Goal: Task Accomplishment & Management: Manage account settings

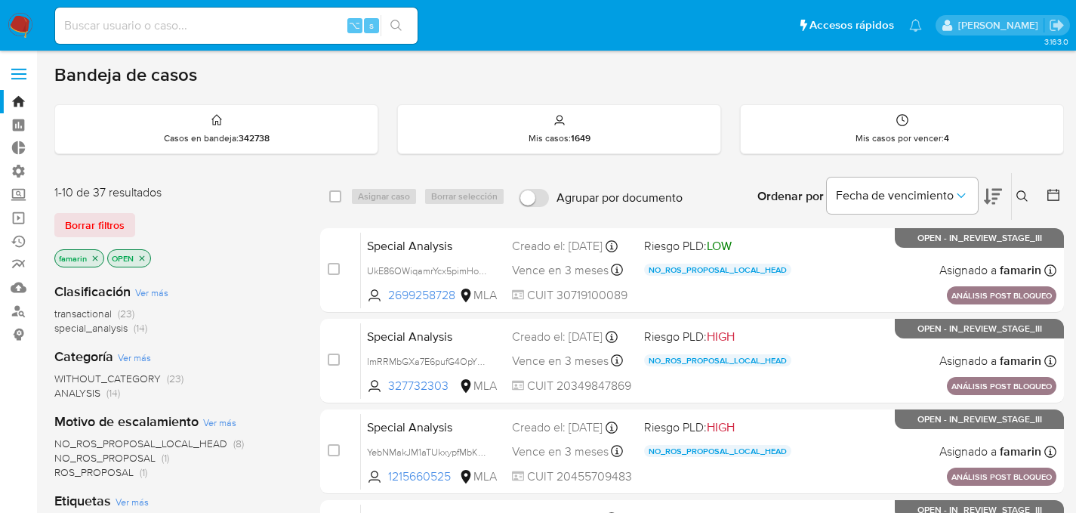
scroll to position [22, 0]
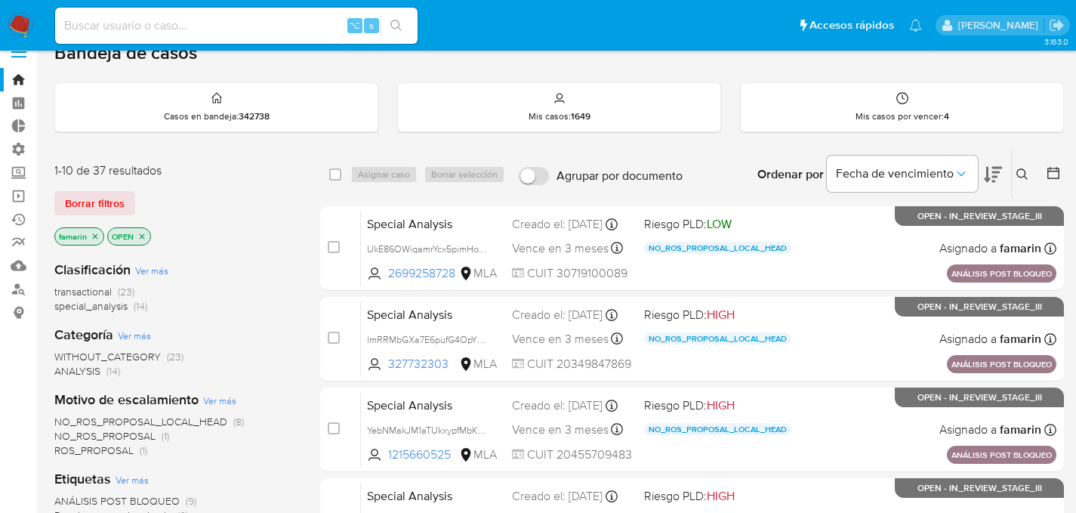
click at [26, 25] on img at bounding box center [21, 26] width 26 height 26
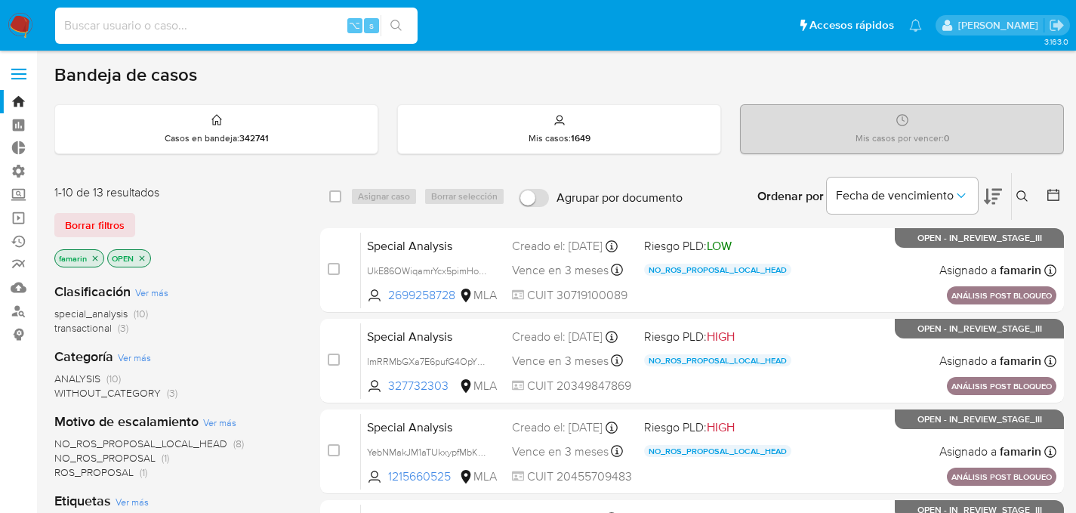
click at [200, 17] on input at bounding box center [236, 26] width 363 height 20
paste input "LjloI0nVf4KHRvvCm0dW2uAv"
type input "LjloI0nVf4KHRvvCm0dW2uAv"
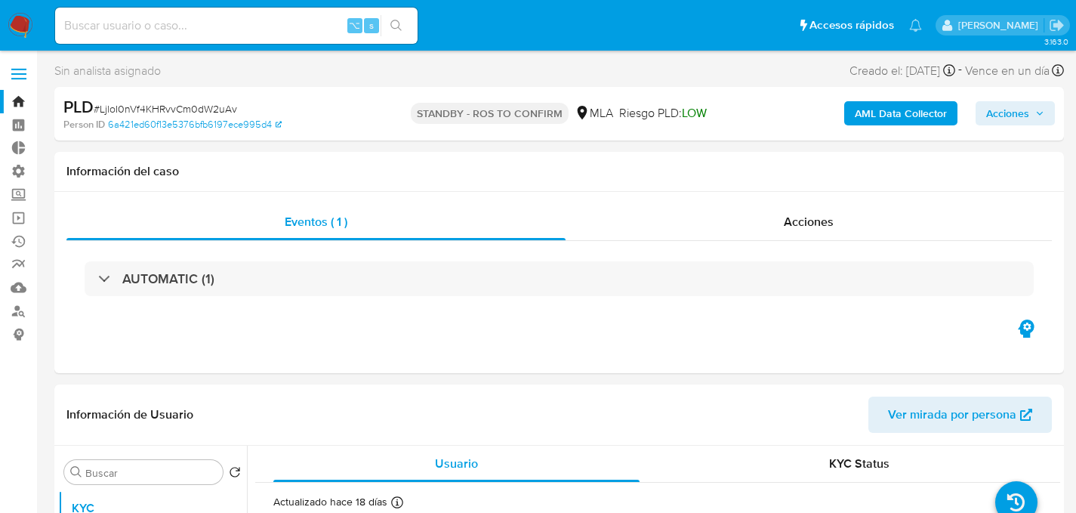
select select "10"
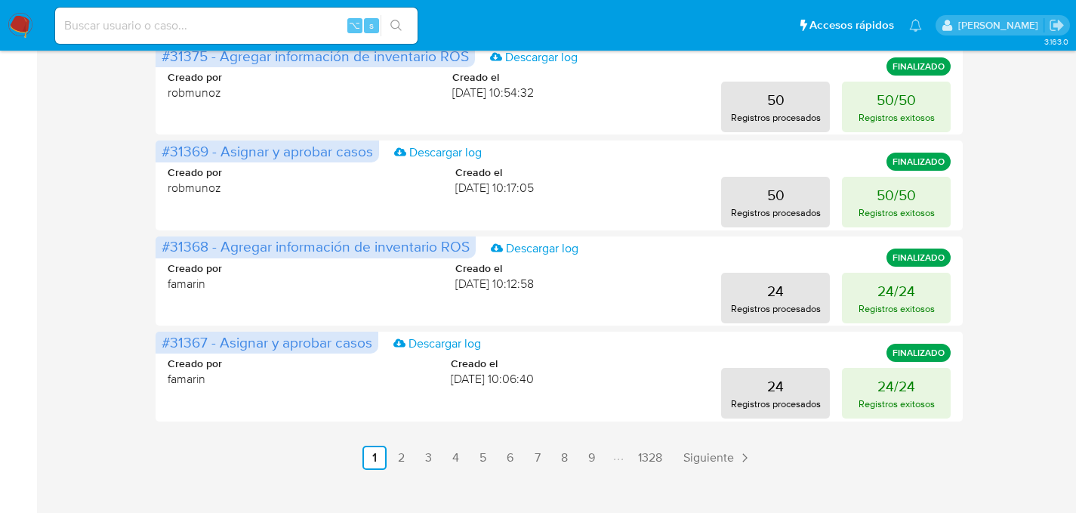
scroll to position [732, 0]
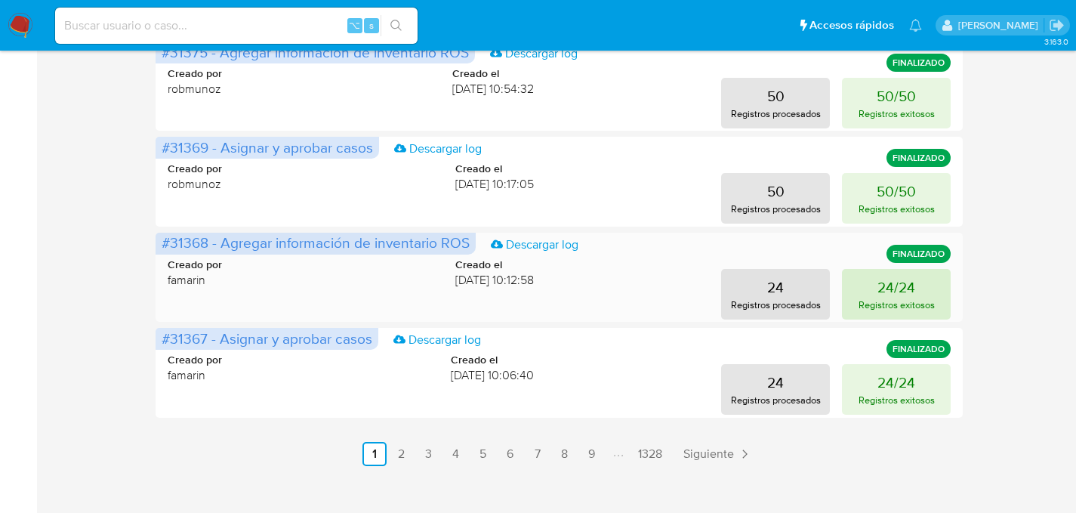
click at [916, 290] on button "24/24 Registros exitosos" at bounding box center [896, 294] width 109 height 51
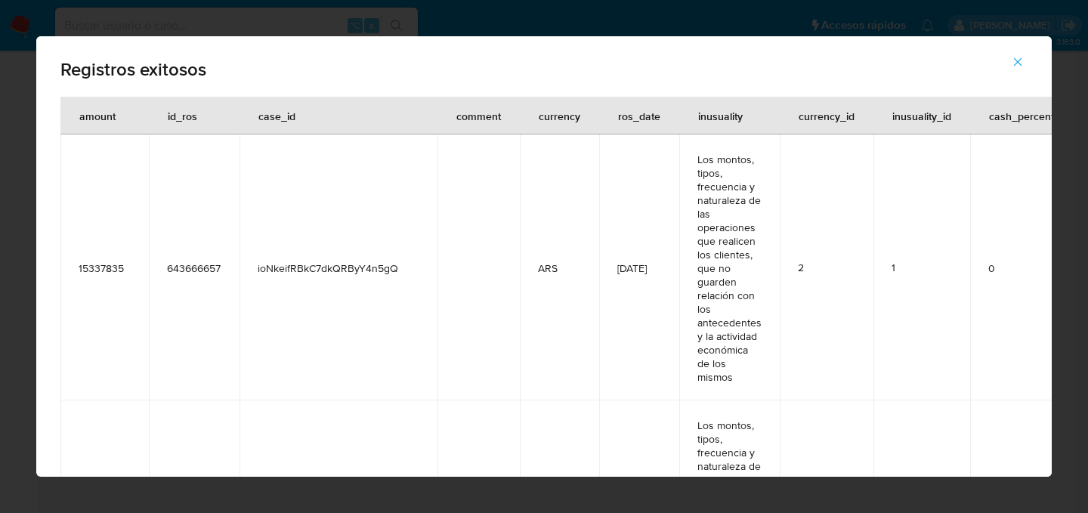
click at [1014, 65] on icon "button" at bounding box center [1018, 62] width 8 height 8
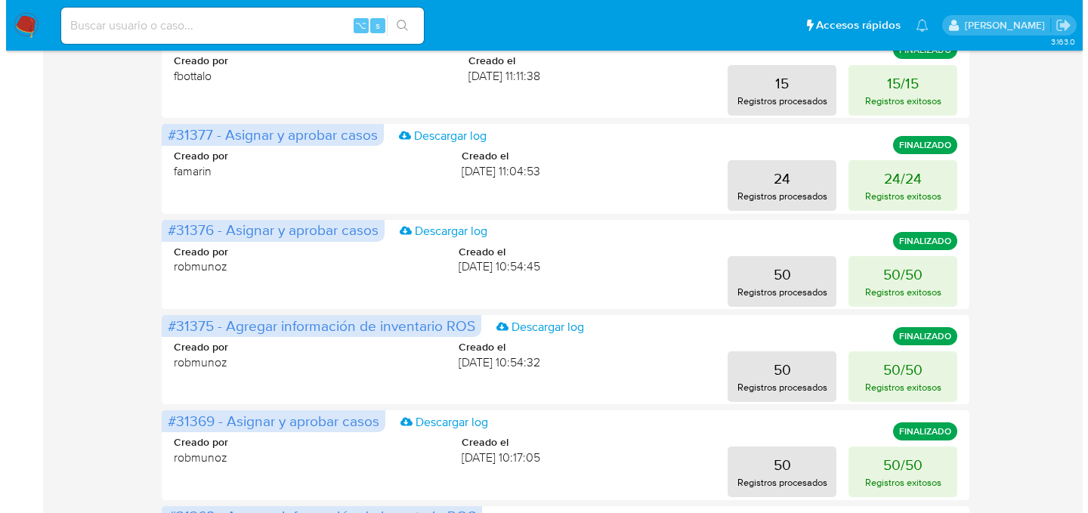
scroll to position [458, 0]
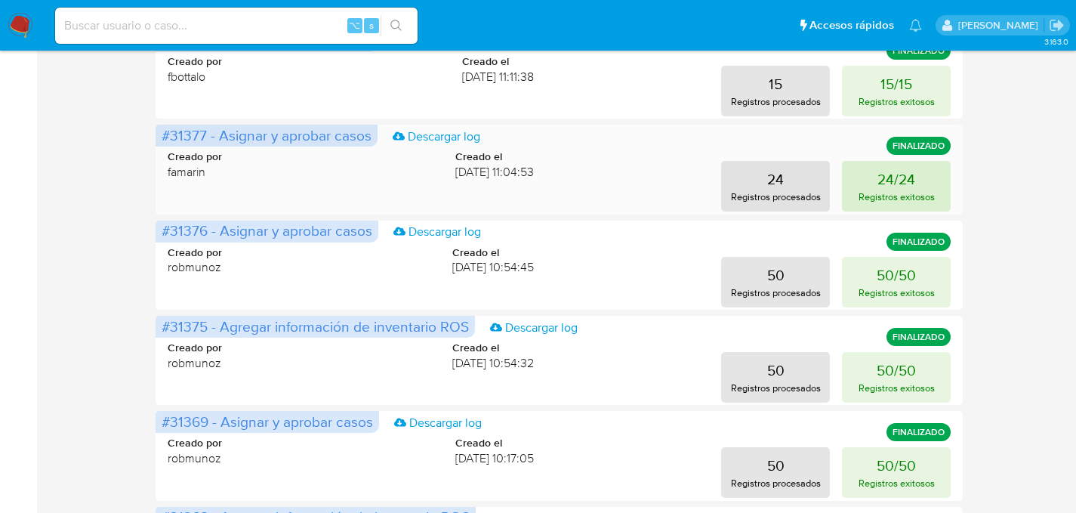
click at [864, 188] on button "24/24 Registros exitosos" at bounding box center [896, 186] width 109 height 51
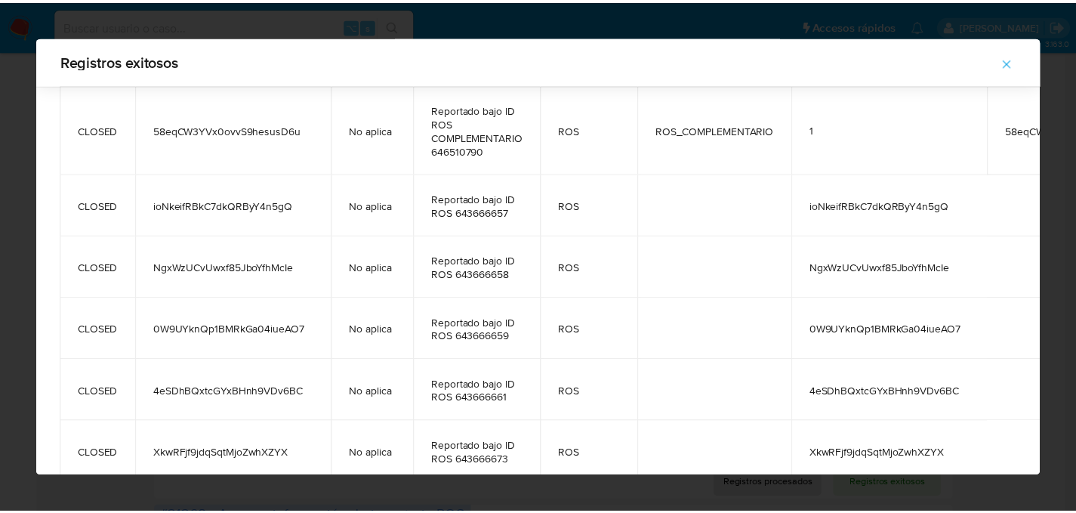
scroll to position [0, 0]
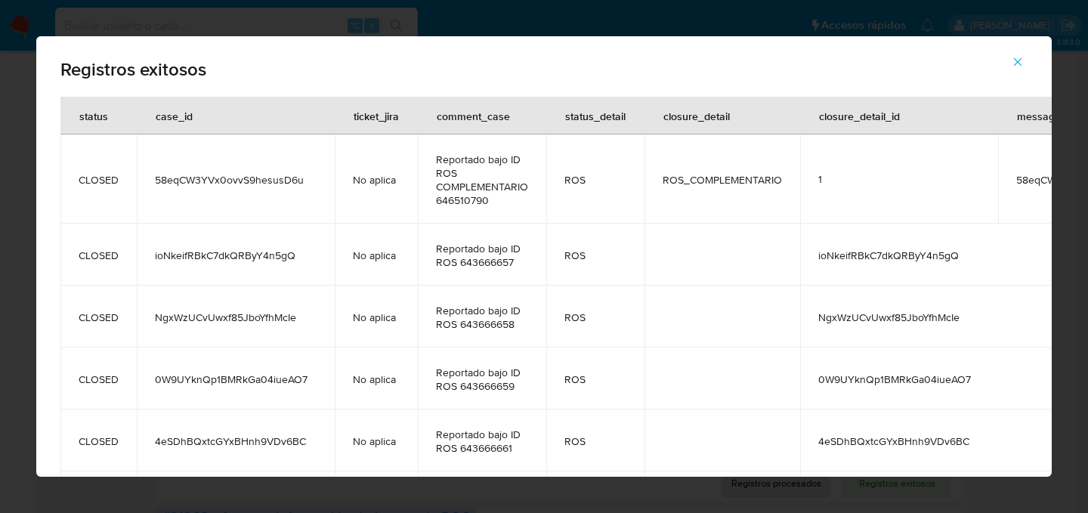
click at [1011, 57] on icon "button" at bounding box center [1018, 62] width 14 height 14
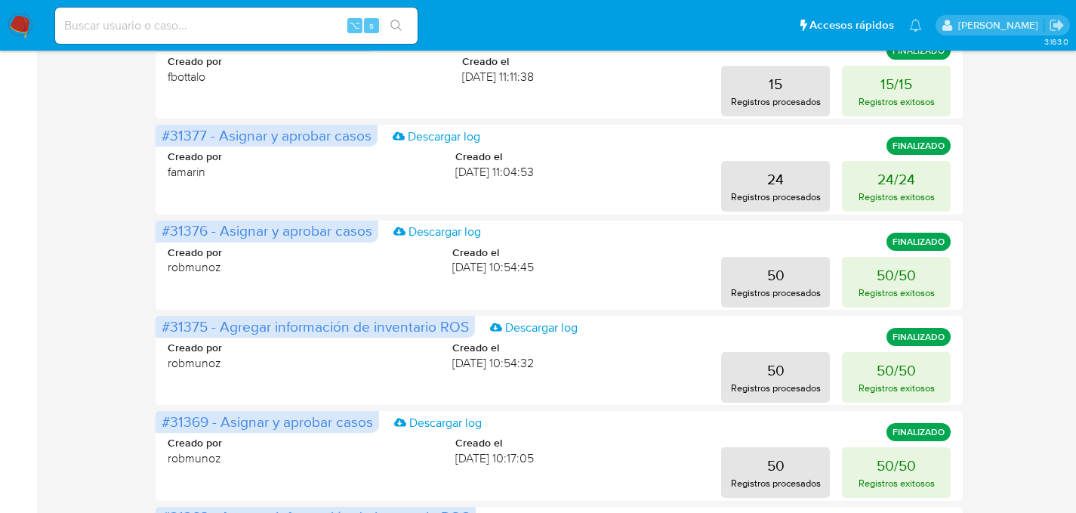
click at [190, 24] on input at bounding box center [236, 26] width 363 height 20
paste input "kAnJgTkyruzXrUpNxUyCkWeW"
type input "kAnJgTkyruzXrUpNxUyCkWeW"
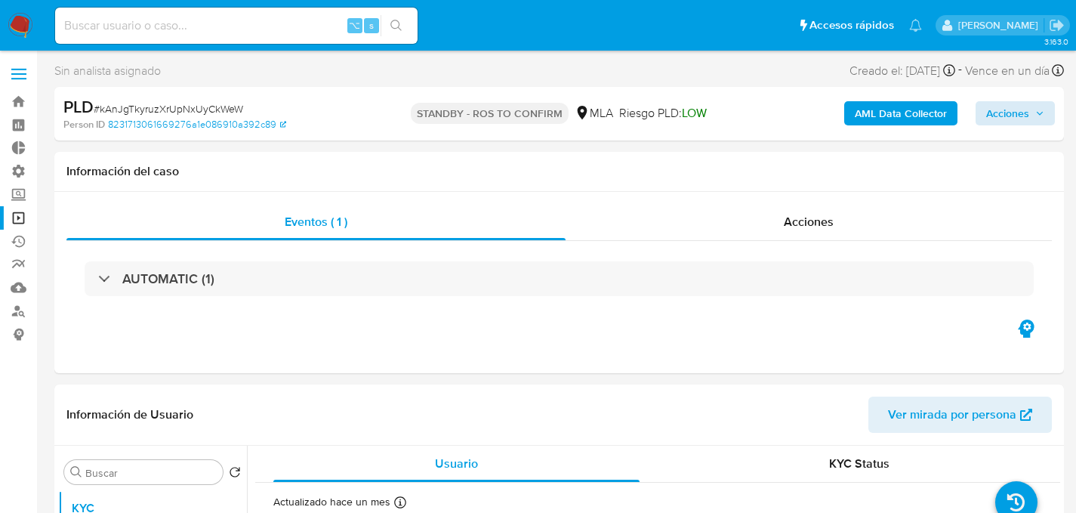
select select "10"
click at [225, 26] on input at bounding box center [236, 26] width 363 height 20
paste input "KKpeqg1AVHz0NpLZA7acJbDv"
type input "KKpeqg1AVHz0NpLZA7acJbDv"
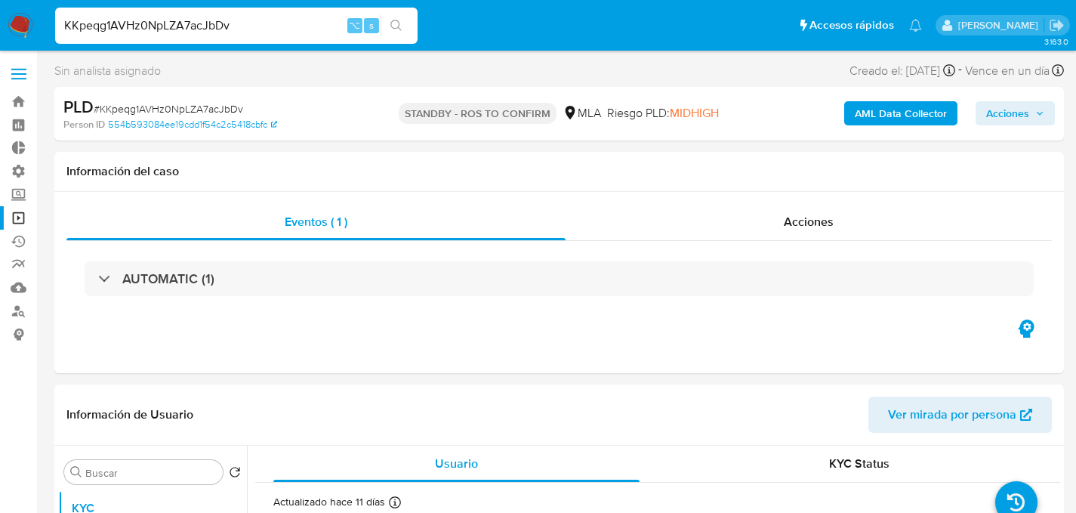
select select "10"
click at [244, 38] on div "KKpeqg1AVHz0NpLZA7acJbDv ⌥ s" at bounding box center [236, 26] width 363 height 36
click at [248, 23] on input "KKpeqg1AVHz0NpLZA7acJbDv" at bounding box center [236, 26] width 363 height 20
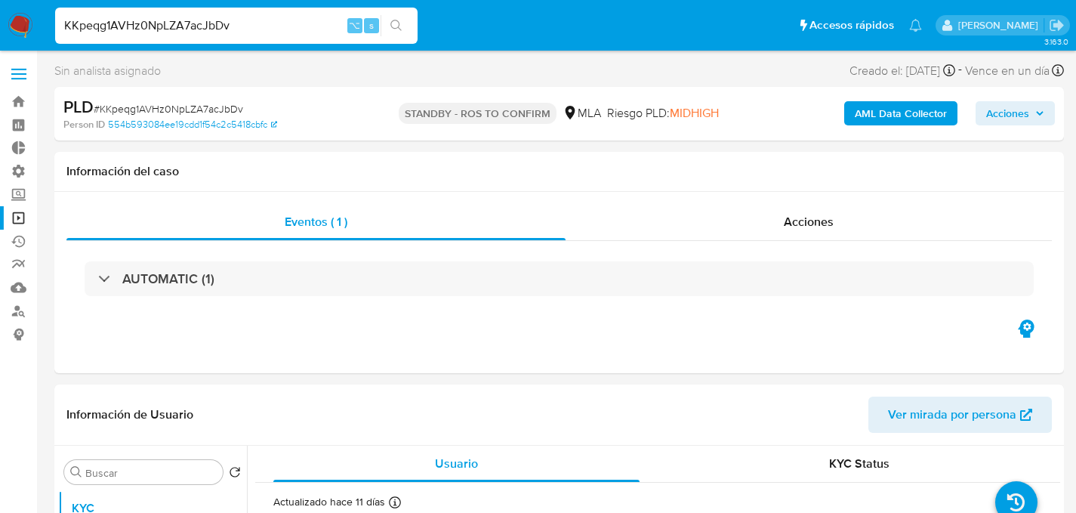
paste input "8qkGuDgxZfTed4Wzv2HaNXiq"
type input "8qkGuDgxZfTed4Wzv2HaNXiq"
select select "10"
click at [183, 17] on input "8qkGuDgxZfTed4Wzv2HaNXiq" at bounding box center [236, 26] width 363 height 20
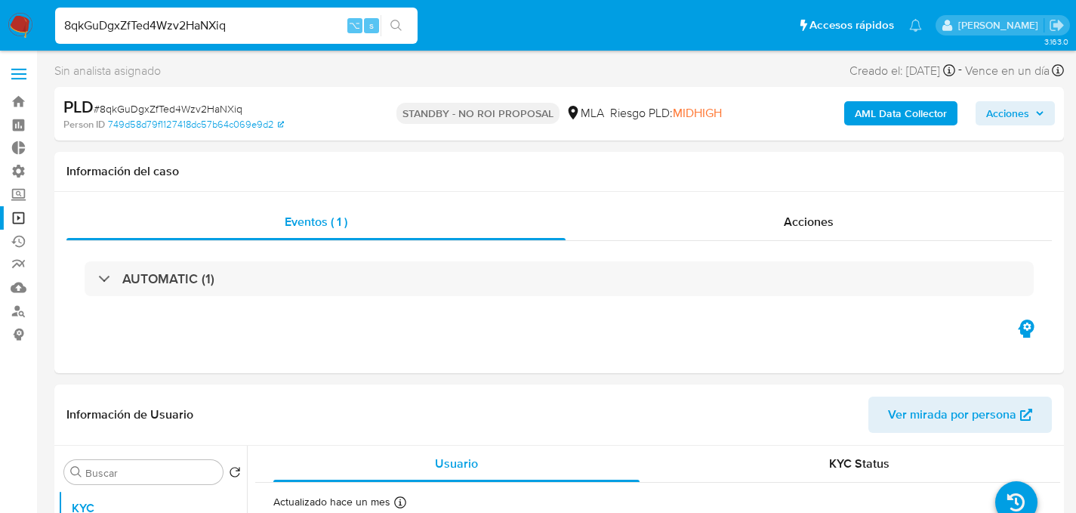
paste input "4eSDhBQxtcGYxBHnh9VDv6BC"
type input "4eSDhBQxtcGYxBHnh9VDv6BC"
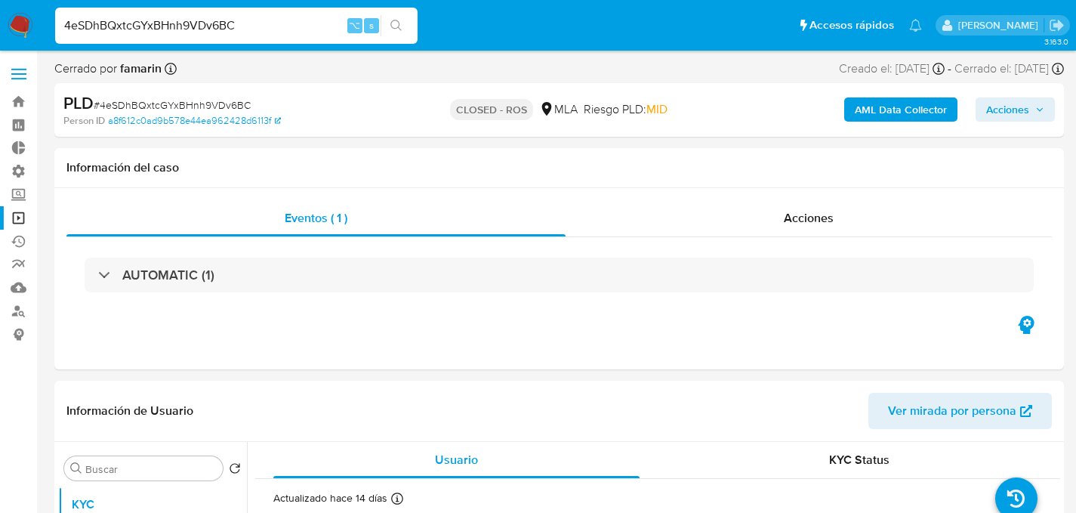
select select "10"
click at [273, 28] on input "4eSDhBQxtcGYxBHnh9VDv6BC" at bounding box center [236, 26] width 363 height 20
paste input "OzrE0xQhIYvDs2p9RwvRTSKz"
type input "OzrE0xQhIYvDs2p9RwvRTSKz"
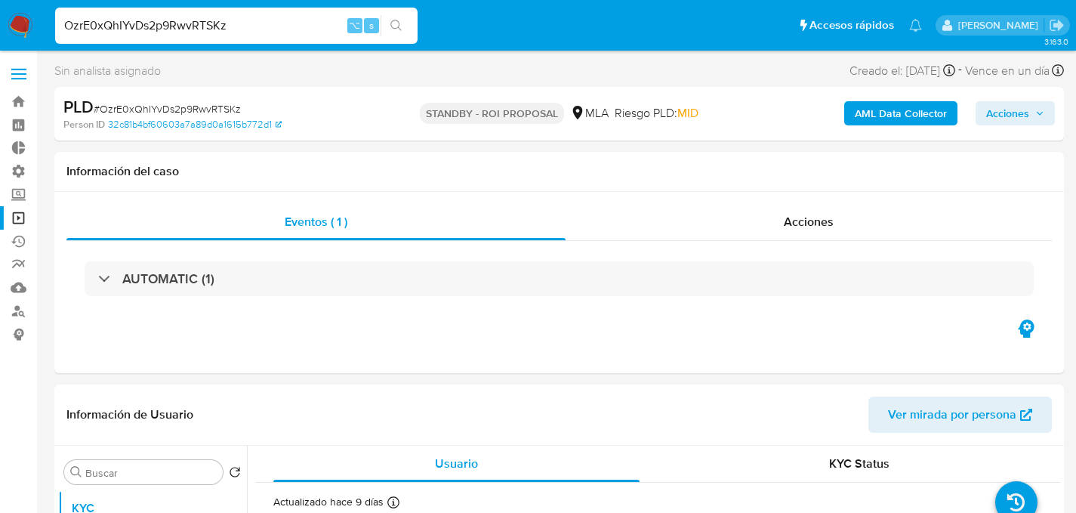
select select "10"
click at [189, 33] on input "OzrE0xQhIYvDs2p9RwvRTSKz" at bounding box center [236, 26] width 363 height 20
paste input "ZjRqMk0BBD3A6GAH6958QXq5"
type input "ZjRqMk0BBD3A6GAH6958QXq5"
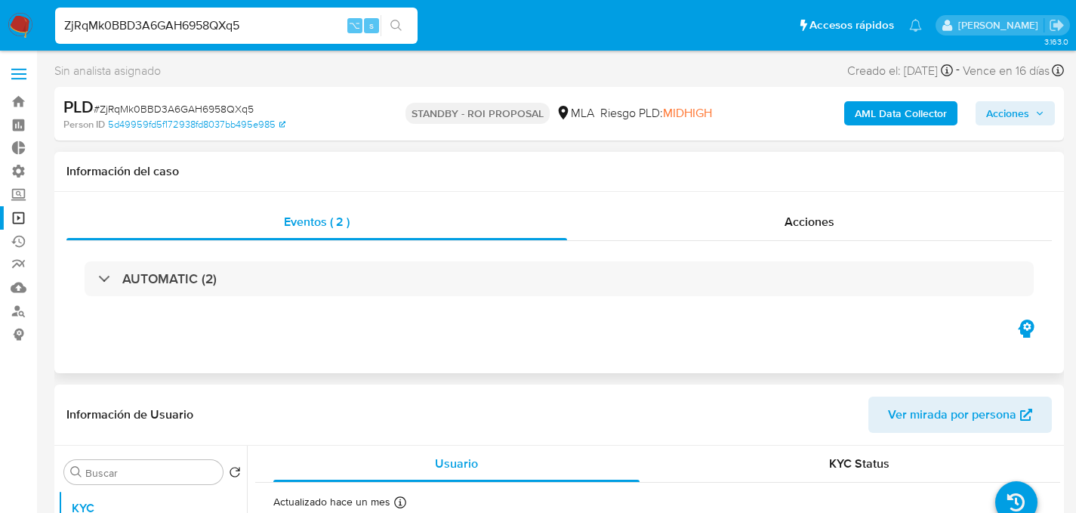
select select "10"
click at [282, 29] on input "ZjRqMk0BBD3A6GAH6958QXq5" at bounding box center [236, 26] width 363 height 20
paste input "CvC4BwaaSE2tdzUgVw4kx2V3"
type input "CvC4BwaaSE2tdzUgVw4kx2V3"
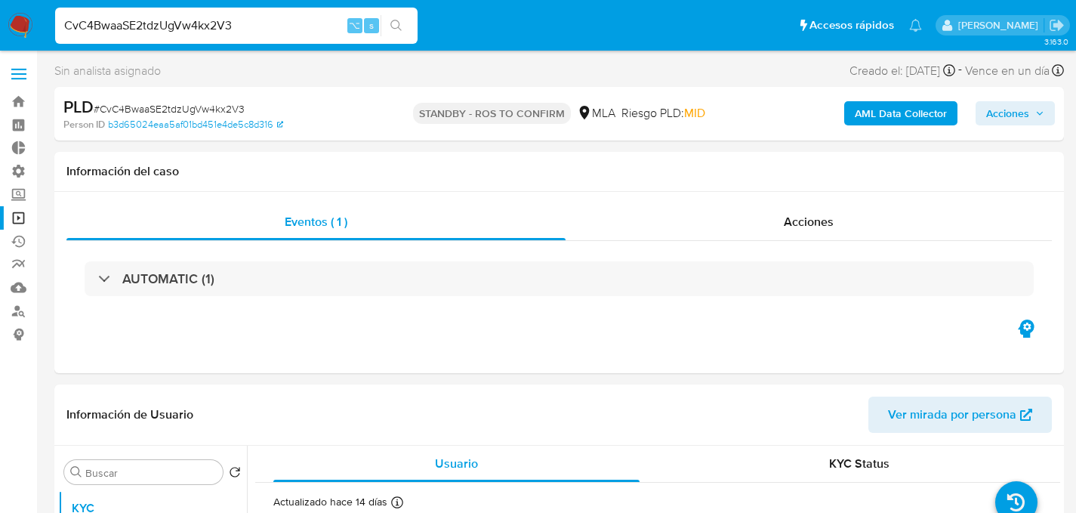
select select "10"
click at [200, 15] on div "CvC4BwaaSE2tdzUgVw4kx2V3 ⌥ s" at bounding box center [236, 26] width 363 height 36
click at [207, 20] on input "CvC4BwaaSE2tdzUgVw4kx2V3" at bounding box center [236, 26] width 363 height 20
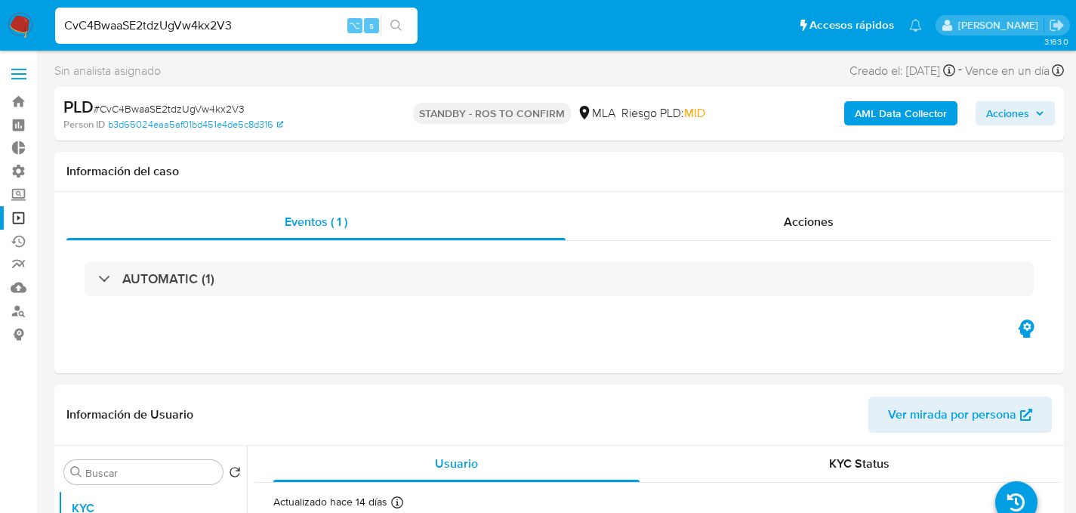
paste input "qxzyl2hpd0tTAUzjhpUb5oOr"
type input "qxzyl2hpd0tTAUzjhpUb5oOr"
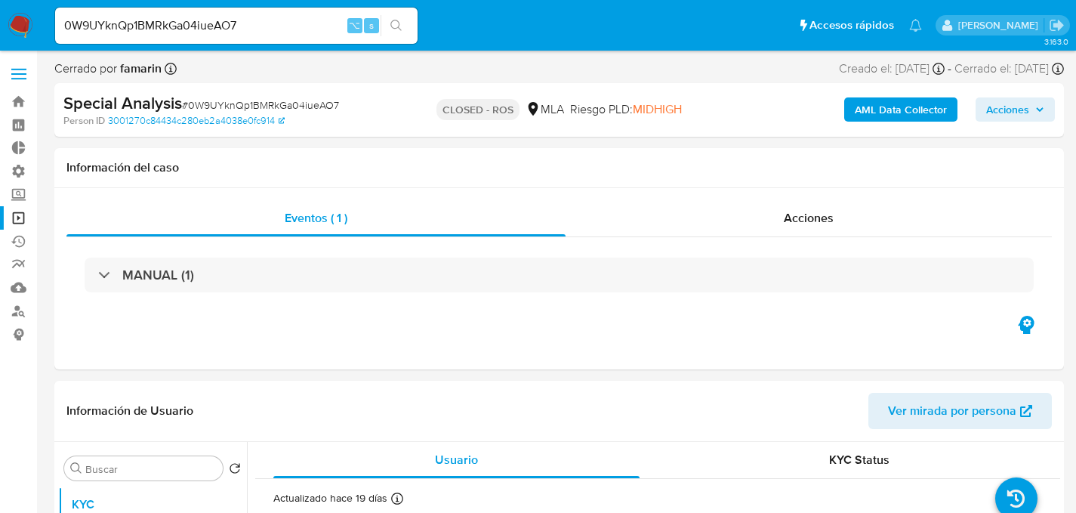
select select "10"
click at [236, 21] on input "0W9UYknQp1BMRkGa04iueAO7" at bounding box center [236, 26] width 363 height 20
paste input "RmqSzE84SCvila5XLRI8XzYQ"
type input "RmqSzE84SCvila5XLRI8XzYQ"
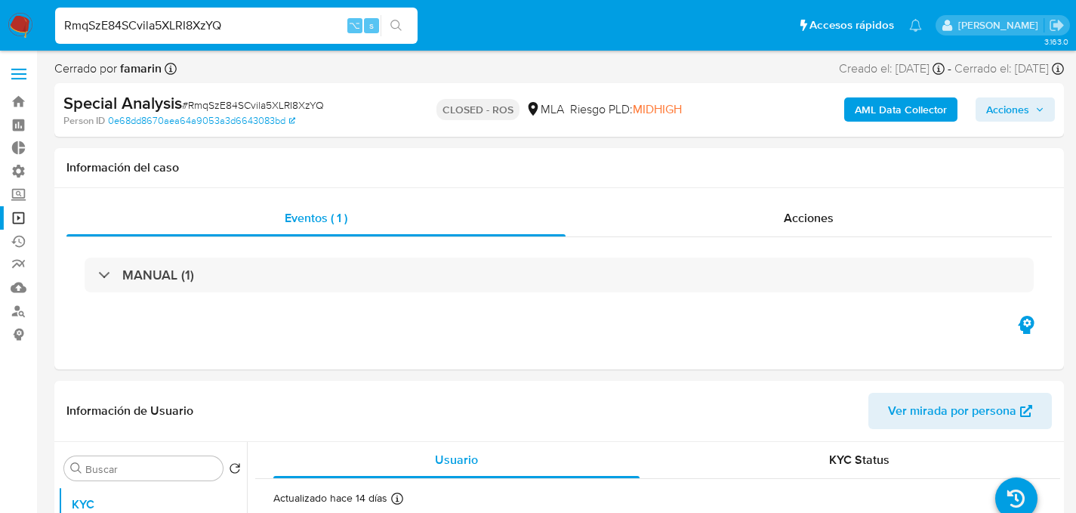
select select "10"
click at [202, 20] on input "RmqSzE84SCvila5XLRI8XzYQ" at bounding box center [236, 26] width 363 height 20
paste input "GgI8z8EdJkbgQqrlkYTuC9Pq"
type input "GgI8z8EdJkbgQqrlkYTuC9Pq"
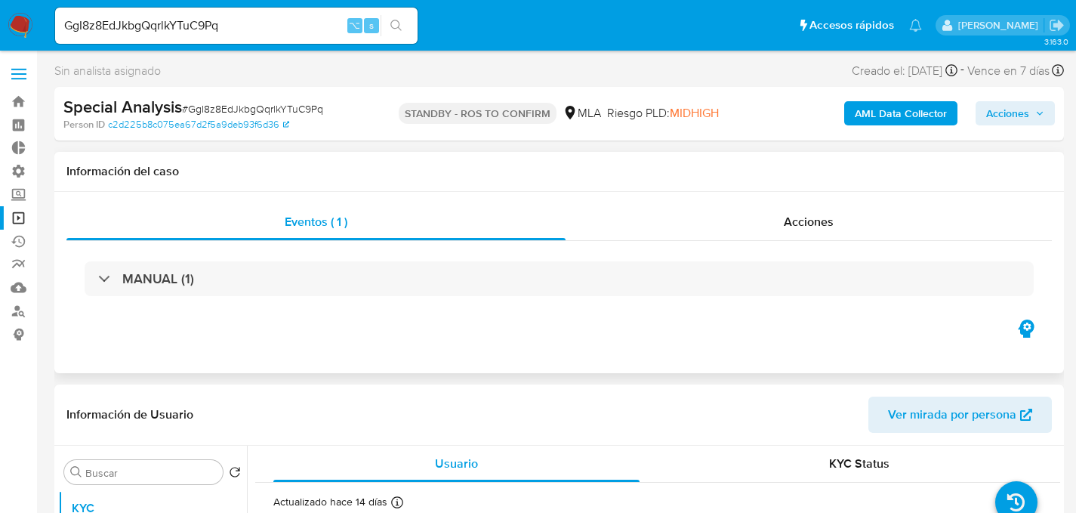
select select "10"
click at [104, 32] on input "GgI8z8EdJkbgQqrlkYTuC9Pq" at bounding box center [236, 26] width 363 height 20
paste input "36GRgUXZ7WmYAGyIuNACP5WK"
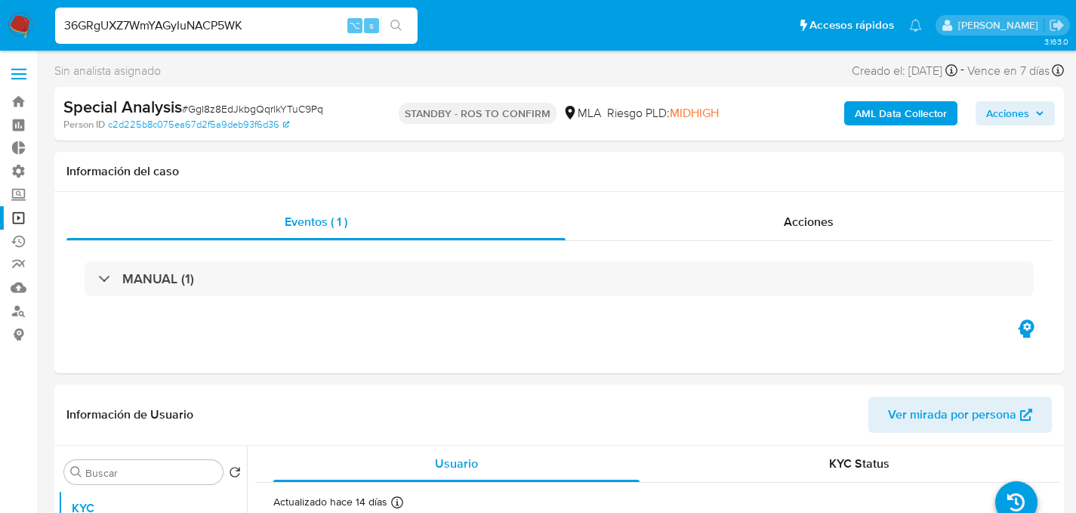
type input "36GRgUXZ7WmYAGyIuNACP5WK"
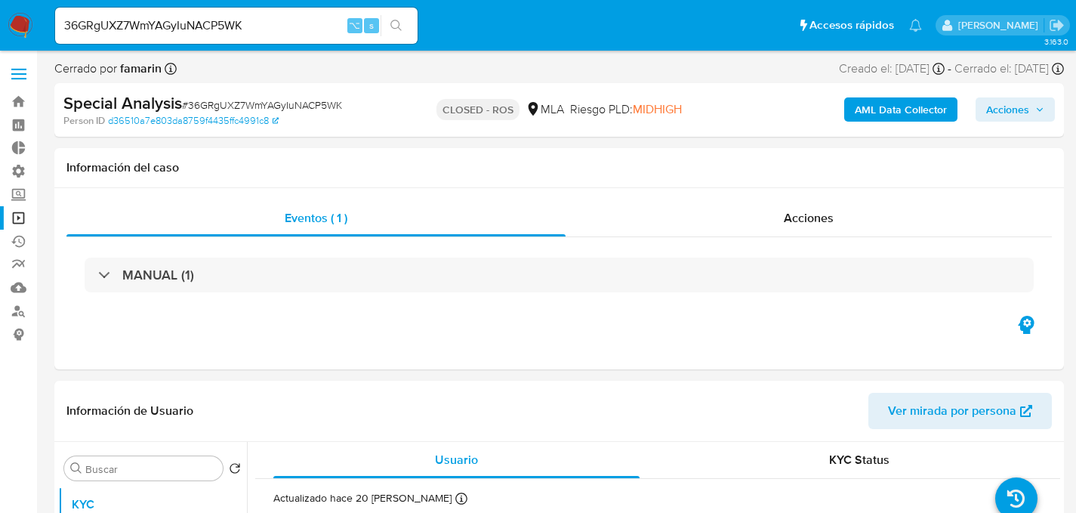
select select "10"
click at [176, 32] on input "36GRgUXZ7WmYAGyIuNACP5WK" at bounding box center [236, 26] width 363 height 20
paste input "QgRJ2Jt3poTw2OgO2IlnKvOt"
type input "QgRJ2Jt3poTw2OgO2IlnKvOt"
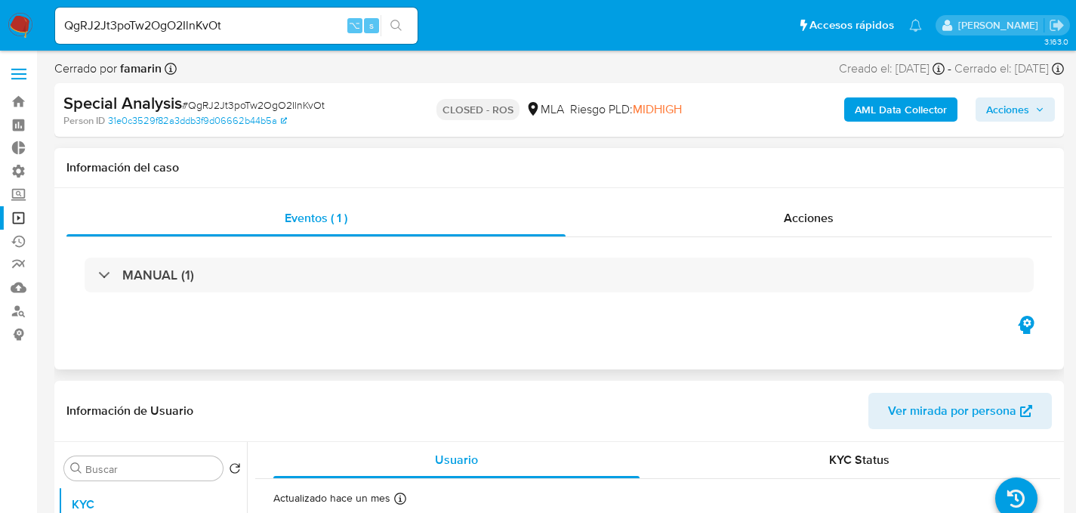
select select "10"
click at [264, 32] on input "QgRJ2Jt3poTw2OgO2IlnKvOt" at bounding box center [236, 26] width 363 height 20
paste input "ioNkeifRBkC7dkQRByY4n5gQ"
type input "ioNkeifRBkC7dkQRByY4n5gQ"
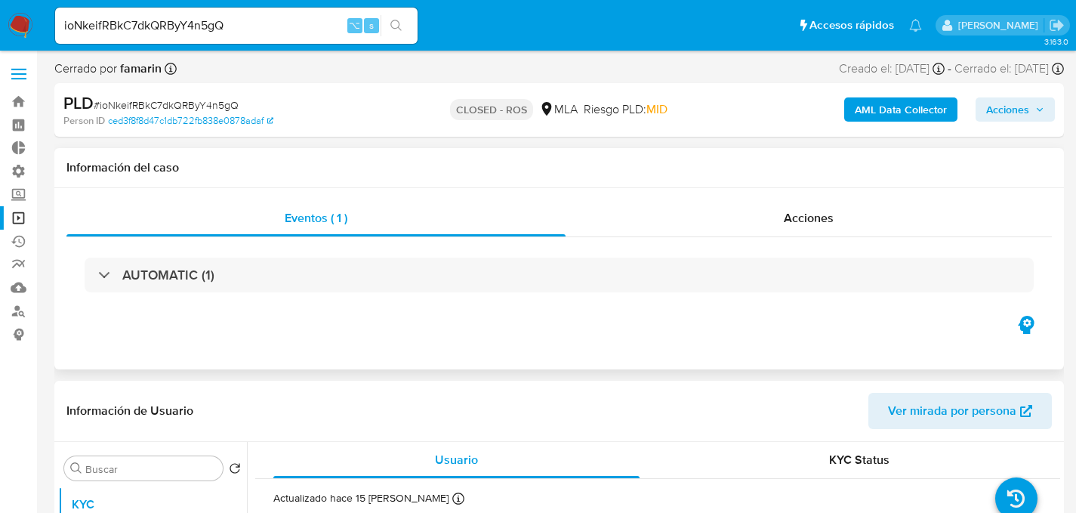
select select "10"
click at [228, 22] on input "ioNkeifRBkC7dkQRByY4n5gQ" at bounding box center [236, 26] width 363 height 20
paste input "NgxWzUCvUwxf85JboYfhMcIe"
type input "NgxWzUCvUwxf85JboYfhMcIe"
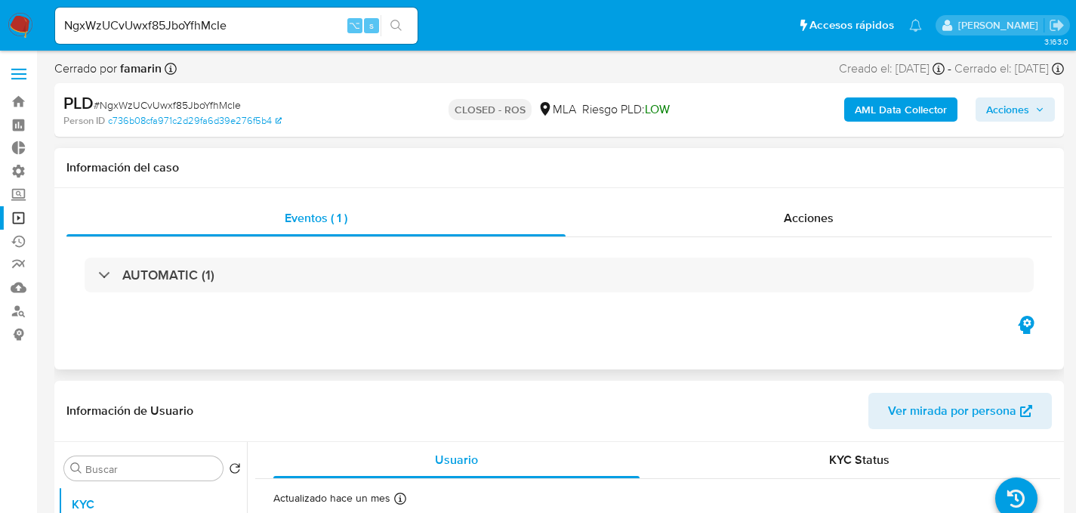
select select "10"
click at [251, 29] on input "NgxWzUCvUwxf85JboYfhMcIe" at bounding box center [236, 26] width 363 height 20
paste input "0W9UYknQp1BMRkGa04iueAO7"
type input "0W9UYknQp1BMRkGa04iueAO7"
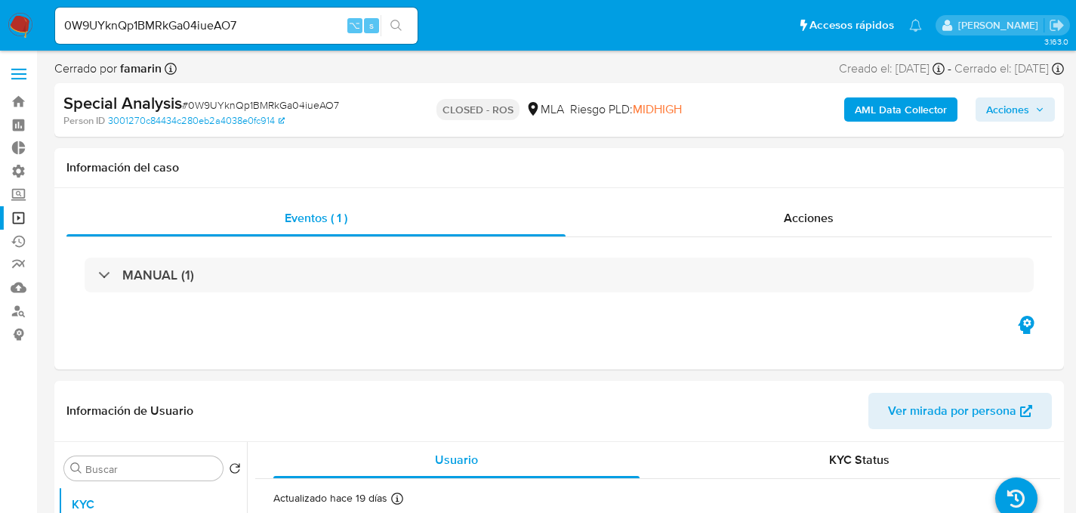
select select "10"
click at [248, 31] on input "0W9UYknQp1BMRkGa04iueAO7" at bounding box center [236, 26] width 363 height 20
paste input "4eSDhBQxtcGYxBHnh9VDv6BC"
type input "4eSDhBQxtcGYxBHnh9VDv6BC"
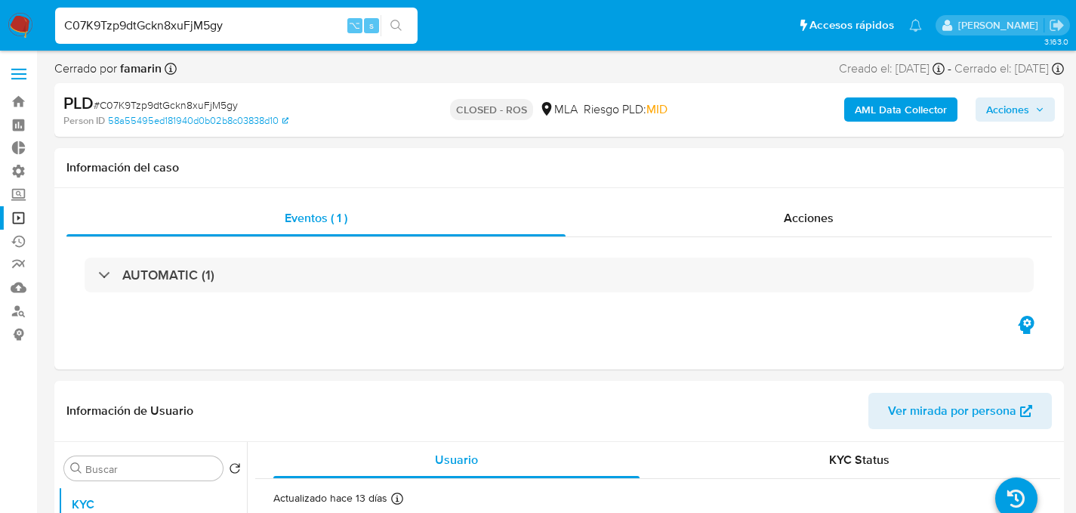
select select "10"
click at [170, 32] on input "C07K9Tzp9dtGckn8xuFjM5gy" at bounding box center [236, 26] width 363 height 20
paste input "JwFwAcTVBmKwsOiPTJzWcLb"
type input "CJwFwAcTVBmKwsOiPTJzWcLb"
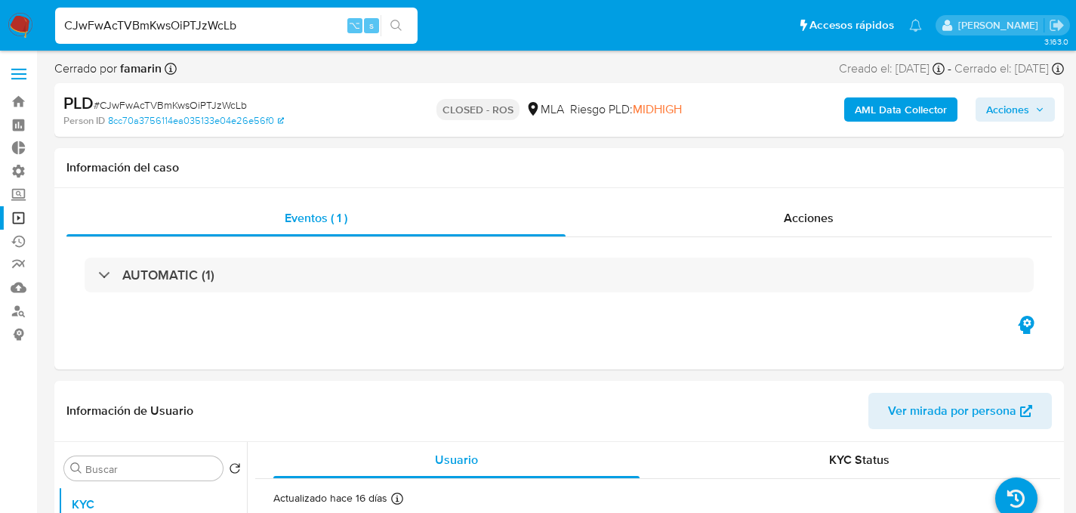
select select "10"
click at [97, 21] on input "CJwFwAcTVBmKwsOiPTJzWcLb" at bounding box center [236, 26] width 363 height 20
paste input "ekLZ5hVkNPLweueRXYtJjqNj"
type input "ekLZ5hVkNPLweueRXYtJjqNj"
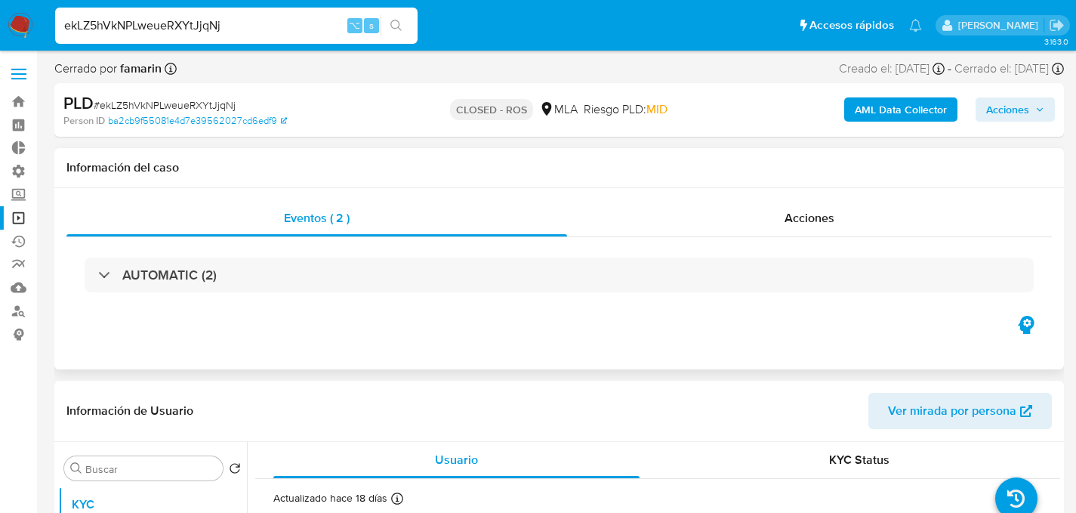
select select "10"
click at [280, 20] on input "ekLZ5hVkNPLweueRXYtJjqNj" at bounding box center [236, 26] width 363 height 20
paste input "vTfhRGNN2I0ZE7O84cLHUgA"
type input "evTfhRGNN2I0ZE7O84cLHUgA"
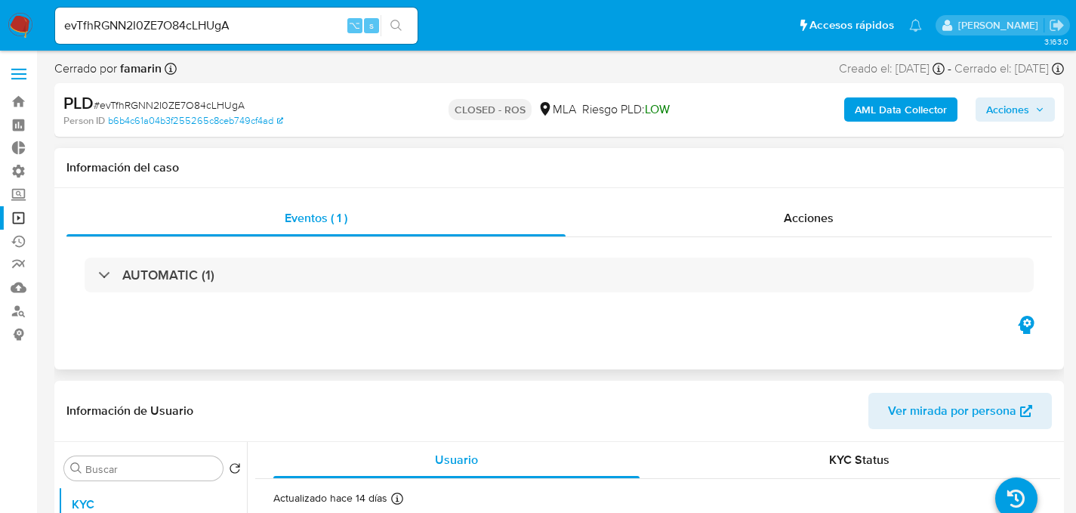
select select "10"
click at [205, 25] on input "evTfhRGNN2I0ZE7O84cLHUgA" at bounding box center [236, 26] width 363 height 20
paste input "GjvyH8y8741hqieqfH4I8j82"
type input "GjvyH8y8741hqieqfH4I8j82"
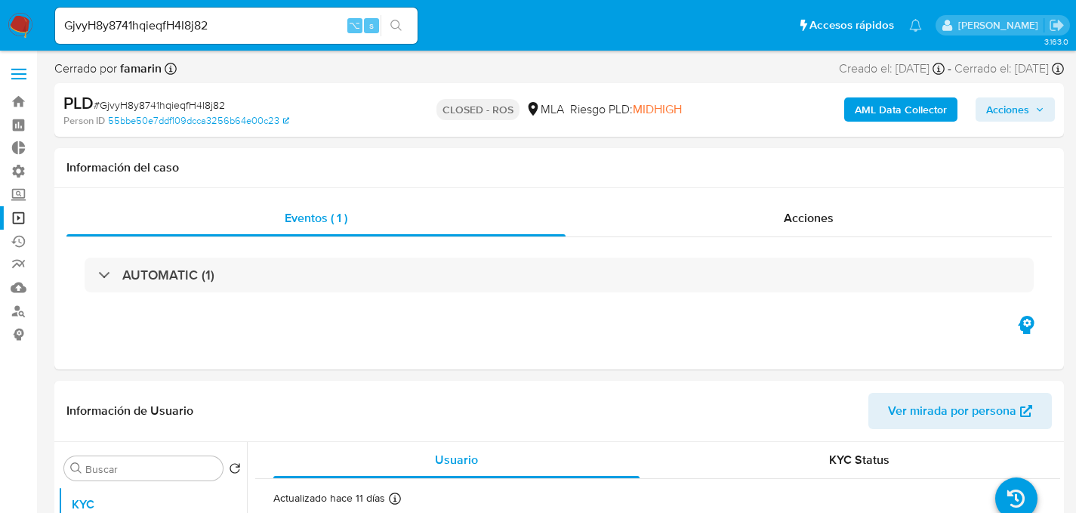
select select "10"
click at [236, 29] on input "GjvyH8y8741hqieqfH4I8j82" at bounding box center [236, 26] width 363 height 20
paste input "kucnv92exORZLzGfT90gRwnP"
type input "kucnv92exORZLzGfT90gRwnP"
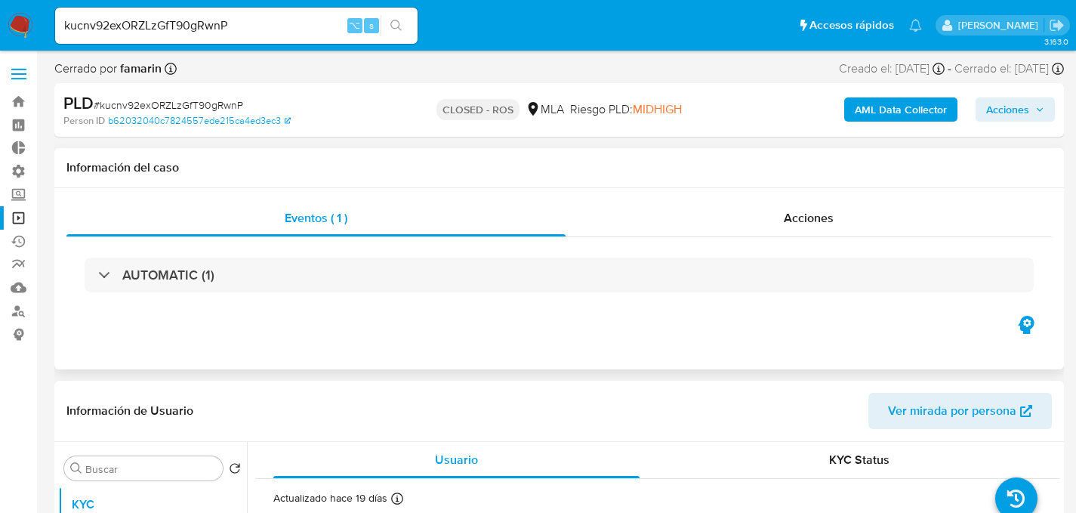
select select "10"
click at [230, 35] on div "kucnv92exORZLzGfT90gRwnP ⌥ s" at bounding box center [236, 26] width 363 height 36
click at [268, 20] on input "kucnv92exORZLzGfT90gRwnP" at bounding box center [236, 26] width 363 height 20
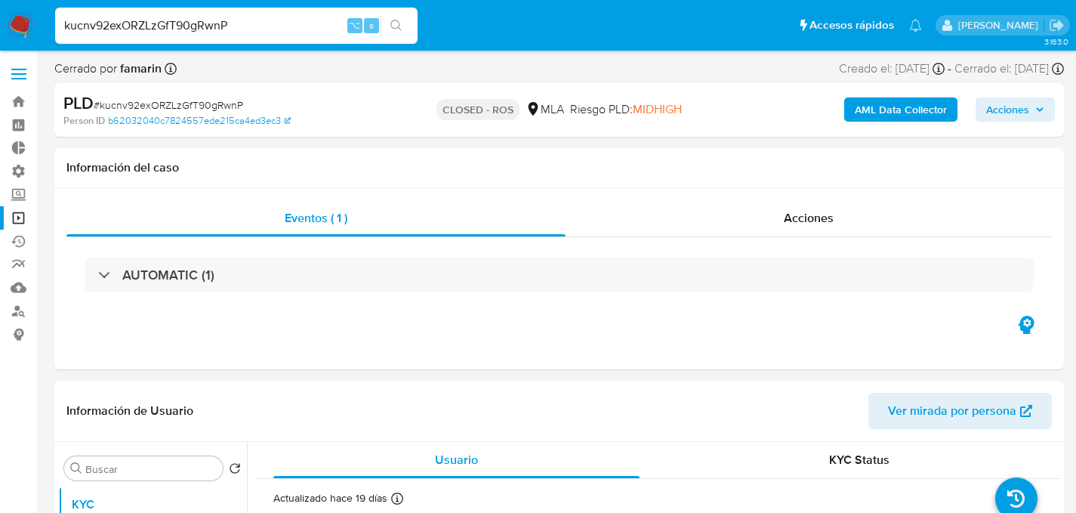
paste input "mwNBD5h9BVKvpnOD3XGGwzSB"
type input "mwNBD5h9BVKvpnOD3XGGwzSB"
select select "10"
click at [228, 29] on input "mwNBD5h9BVKvpnOD3XGGwzSB" at bounding box center [236, 26] width 363 height 20
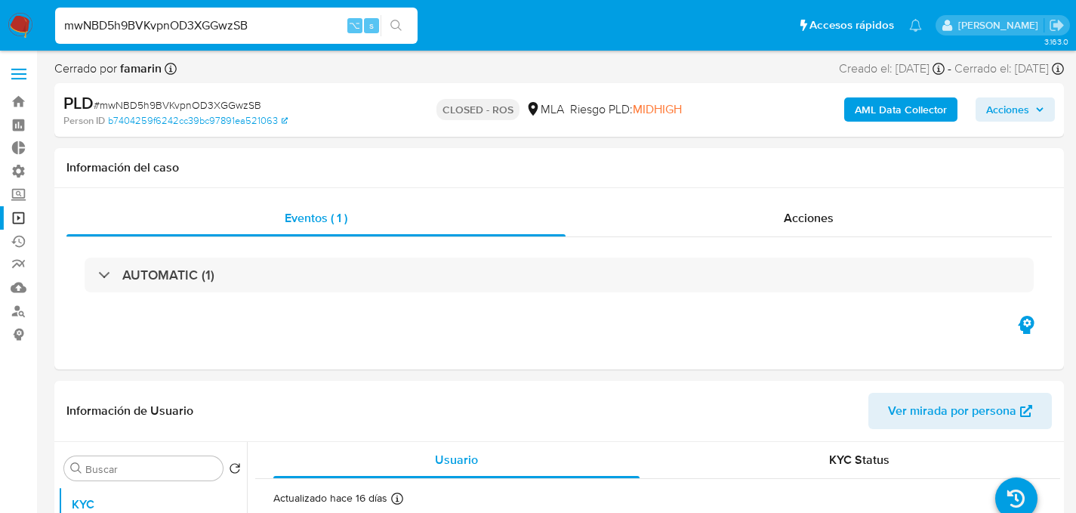
paste input "UcgvEcn22EidM71hctWulzng"
type input "UcgvEcn22EidM71hctWulzng"
select select "10"
click at [184, 14] on div "UcgvEcn22EidM71hctWulzng ⌥ s" at bounding box center [236, 26] width 363 height 36
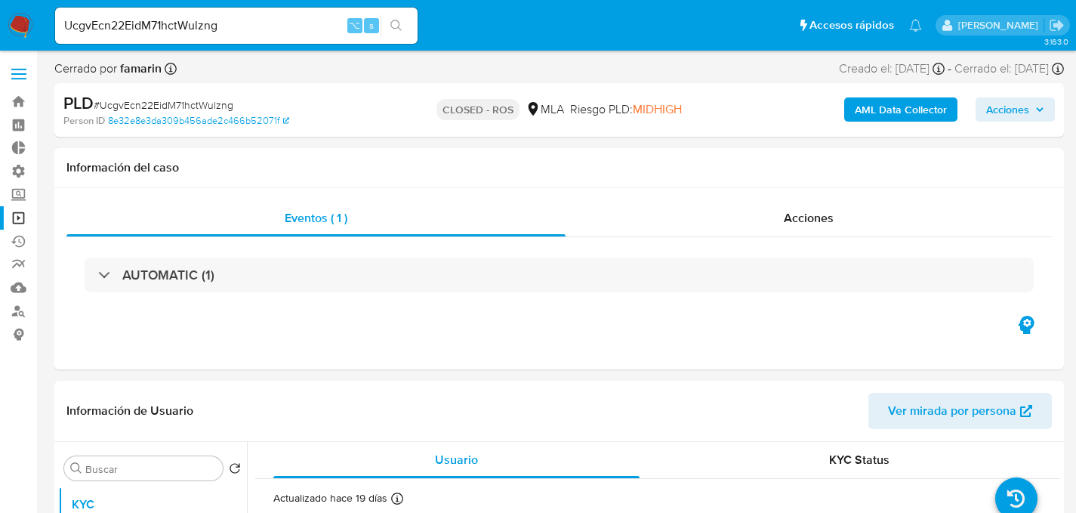
click at [198, 20] on input "UcgvEcn22EidM71hctWulzng" at bounding box center [236, 26] width 363 height 20
paste input "YTIhGPhrG96I4QVVh4zc0Hl7"
type input "YTIhGPhrG96I4QVVh4zc0Hl7"
select select "10"
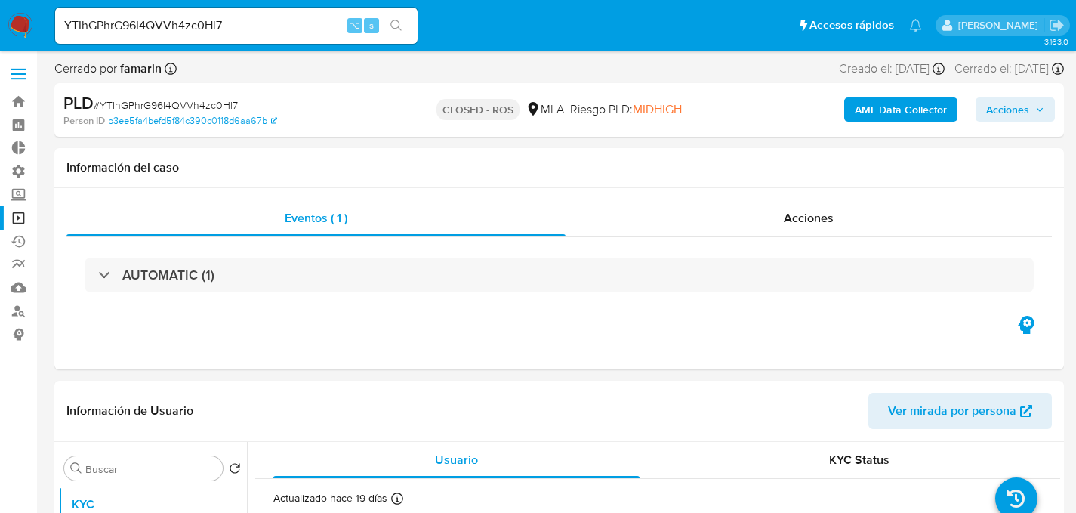
click at [207, 29] on input "YTIhGPhrG96I4QVVh4zc0Hl7" at bounding box center [236, 26] width 363 height 20
paste input "58eqCW3YVx0ovvS9hesusD6u"
type input "58eqCW3YVx0ovvS9hesusD6u"
select select "10"
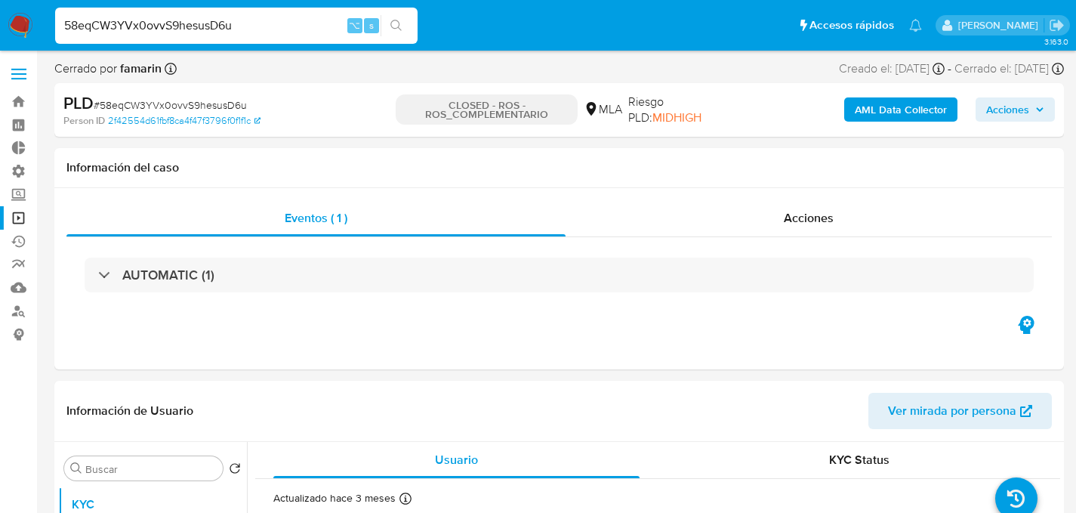
select select "10"
click at [229, 17] on input "58eqCW3YVx0ovvS9hesusD6u" at bounding box center [236, 26] width 363 height 20
type input "8qkGuDgxZfTed4Wzv2HaNXiq"
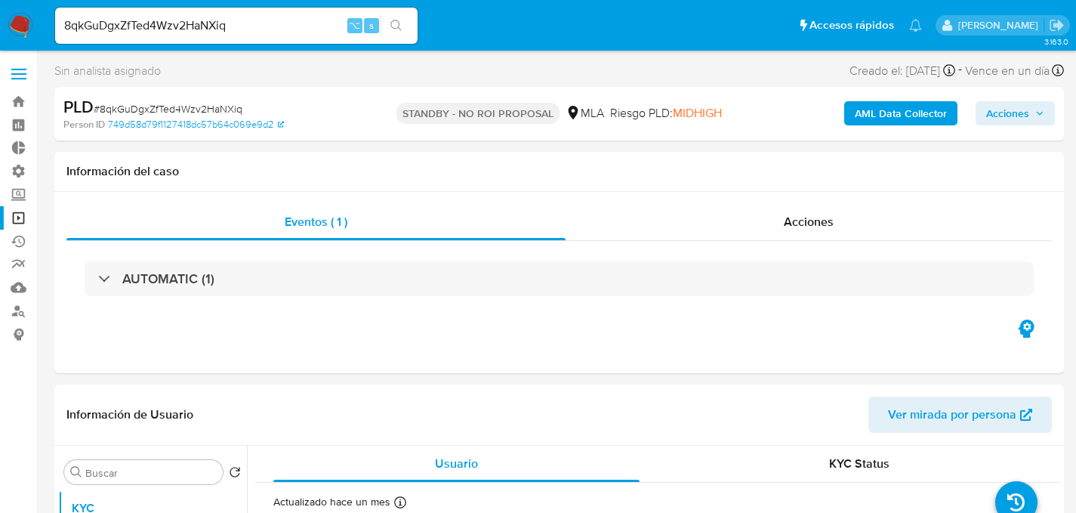
select select "10"
click at [252, 17] on input "8qkGuDgxZfTed4Wzv2HaNXiq" at bounding box center [236, 26] width 363 height 20
paste input "OzrE0xQhIYvDs2p9RwvRTSKz"
type input "OzrE0xQhIYvDs2p9RwvRTSKz"
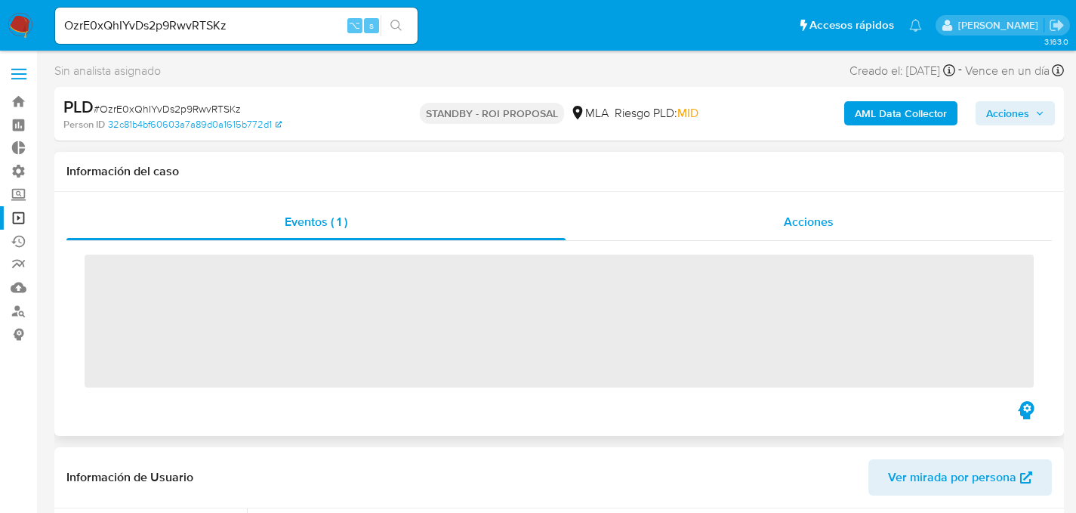
click at [761, 227] on div "Acciones" at bounding box center [809, 222] width 486 height 36
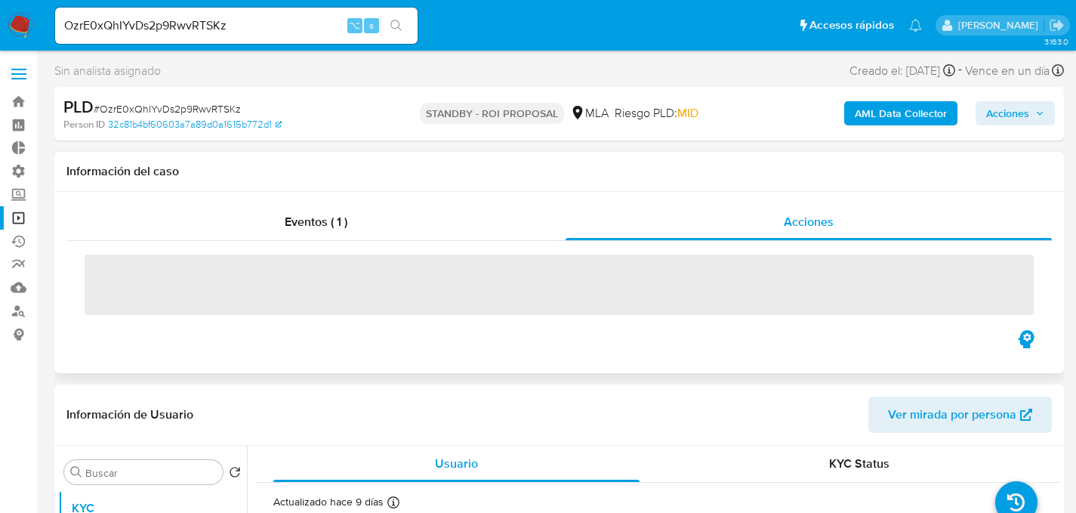
select select "10"
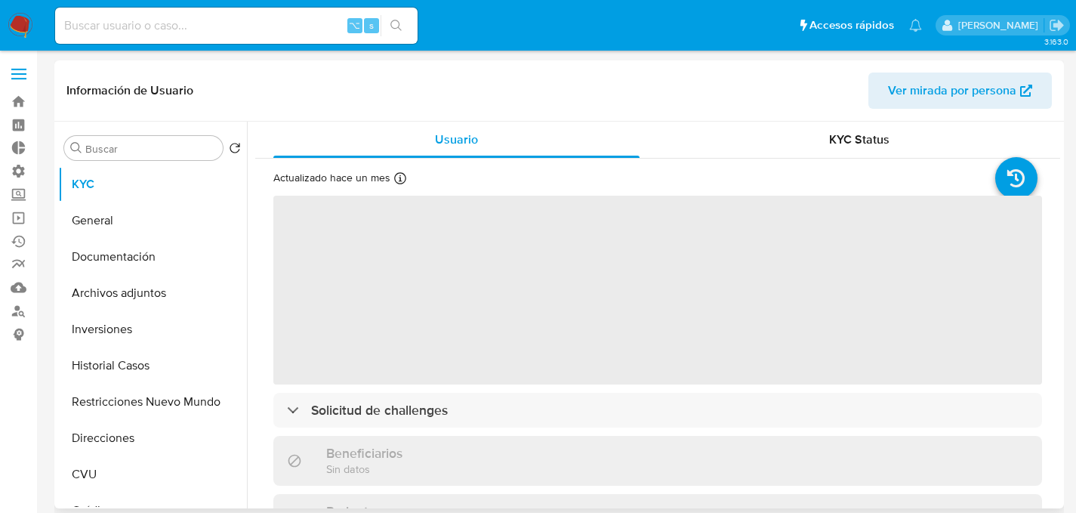
select select "10"
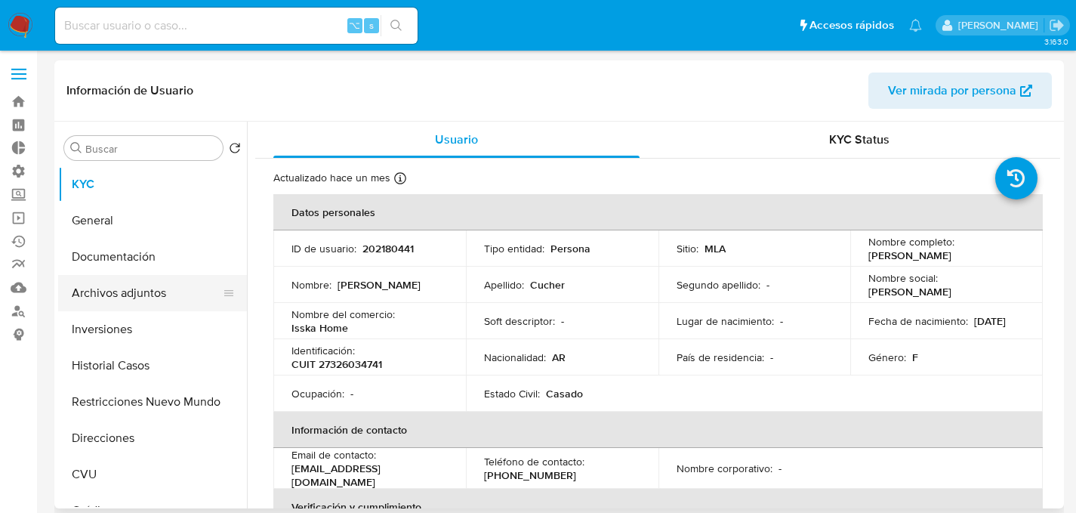
click at [108, 292] on button "Archivos adjuntos" at bounding box center [146, 293] width 177 height 36
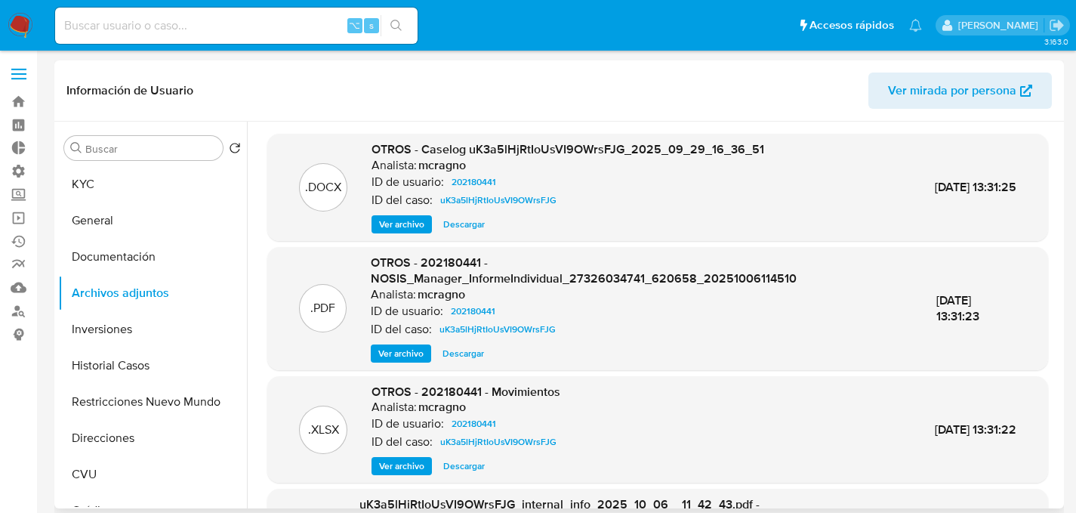
click at [393, 219] on span "Ver archivo" at bounding box center [401, 224] width 45 height 15
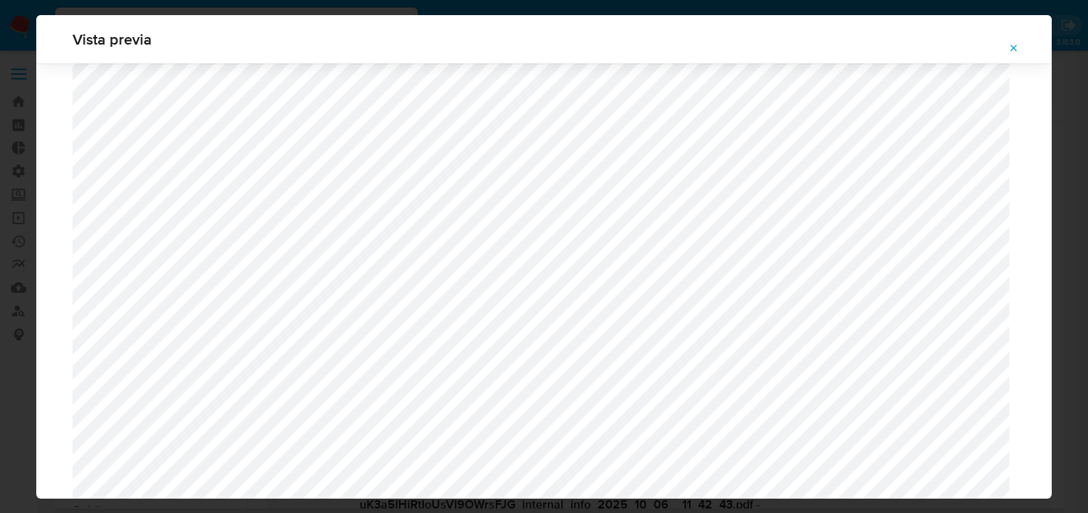
scroll to position [1435, 0]
click at [1005, 44] on button "Attachment preview" at bounding box center [1013, 48] width 33 height 24
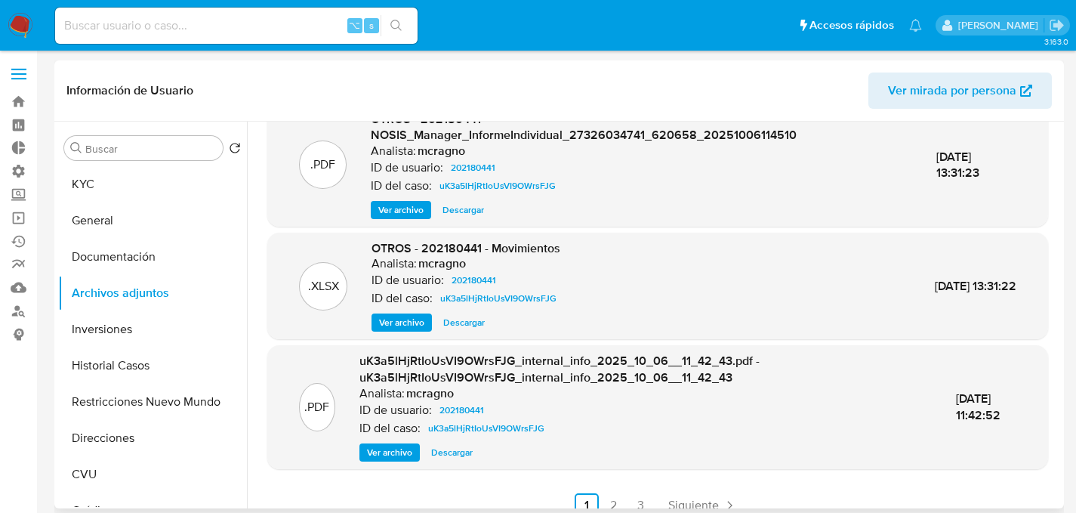
scroll to position [159, 0]
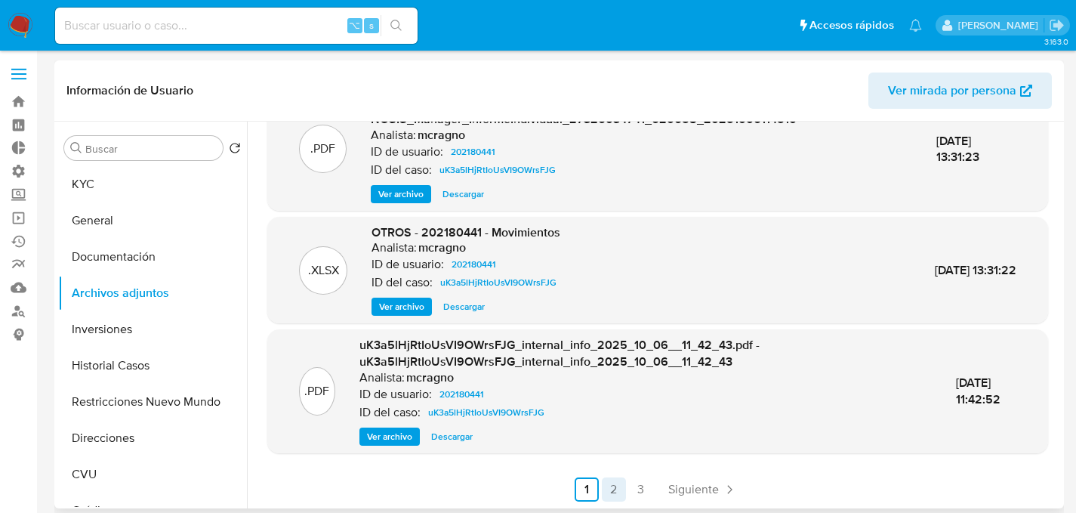
click at [615, 477] on link "2" at bounding box center [614, 489] width 24 height 24
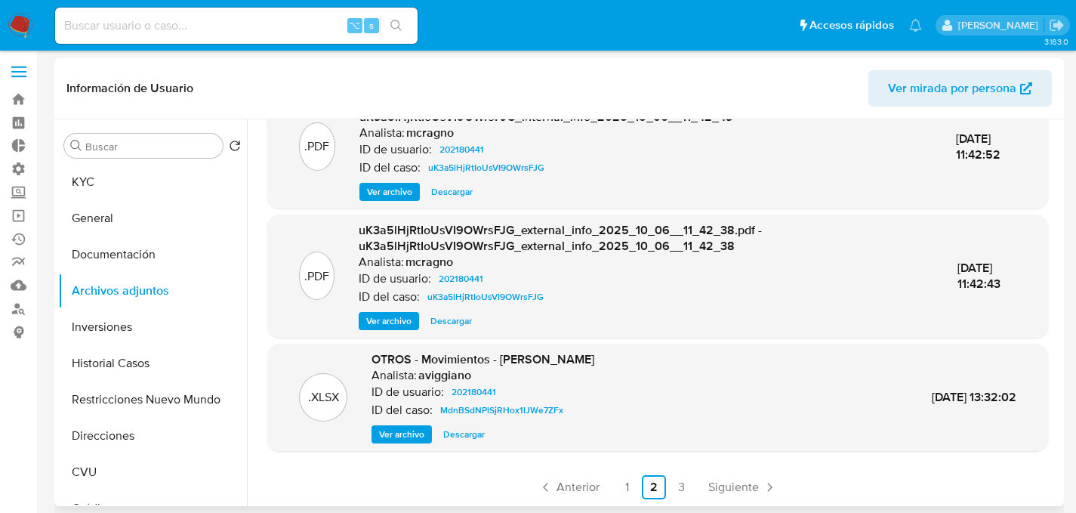
scroll to position [3, 0]
click at [619, 482] on link "1" at bounding box center [627, 486] width 24 height 24
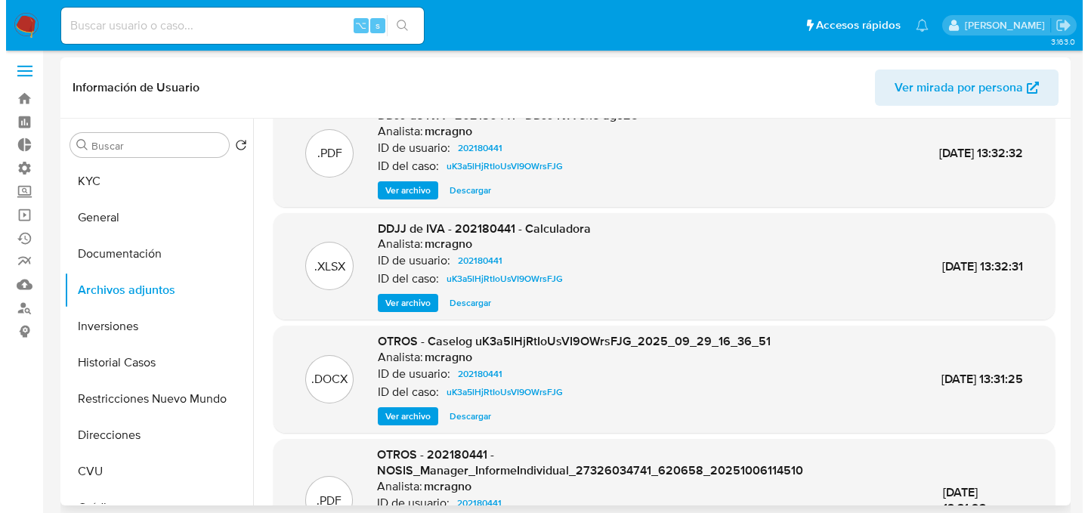
scroll to position [51, 0]
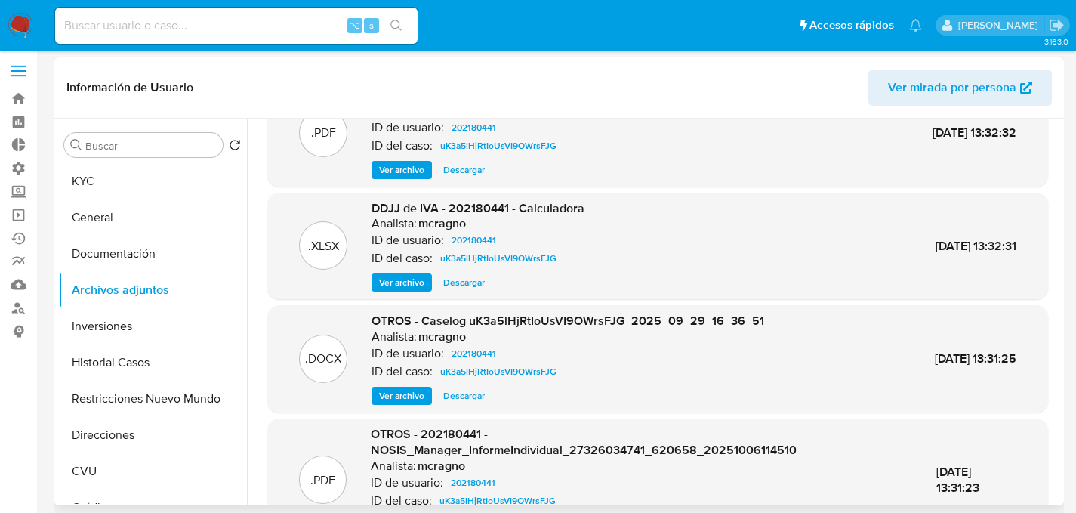
click at [402, 286] on span "Ver archivo" at bounding box center [401, 282] width 45 height 15
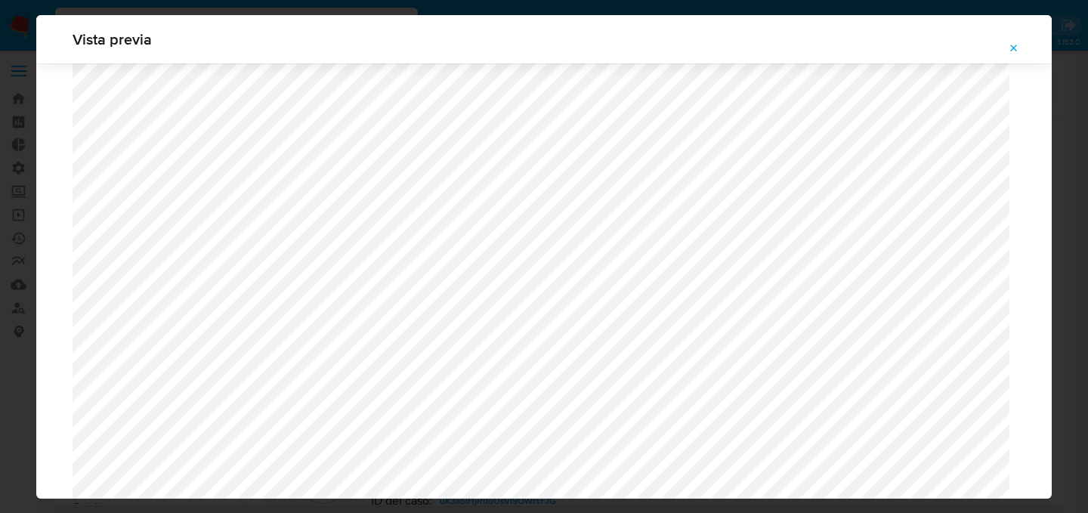
scroll to position [1440, 0]
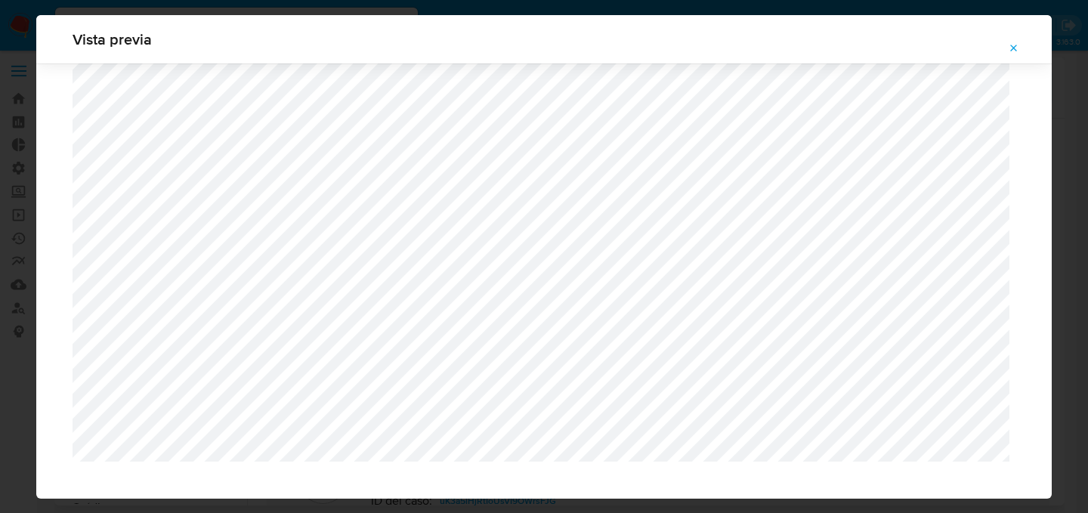
click at [1008, 43] on icon "Attachment preview" at bounding box center [1014, 48] width 12 height 12
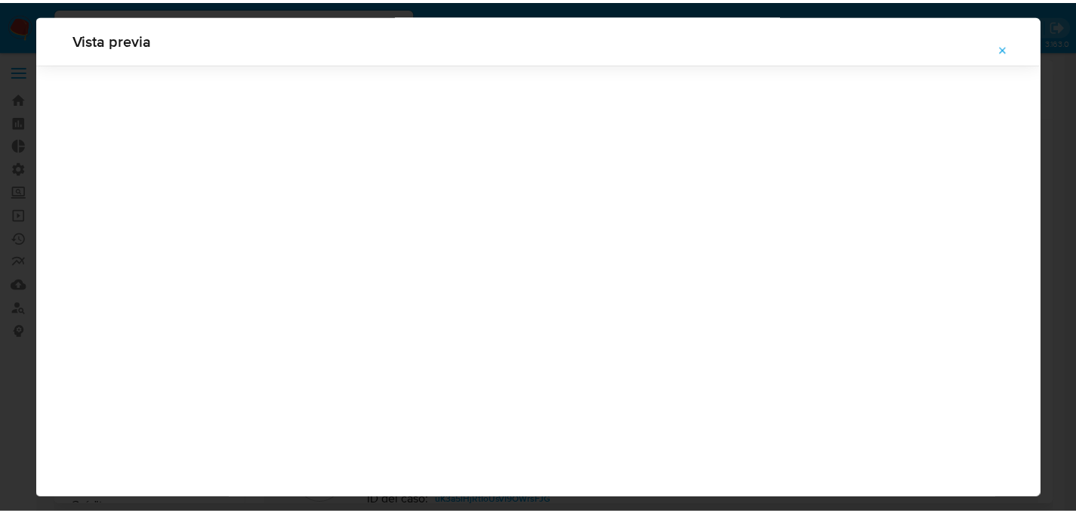
scroll to position [48, 0]
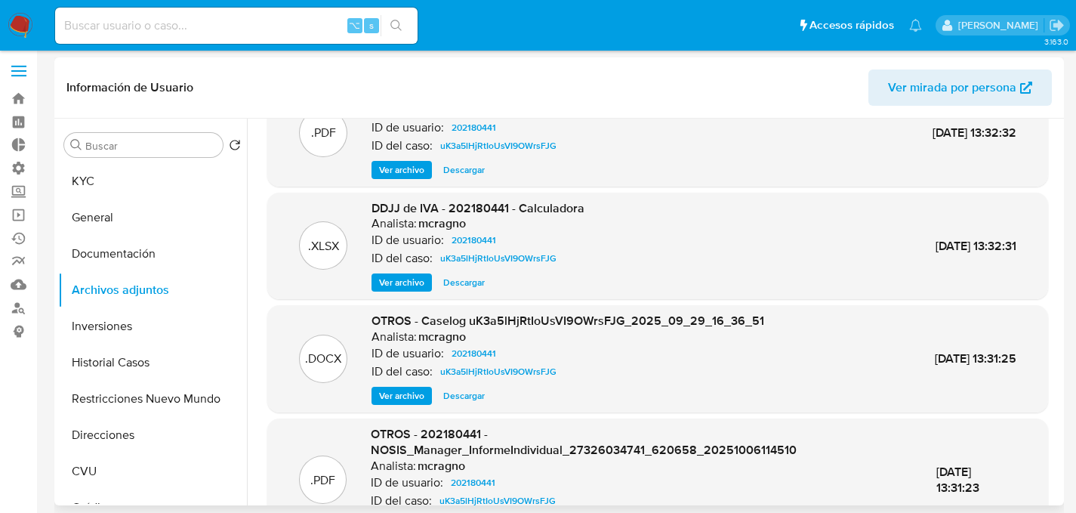
click at [477, 283] on span "Descargar" at bounding box center [464, 282] width 42 height 15
click at [110, 215] on button "General" at bounding box center [146, 217] width 177 height 36
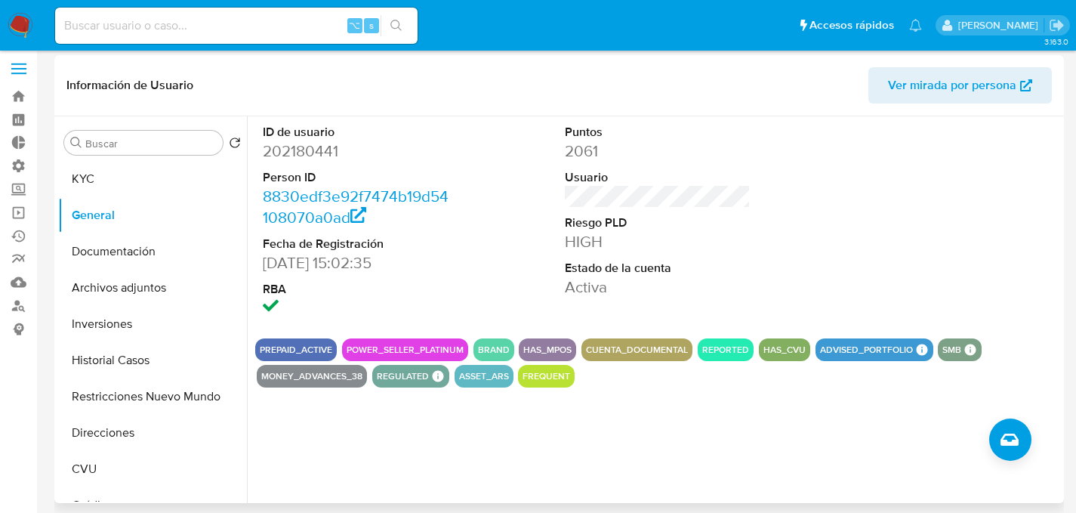
scroll to position [6, 0]
click at [659, 394] on div "ID de usuario 202180441 Person ID 8830edf3e92f7474b19d54108070a0ad Fecha de Reg…" at bounding box center [653, 309] width 813 height 387
click at [659, 408] on div "ID de usuario 202180441 Person ID 8830edf3e92f7474b19d54108070a0ad Fecha de Reg…" at bounding box center [653, 309] width 813 height 387
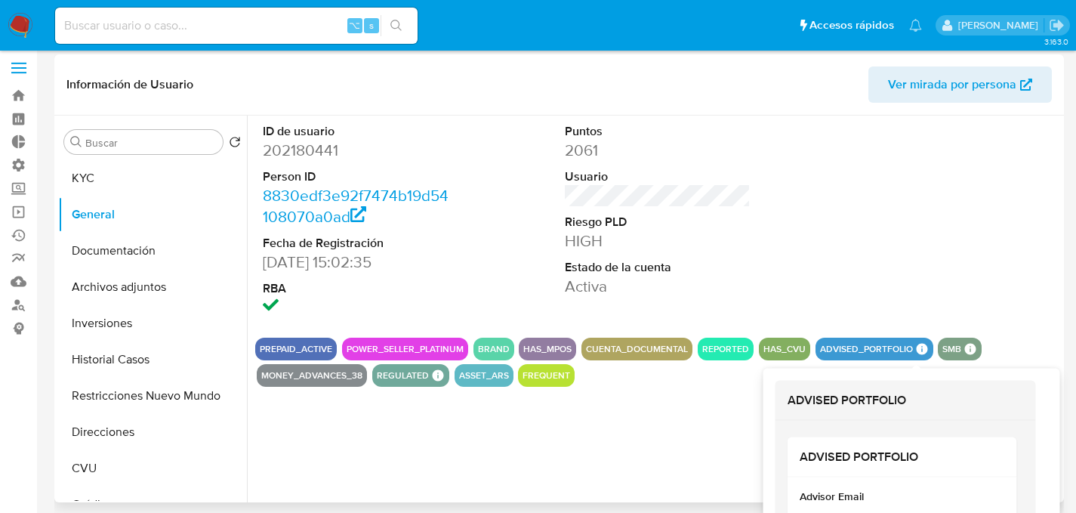
click at [917, 351] on icon at bounding box center [921, 349] width 11 height 11
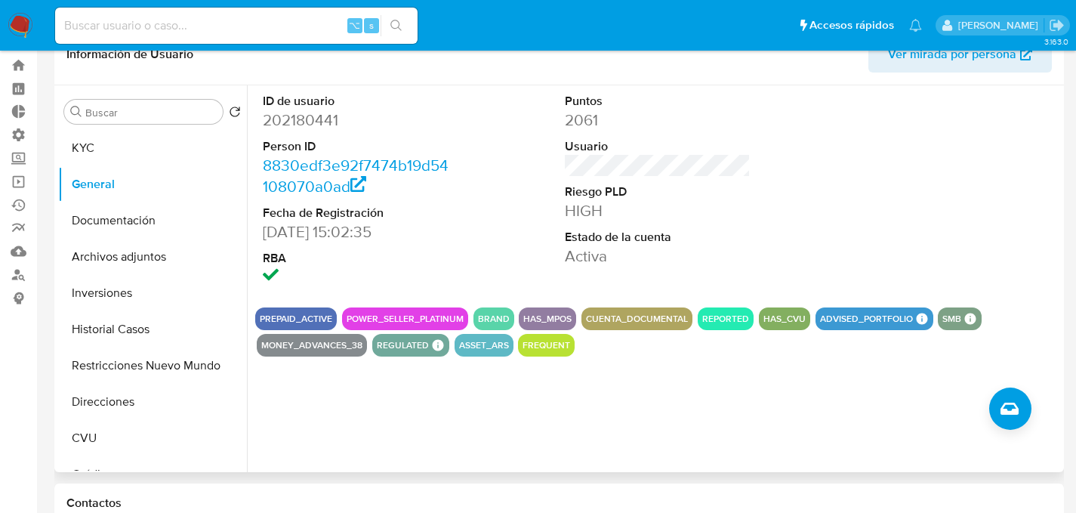
scroll to position [35, 0]
click at [140, 225] on button "Documentación" at bounding box center [146, 221] width 177 height 36
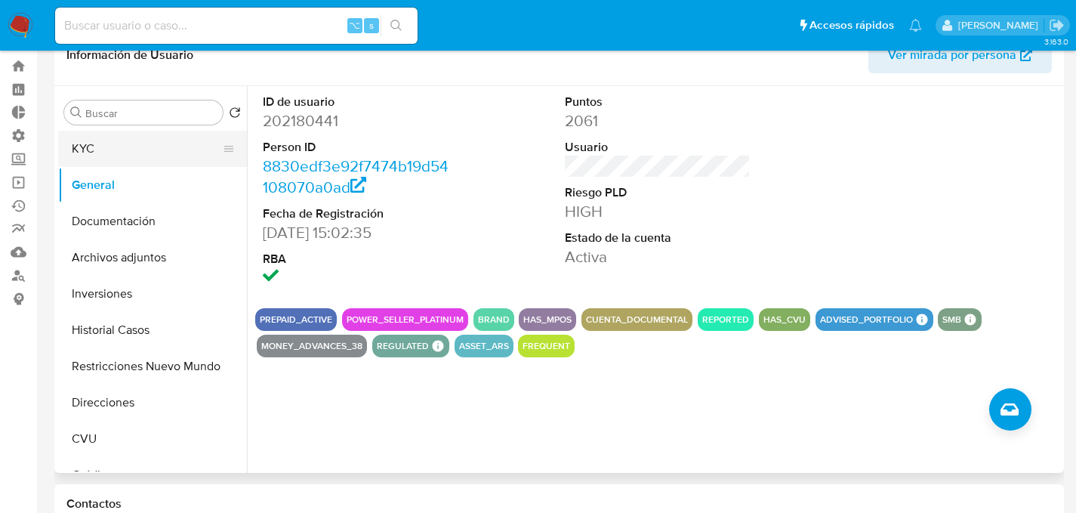
click at [113, 163] on button "KYC" at bounding box center [146, 149] width 177 height 36
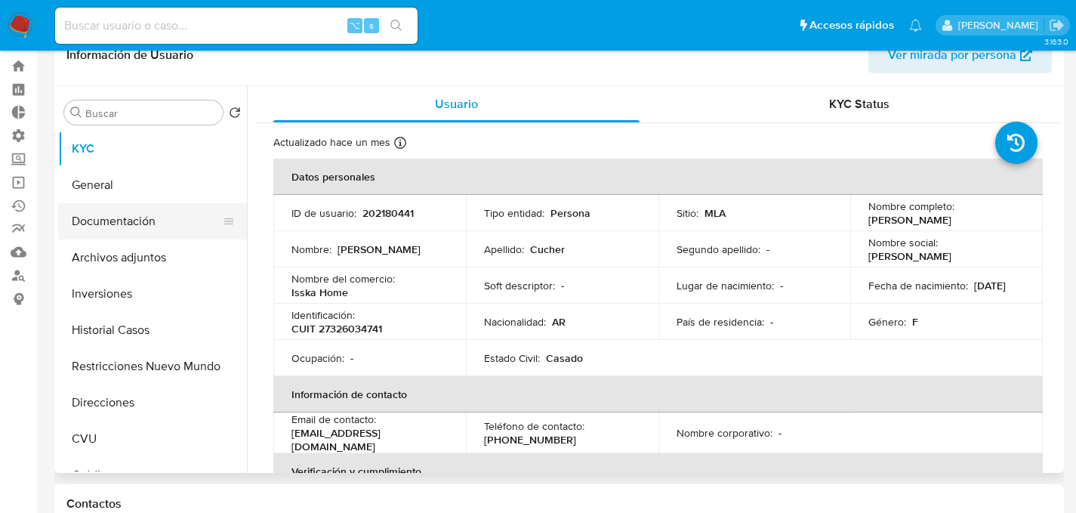
click at [123, 226] on button "Documentación" at bounding box center [146, 221] width 177 height 36
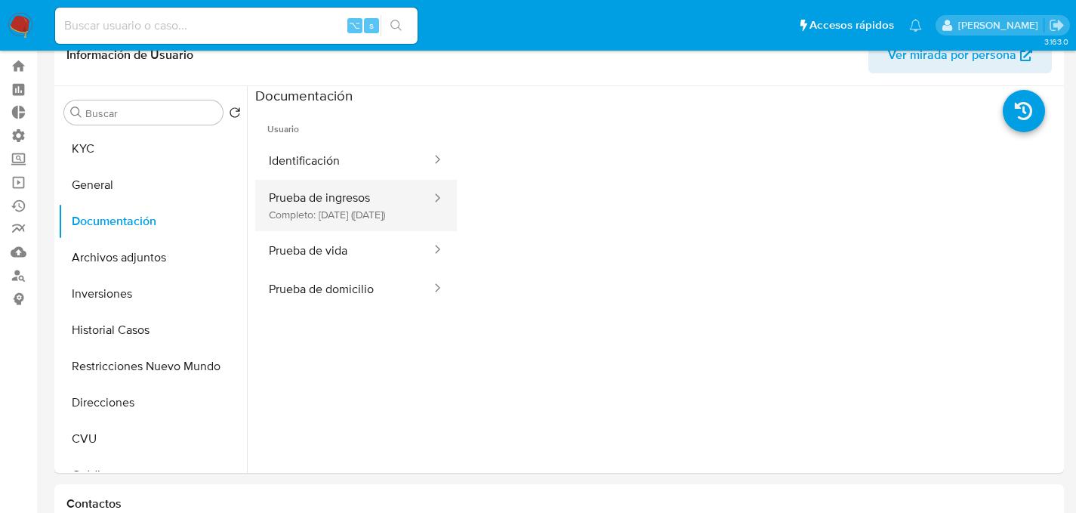
click at [338, 223] on button "Prueba de ingresos Completo: 30/07/2024 (hace un año)" at bounding box center [343, 205] width 177 height 51
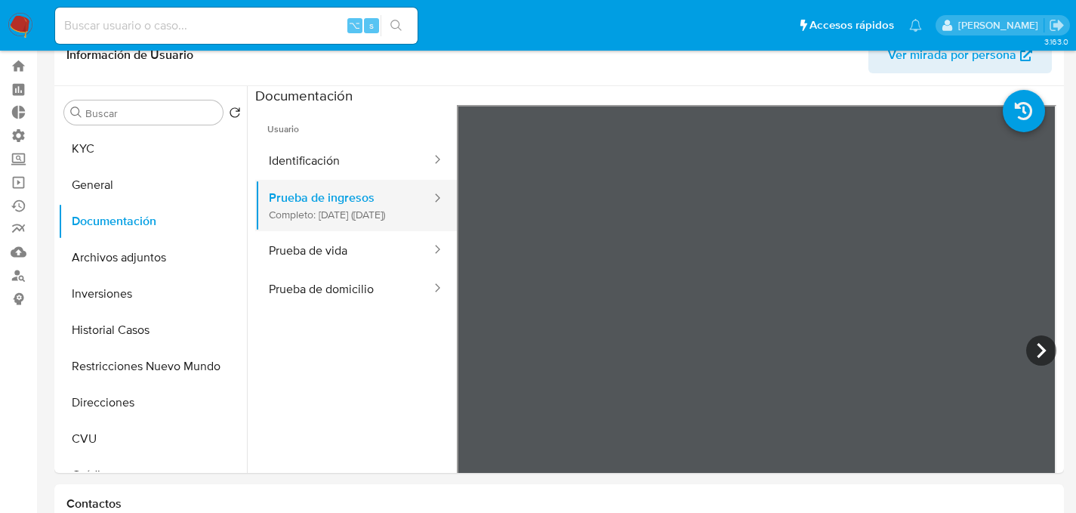
scroll to position [39, 0]
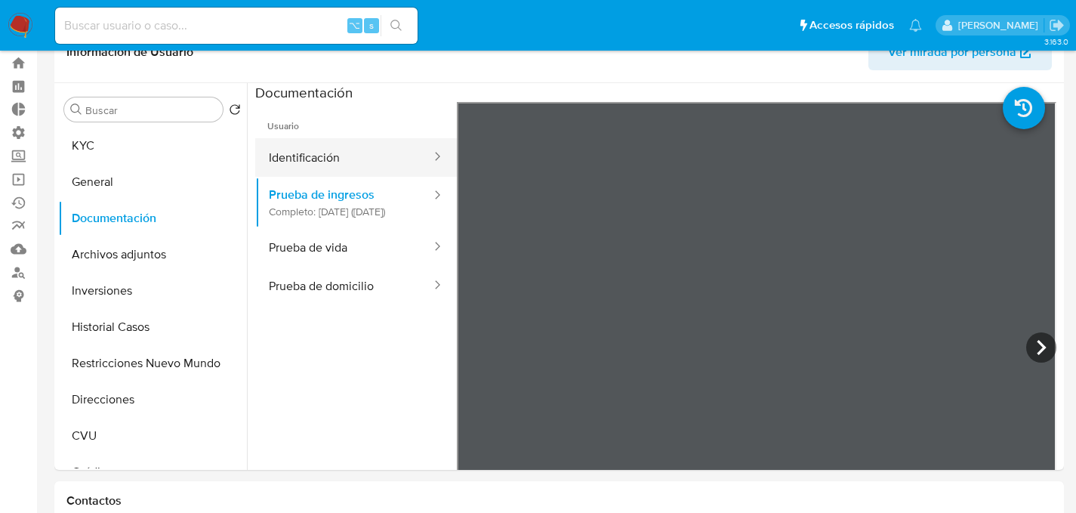
click at [361, 166] on button "Identificación" at bounding box center [343, 157] width 177 height 39
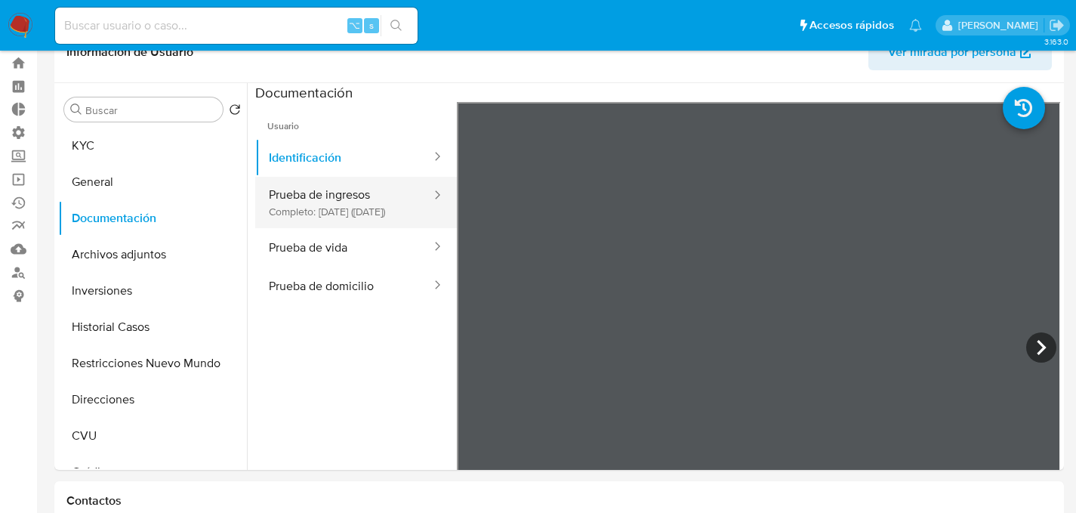
click at [287, 228] on button "Prueba de ingresos Completo: 30/07/2024 (hace un año)" at bounding box center [343, 202] width 177 height 51
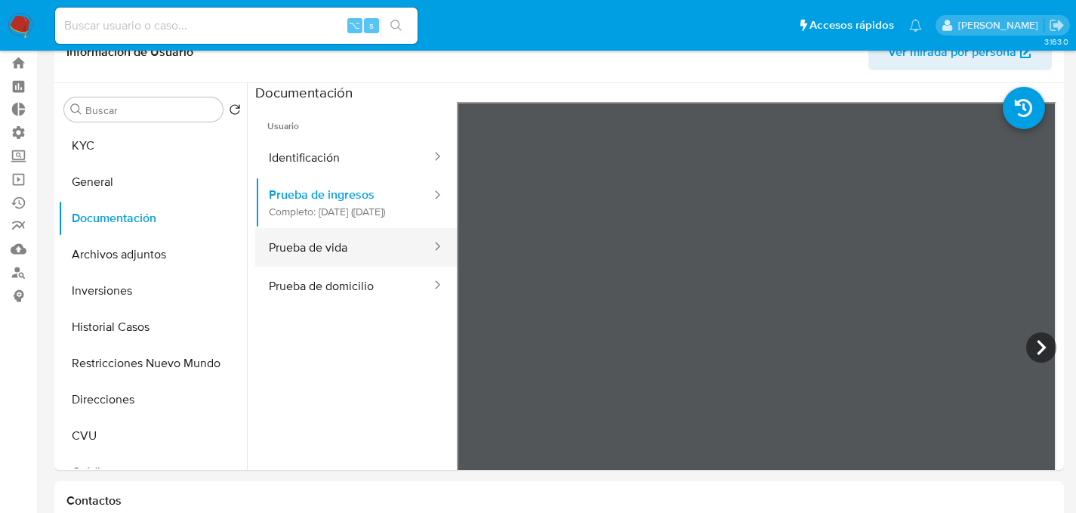
click at [295, 246] on button "Prueba de vida" at bounding box center [343, 247] width 177 height 39
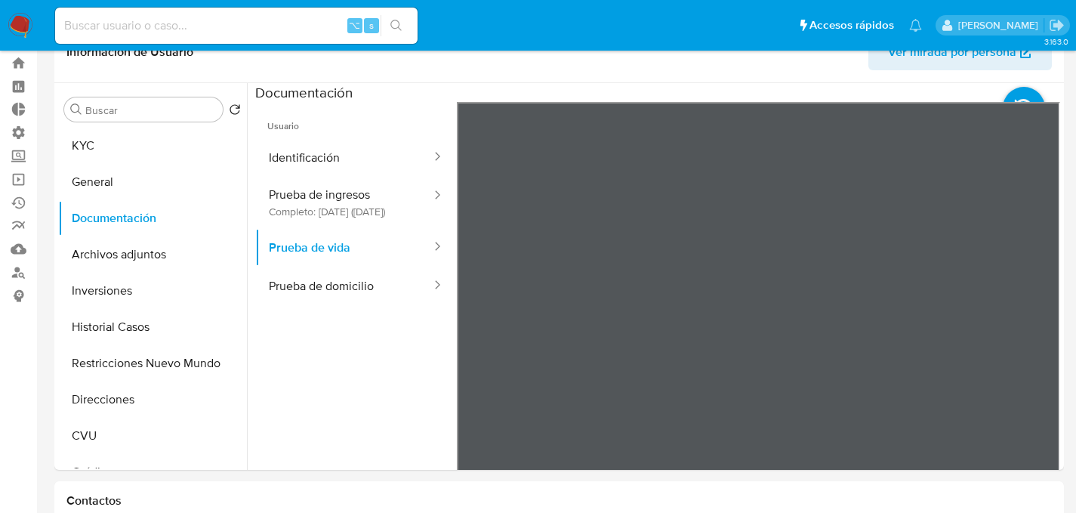
scroll to position [7, 0]
click at [303, 296] on button "Prueba de domicilio" at bounding box center [343, 286] width 177 height 39
click at [144, 298] on button "Inversiones" at bounding box center [146, 291] width 177 height 36
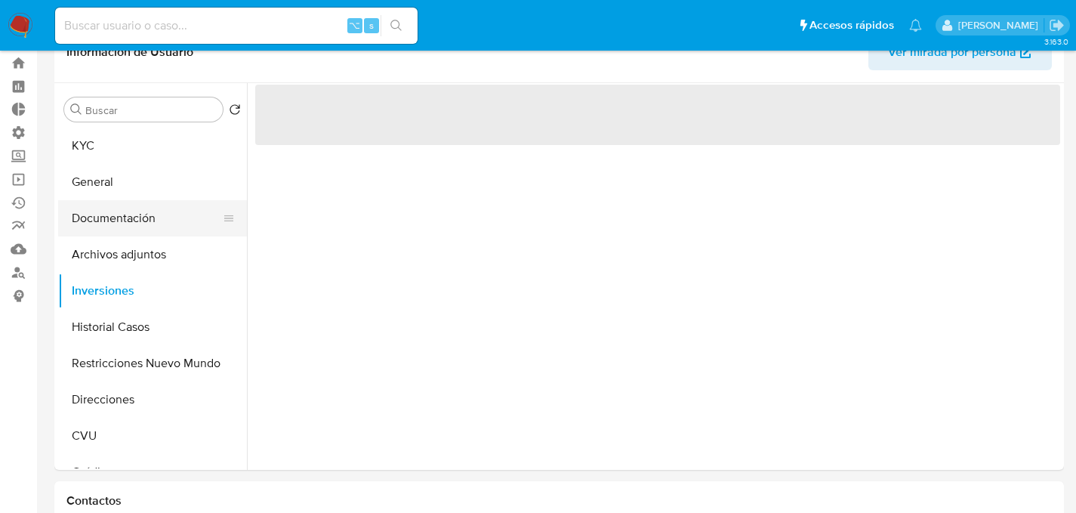
click at [141, 230] on button "Documentación" at bounding box center [146, 218] width 177 height 36
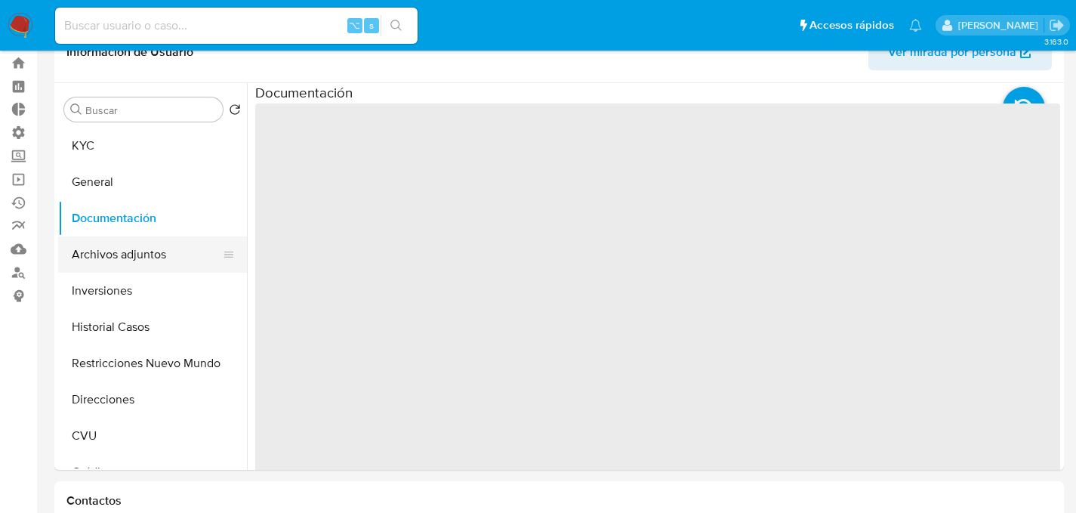
click at [140, 251] on button "Archivos adjuntos" at bounding box center [146, 254] width 177 height 36
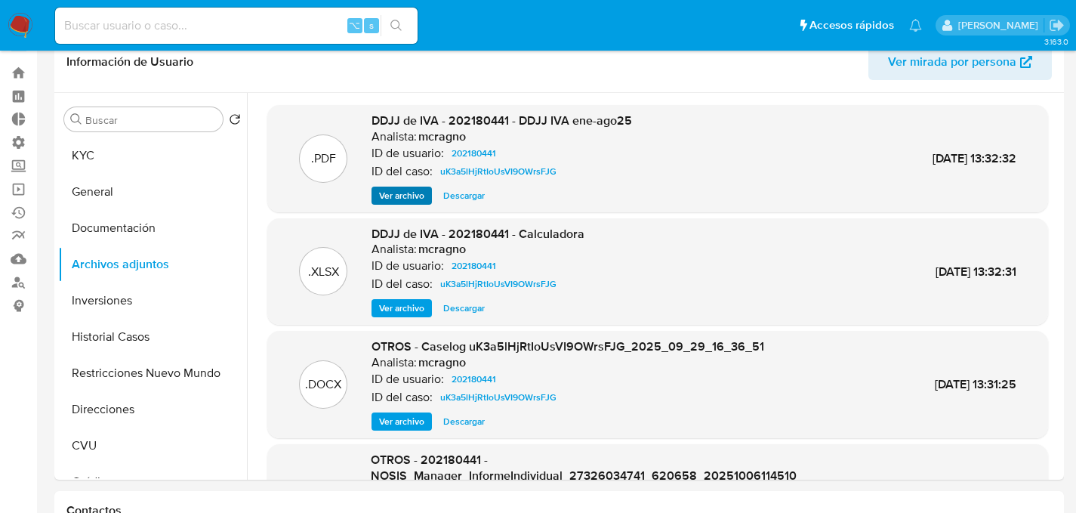
scroll to position [15, 0]
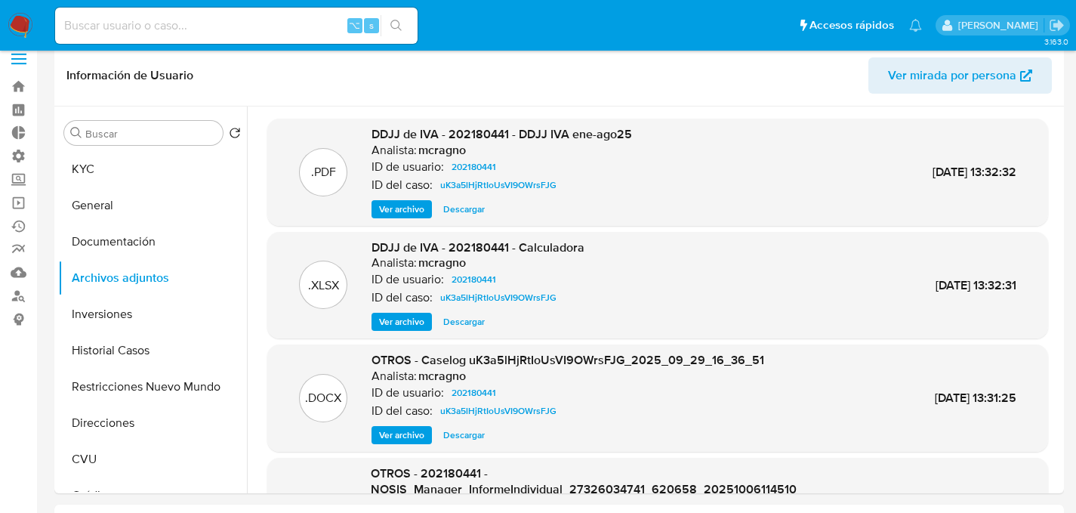
click at [397, 206] on span "Ver archivo" at bounding box center [401, 209] width 45 height 15
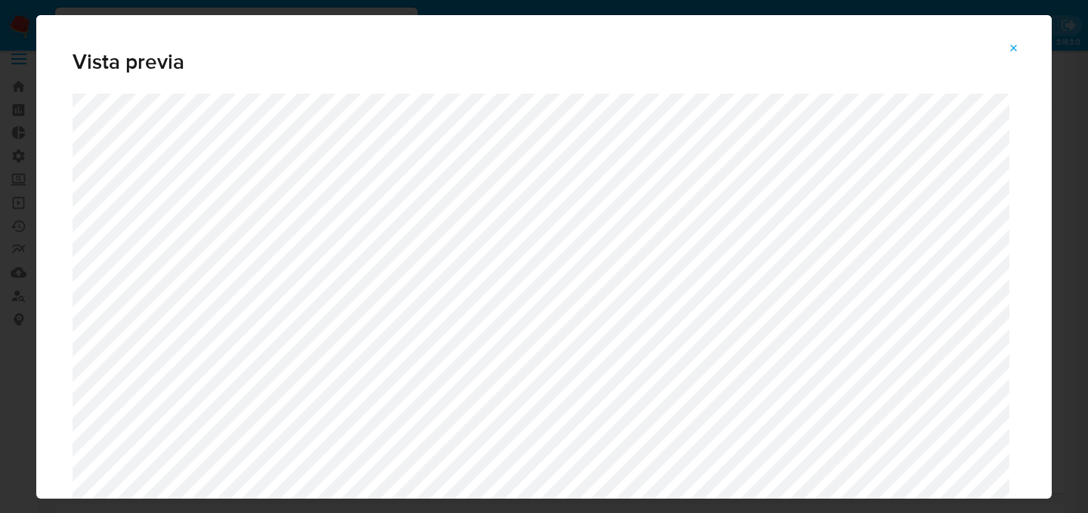
click at [1014, 42] on icon "Attachment preview" at bounding box center [1014, 48] width 12 height 12
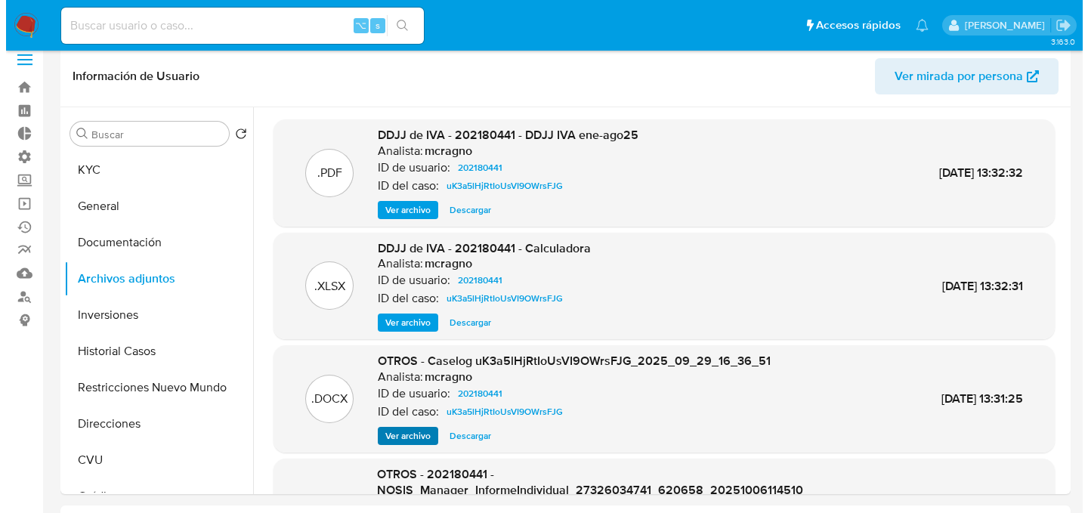
scroll to position [17, 0]
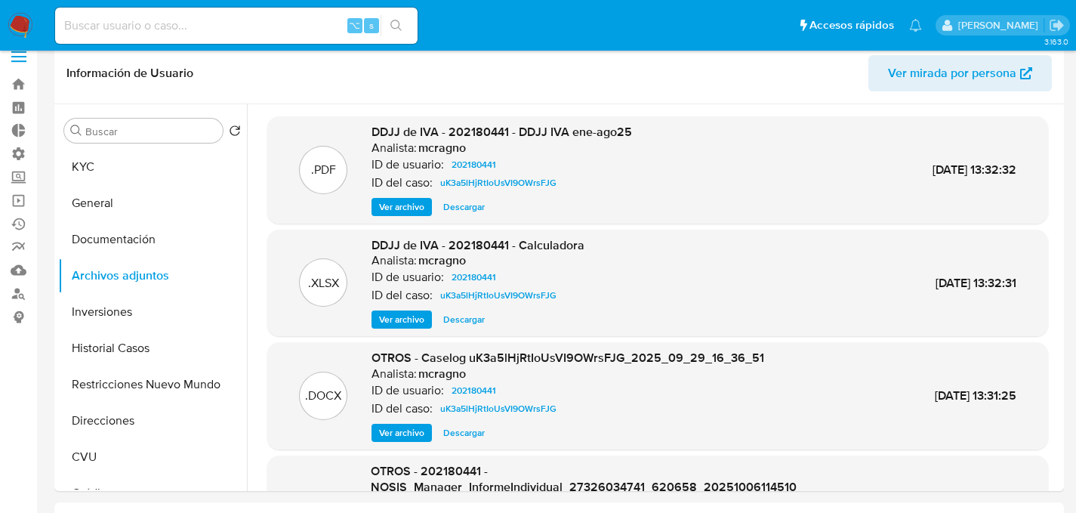
click at [385, 431] on span "Ver archivo" at bounding box center [401, 432] width 45 height 15
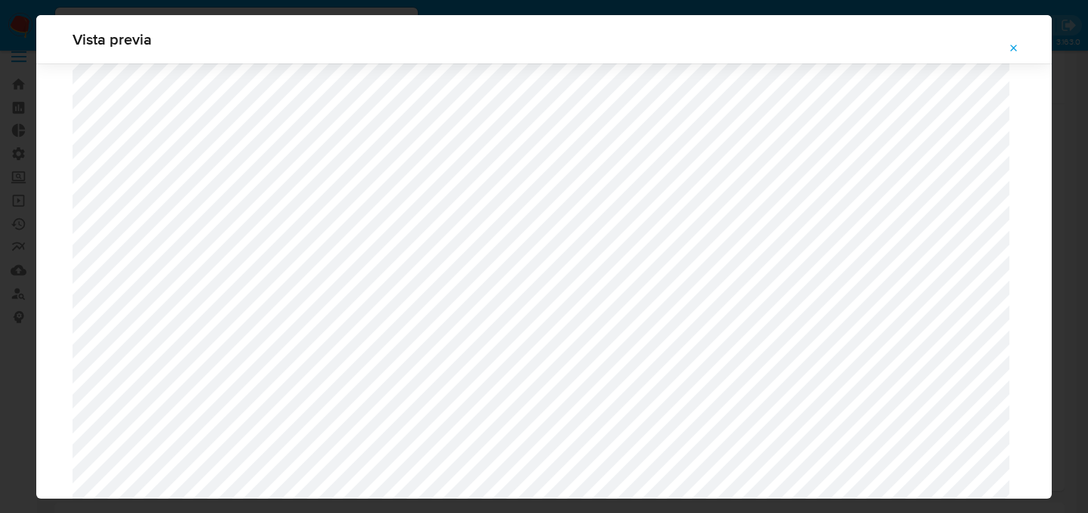
scroll to position [1288, 0]
click at [1011, 53] on icon "Attachment preview" at bounding box center [1014, 48] width 12 height 12
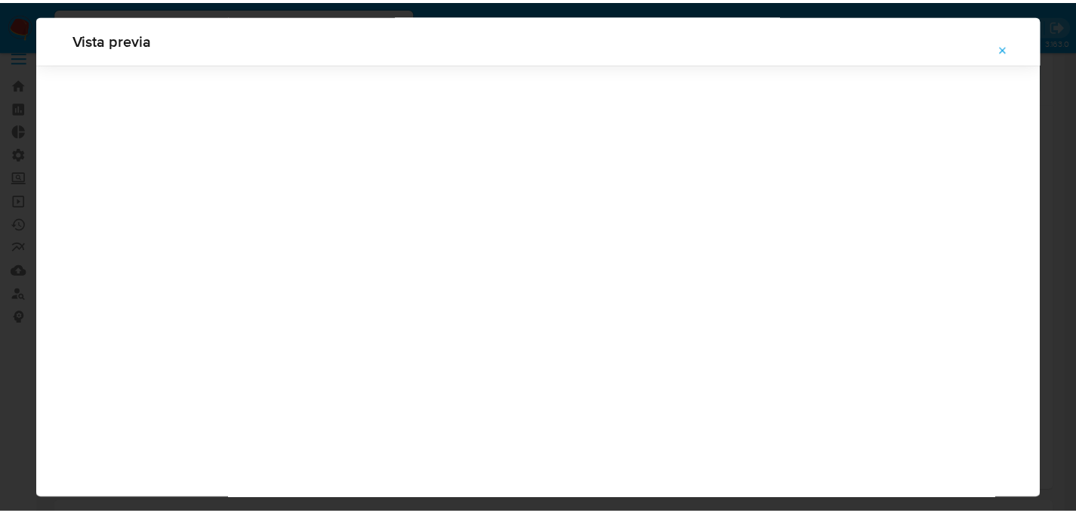
scroll to position [48, 0]
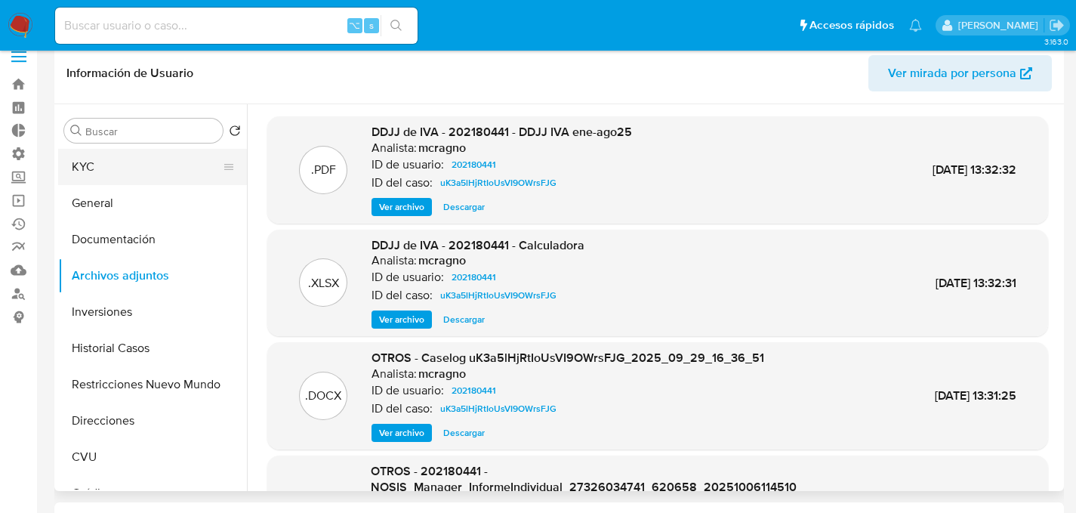
click at [183, 183] on button "KYC" at bounding box center [146, 167] width 177 height 36
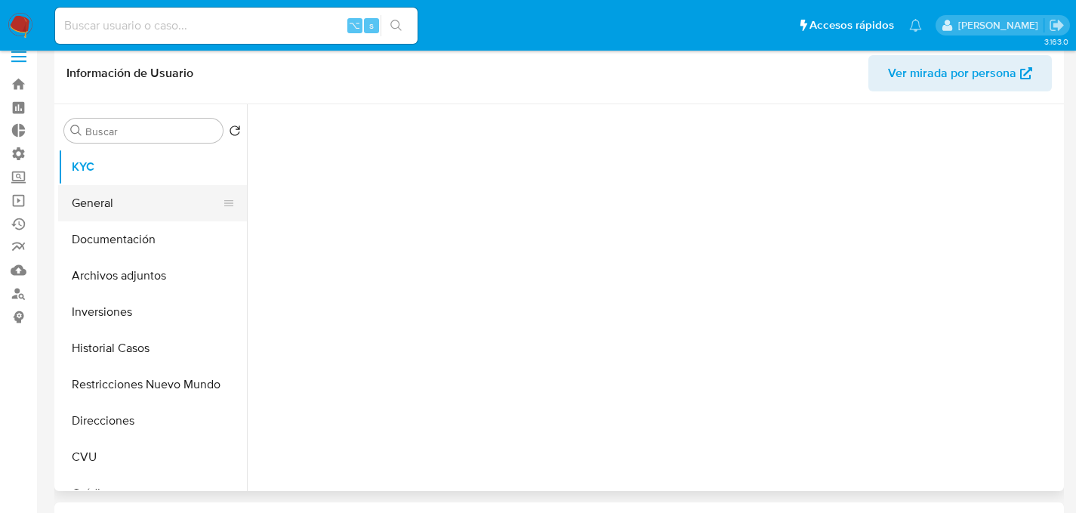
click at [168, 190] on button "General" at bounding box center [146, 203] width 177 height 36
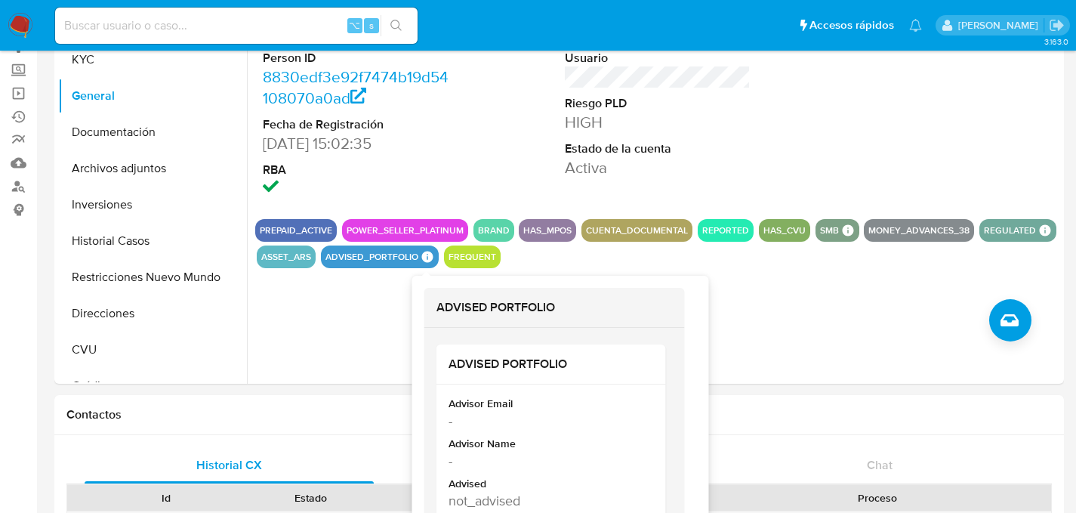
scroll to position [125, 0]
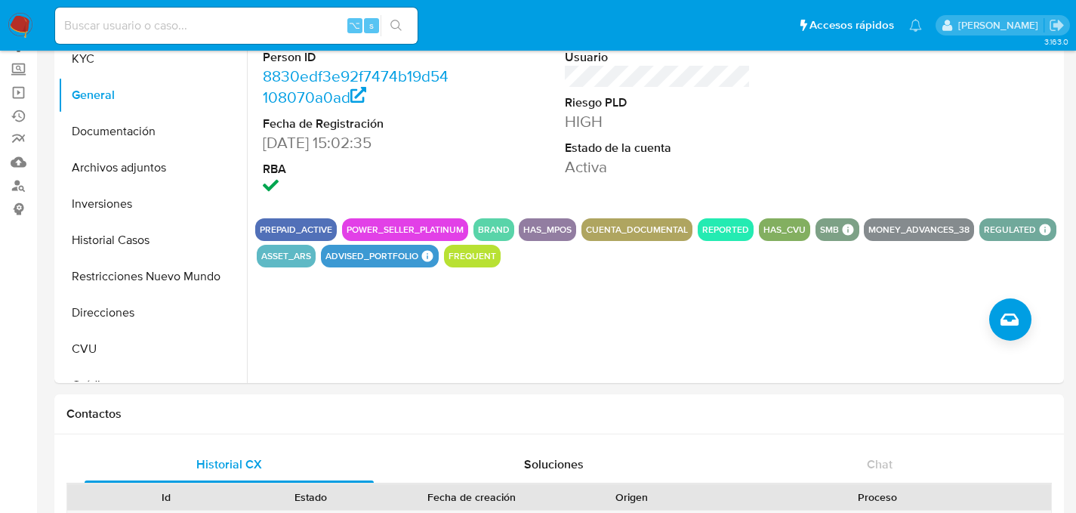
click at [412, 227] on button "POWER_SELLER_PLATINUM" at bounding box center [405, 230] width 117 height 6
click at [615, 304] on div "ID de usuario 202180441 Person ID 8830edf3e92f7474b19d54108070a0ad Fecha de Reg…" at bounding box center [653, 189] width 813 height 387
click at [227, 14] on div "⌥ s" at bounding box center [236, 26] width 363 height 36
click at [284, 28] on input at bounding box center [236, 26] width 363 height 20
paste input "8qkGuDgxZfTed4Wzv2HaNXiq"
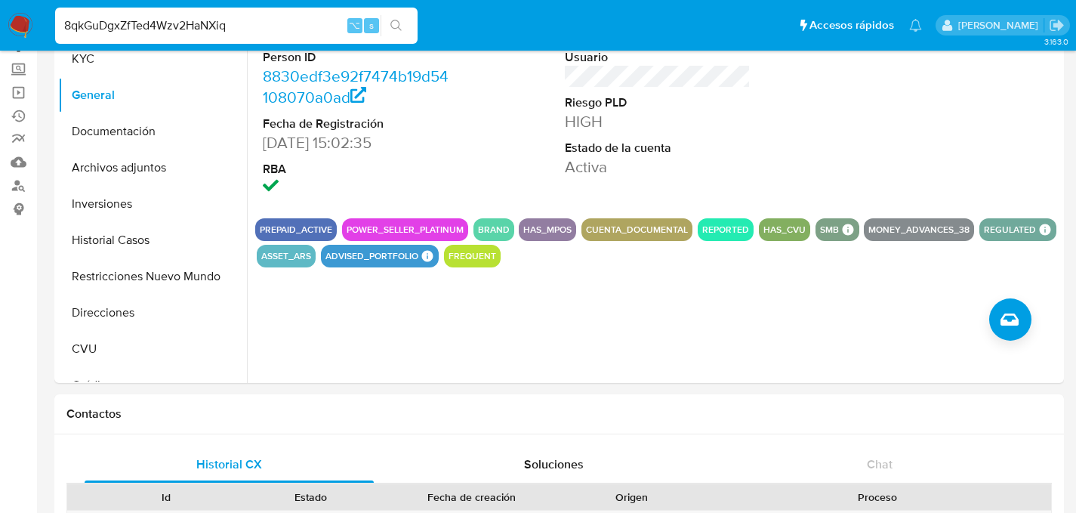
type input "8qkGuDgxZfTed4Wzv2HaNXiq"
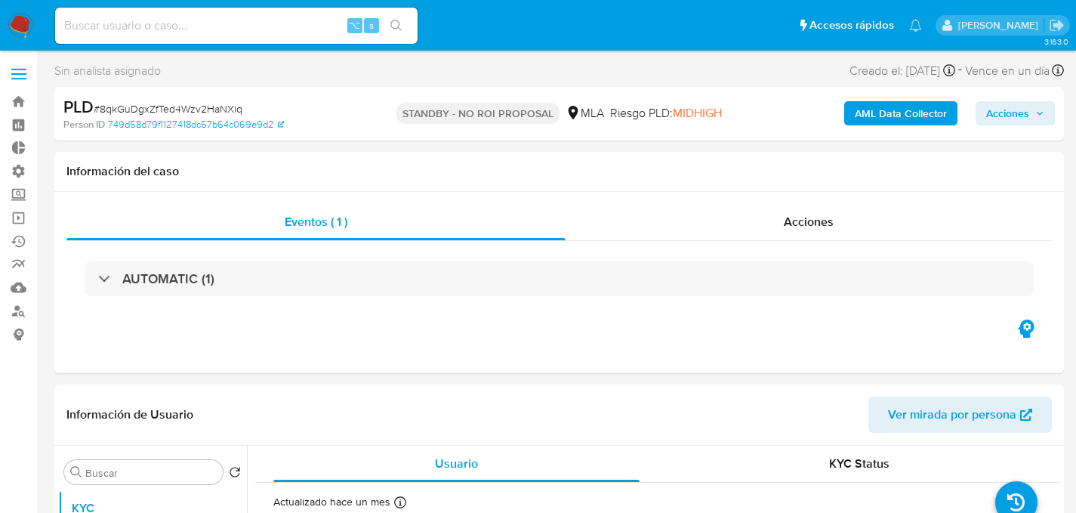
select select "10"
click at [279, 23] on input at bounding box center [236, 26] width 363 height 20
paste input "OzrE0xQhIYvDs2p9RwvRTSKz"
type input "OzrE0xQhIYvDs2p9RwvRTSKz"
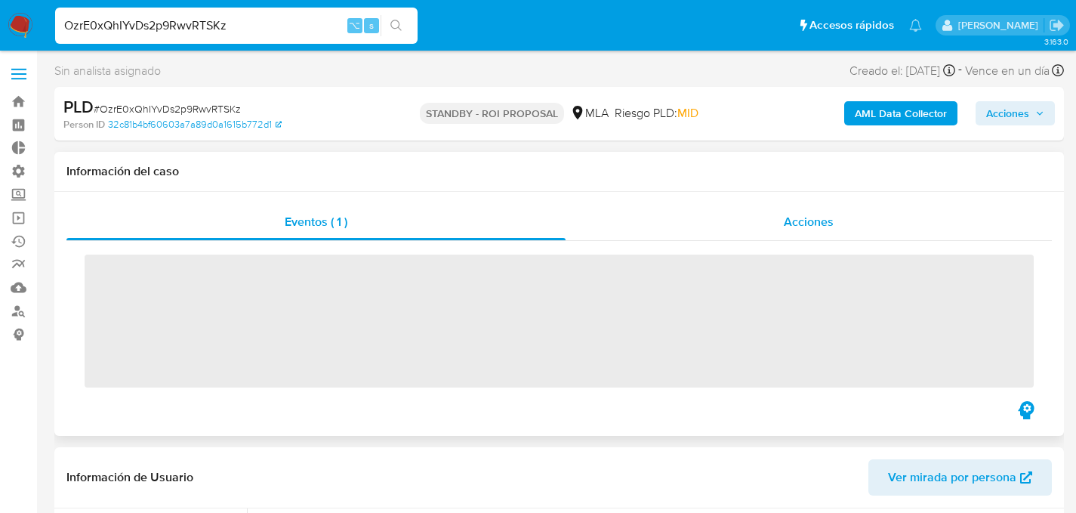
click at [653, 227] on div "Acciones" at bounding box center [809, 222] width 486 height 36
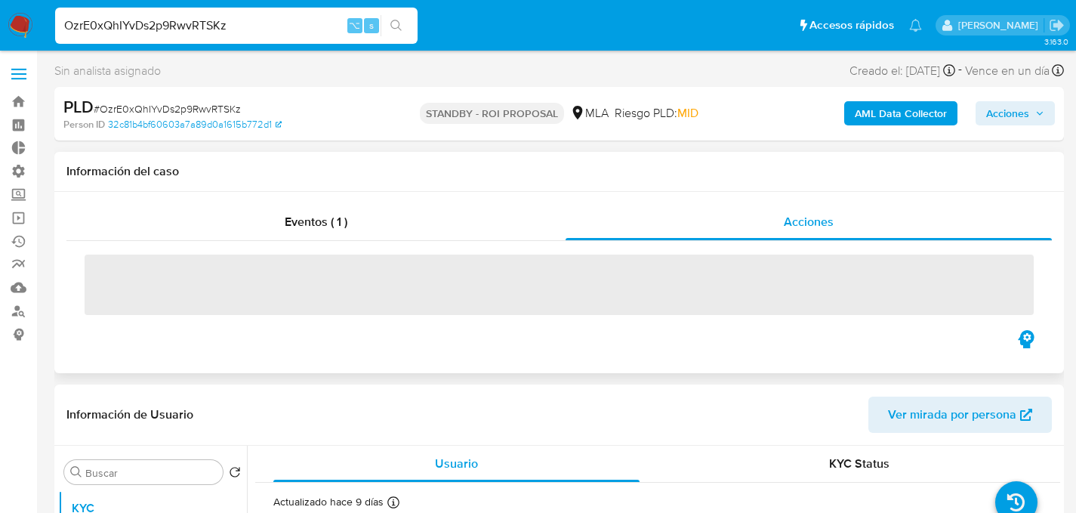
select select "10"
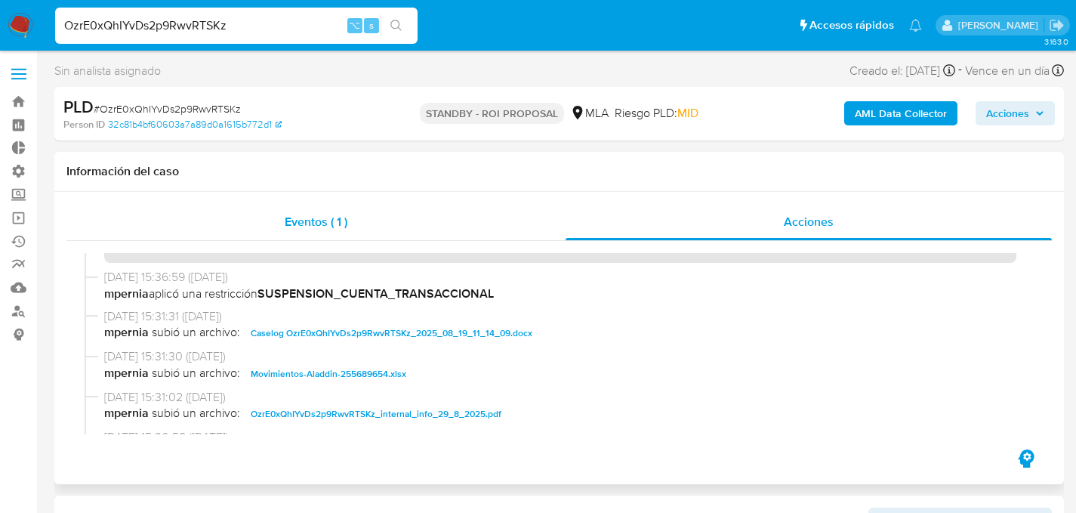
click at [265, 211] on div "Eventos ( 1 )" at bounding box center [315, 222] width 499 height 36
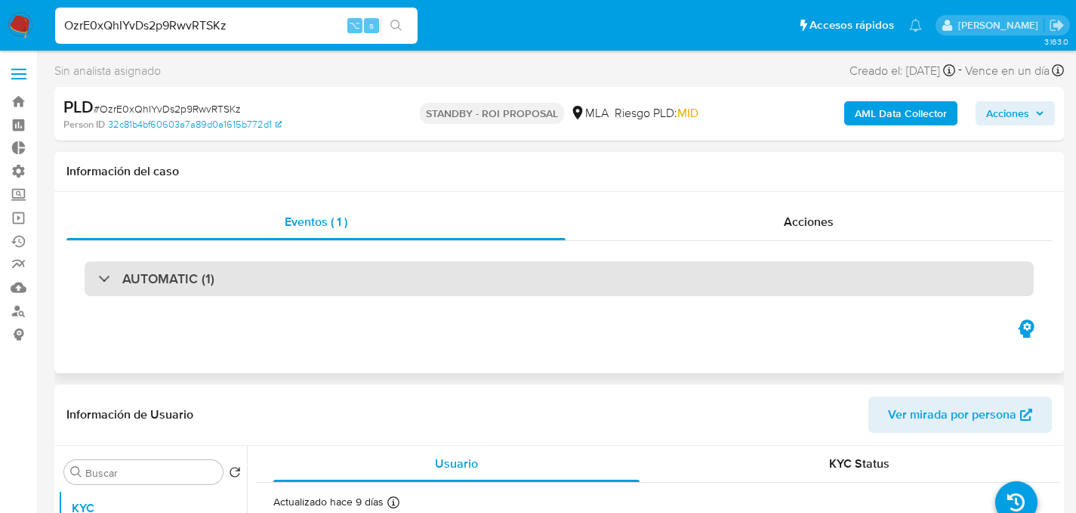
click at [110, 281] on div "AUTOMATIC (1)" at bounding box center [156, 278] width 116 height 17
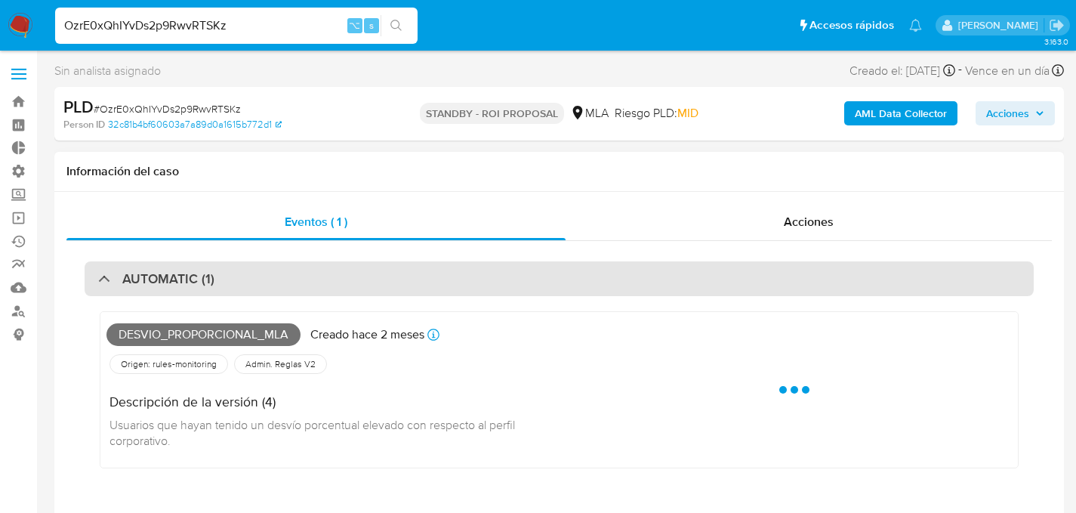
click at [110, 281] on div "AUTOMATIC (1)" at bounding box center [156, 278] width 116 height 17
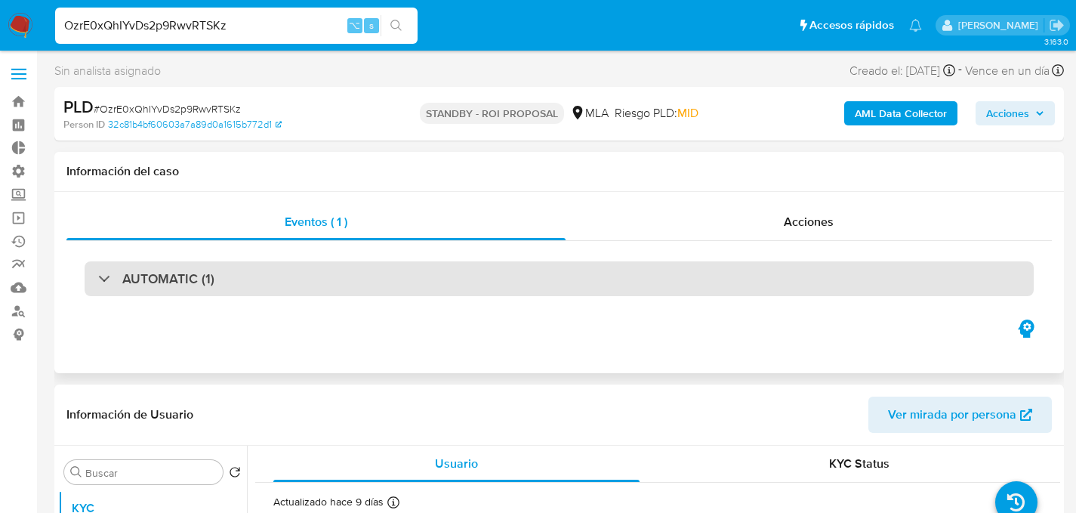
drag, startPoint x: 202, startPoint y: 296, endPoint x: 207, endPoint y: 283, distance: 13.9
click at [202, 296] on div "AUTOMATIC (1)" at bounding box center [559, 278] width 949 height 35
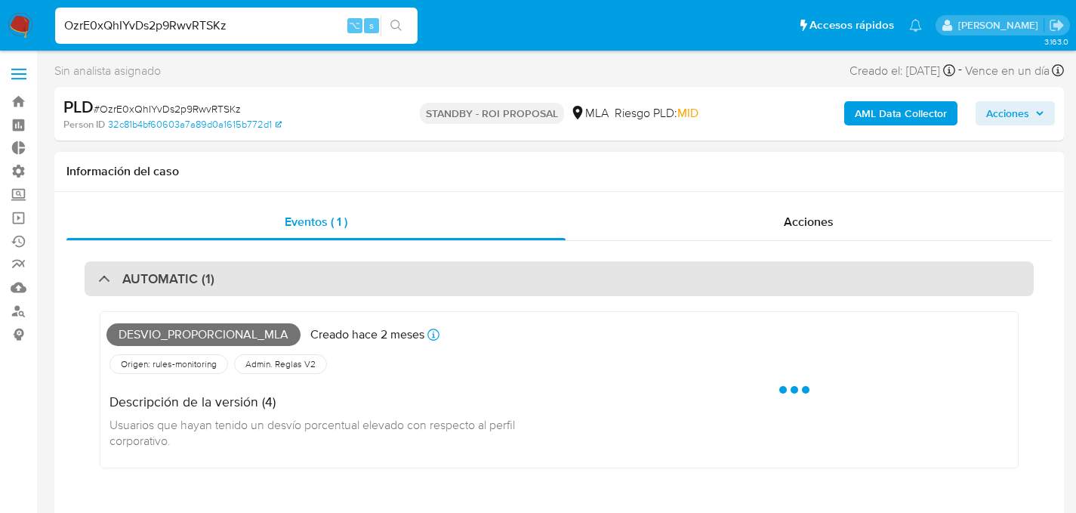
click at [207, 283] on h3 "AUTOMATIC (1)" at bounding box center [168, 278] width 92 height 17
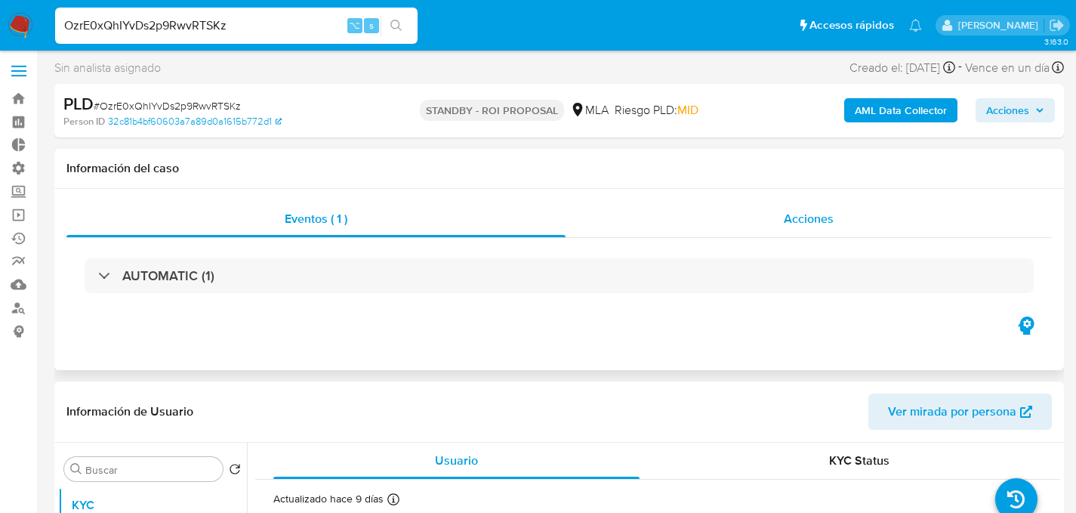
click at [692, 218] on div "Acciones" at bounding box center [809, 219] width 486 height 36
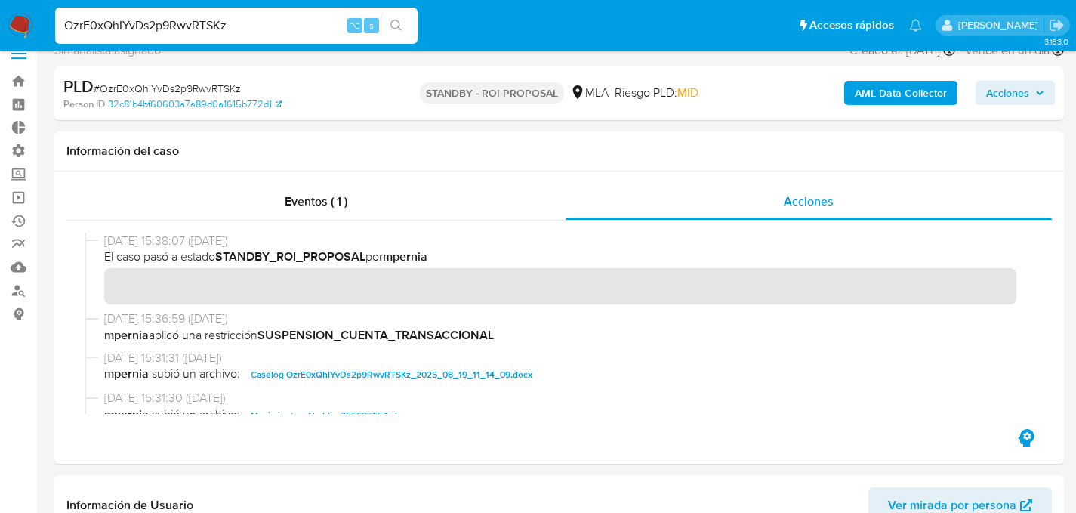
click at [190, 24] on input "OzrE0xQhIYvDs2p9RwvRTSKz" at bounding box center [236, 26] width 363 height 20
paste input "ZjRqMk0BBD3A6GAH6958QXq5"
type input "ZjRqMk0BBD3A6GAH6958QXq5"
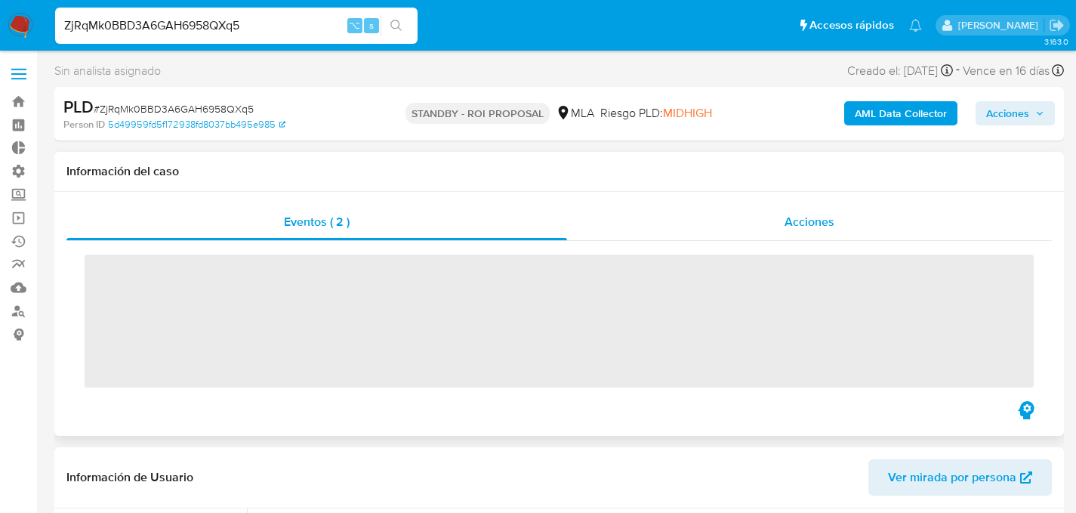
click at [731, 224] on div "Acciones" at bounding box center [809, 222] width 485 height 36
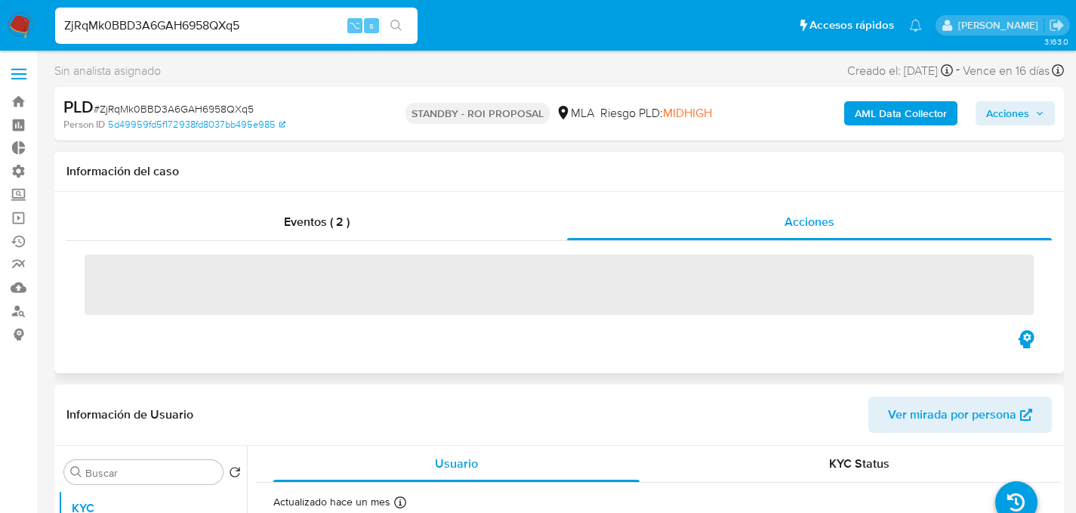
select select "10"
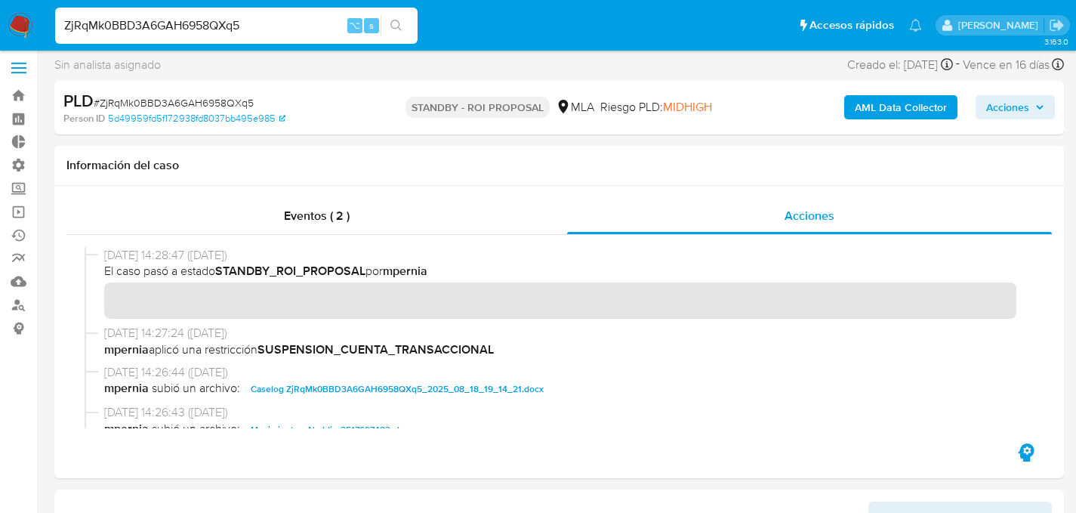
click at [208, 34] on input "ZjRqMk0BBD3A6GAH6958QXq5" at bounding box center [236, 26] width 363 height 20
paste input "MI8HnnlaIVUSrgVDlXH2l3fZ"
type input "MI8HnnlaIVUSrgVDlXH2l3fZ"
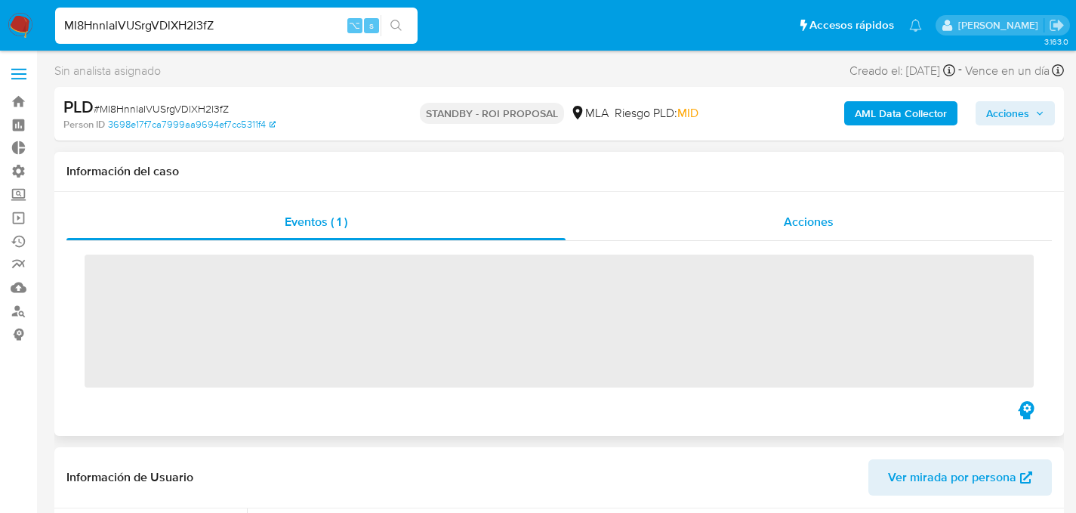
click at [716, 218] on div "Acciones" at bounding box center [809, 222] width 486 height 36
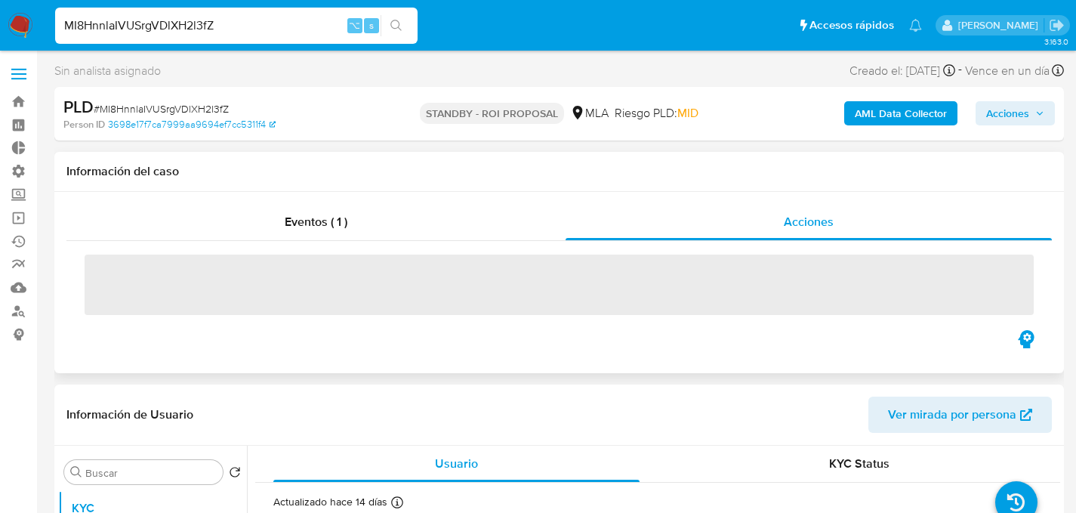
select select "10"
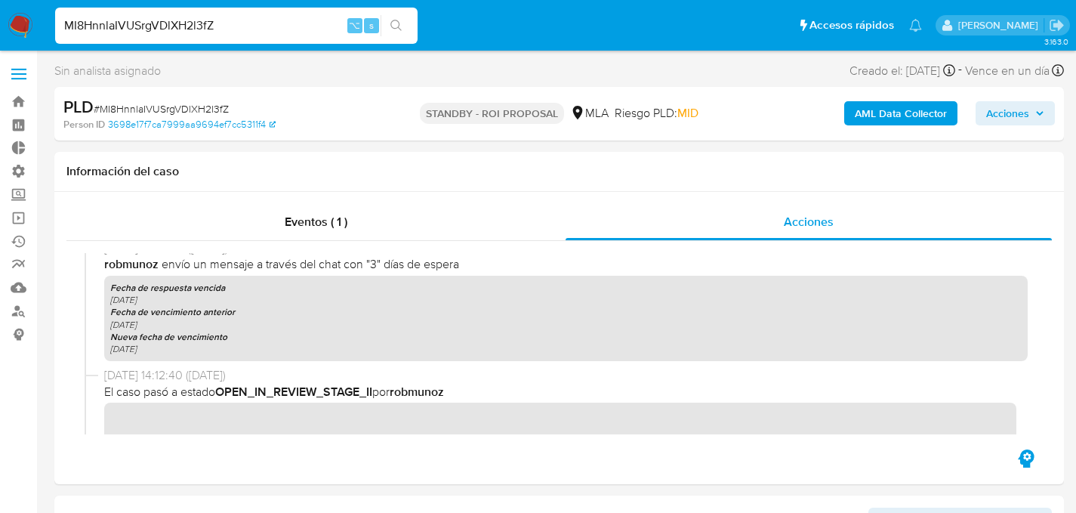
scroll to position [993, 0]
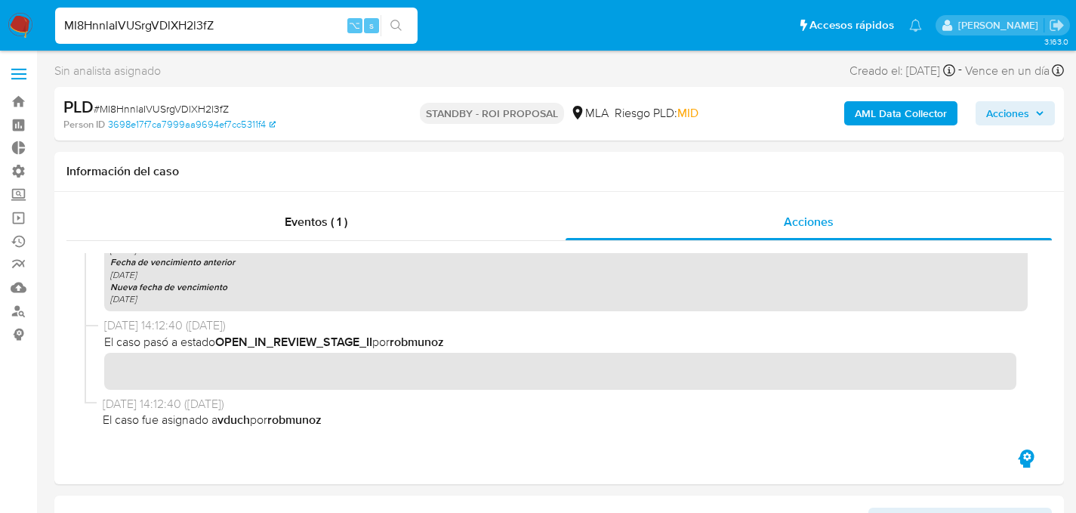
click at [268, 26] on input "MI8HnnlaIVUSrgVDlXH2l3fZ" at bounding box center [236, 26] width 363 height 20
paste input "0FUBrWqa0Y4SpKnlXkBLCgcF"
type input "0FUBrWqa0Y4SpKnlXkBLCgcF"
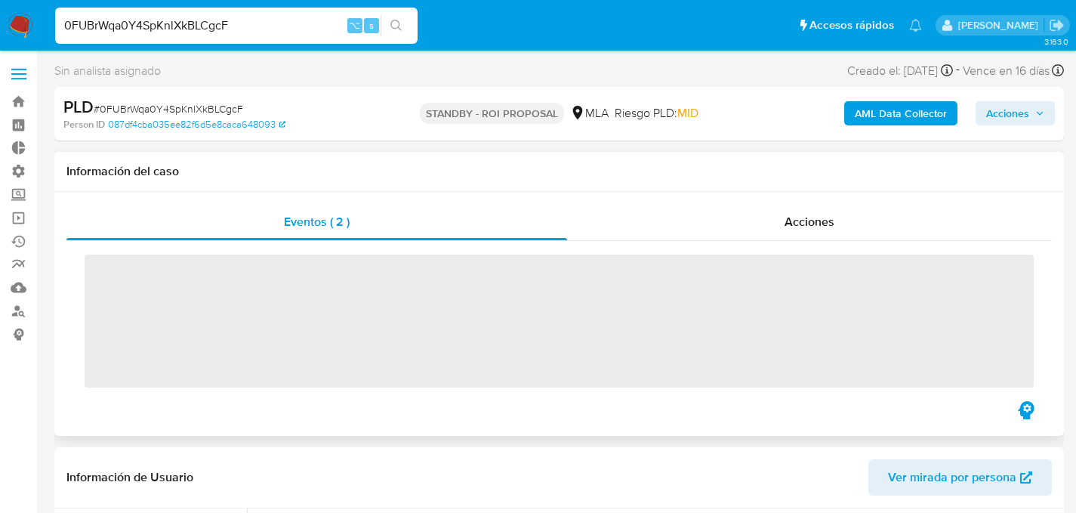
click at [711, 199] on div "Eventos ( 2 ) Acciones ‌" at bounding box center [559, 314] width 1010 height 244
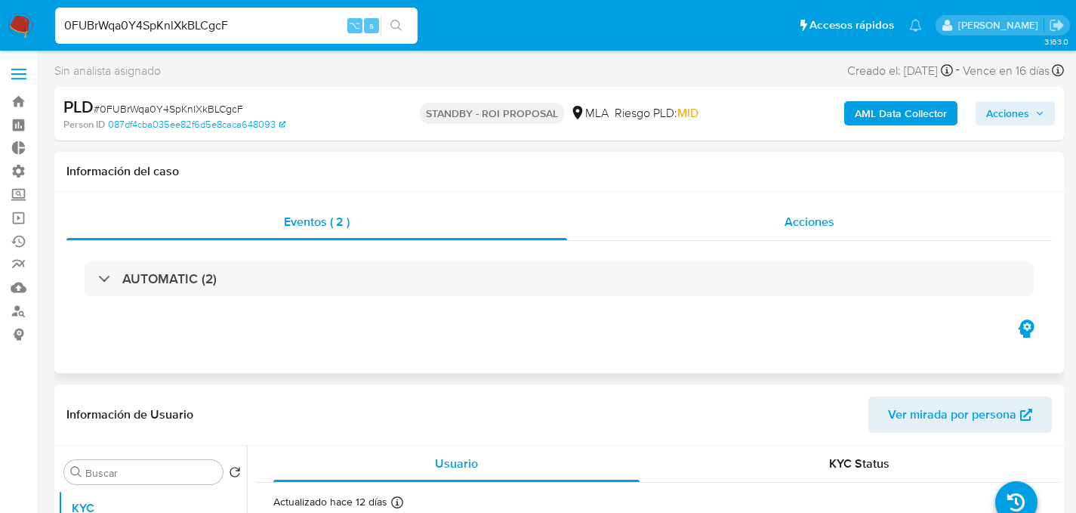
click at [717, 226] on div "Acciones" at bounding box center [809, 222] width 485 height 36
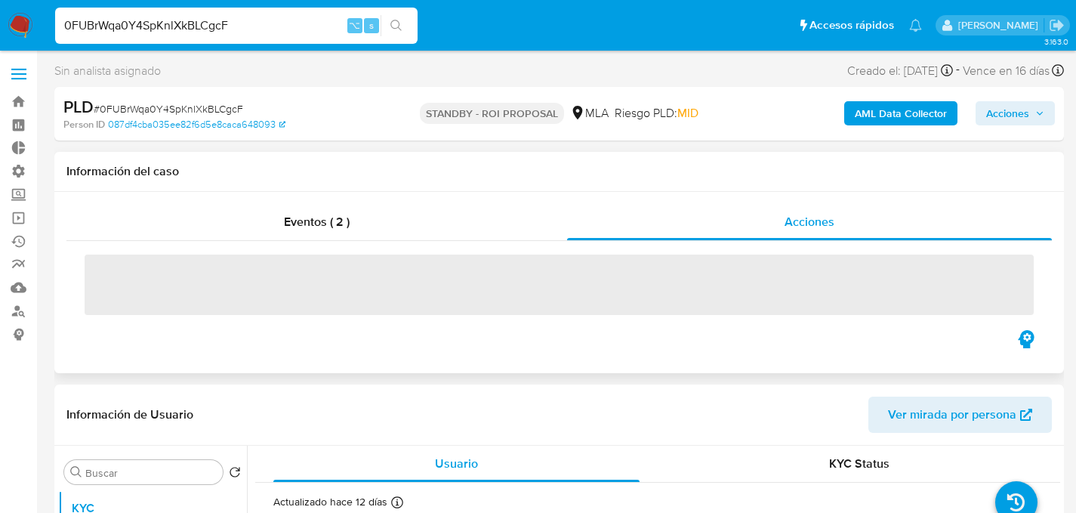
select select "10"
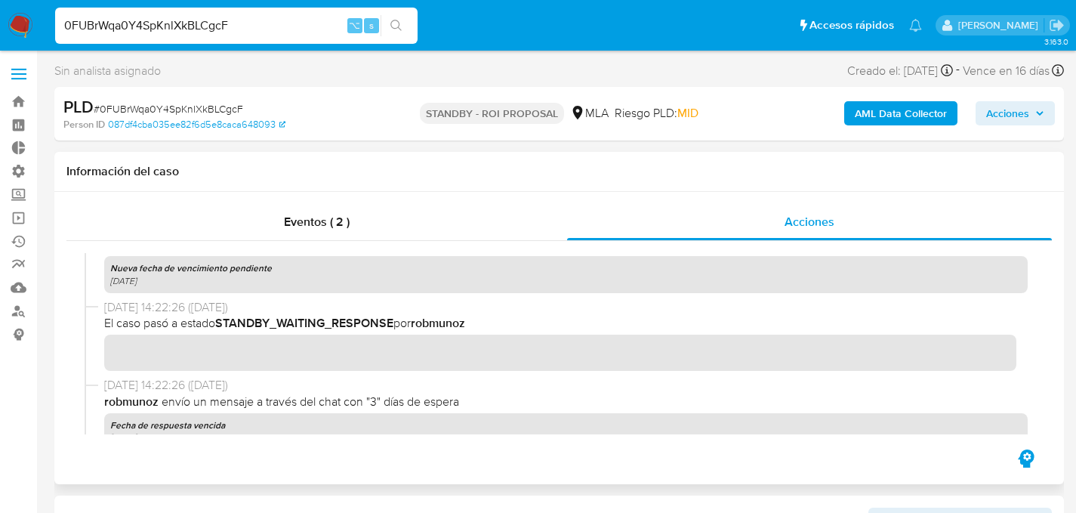
scroll to position [4606, 0]
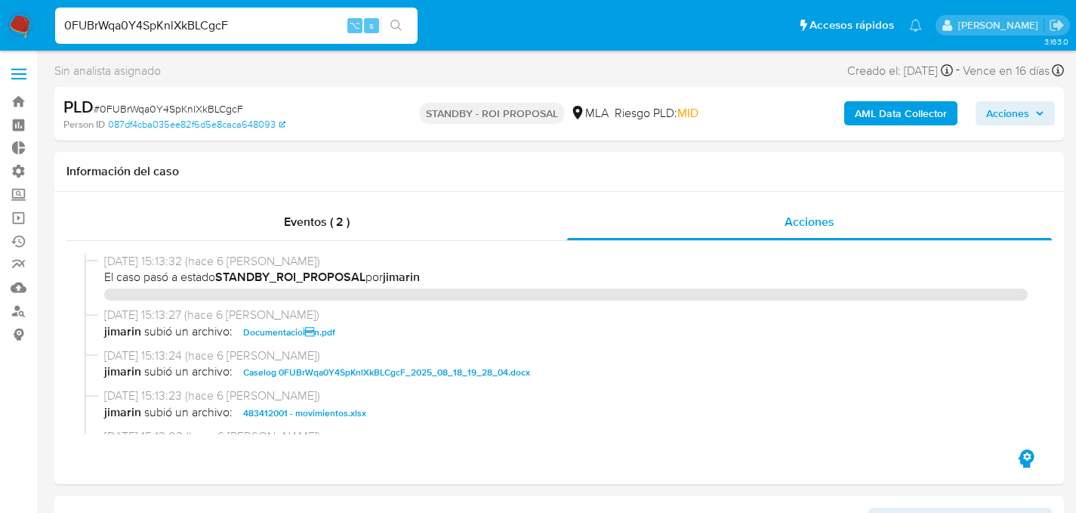
select select "10"
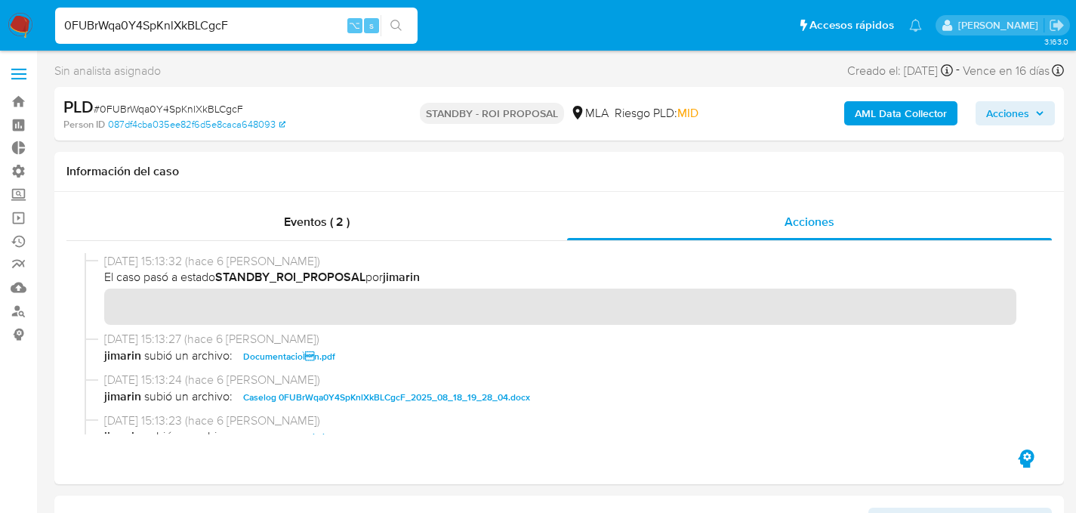
scroll to position [4606, 0]
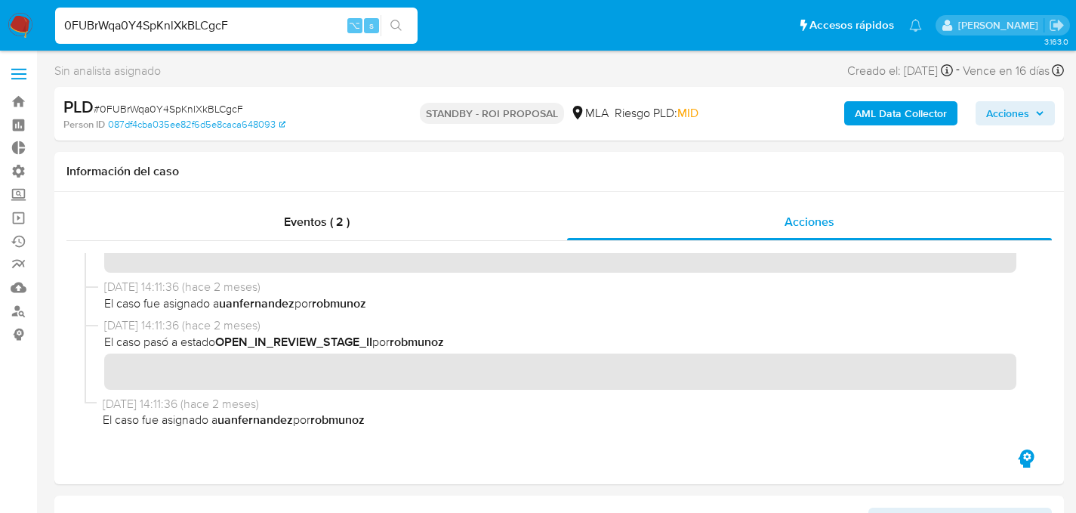
click at [188, 34] on input "0FUBrWqa0Y4SpKnlXkBLCgcF" at bounding box center [236, 26] width 363 height 20
click at [442, 221] on div "Eventos ( 2 )" at bounding box center [316, 222] width 501 height 36
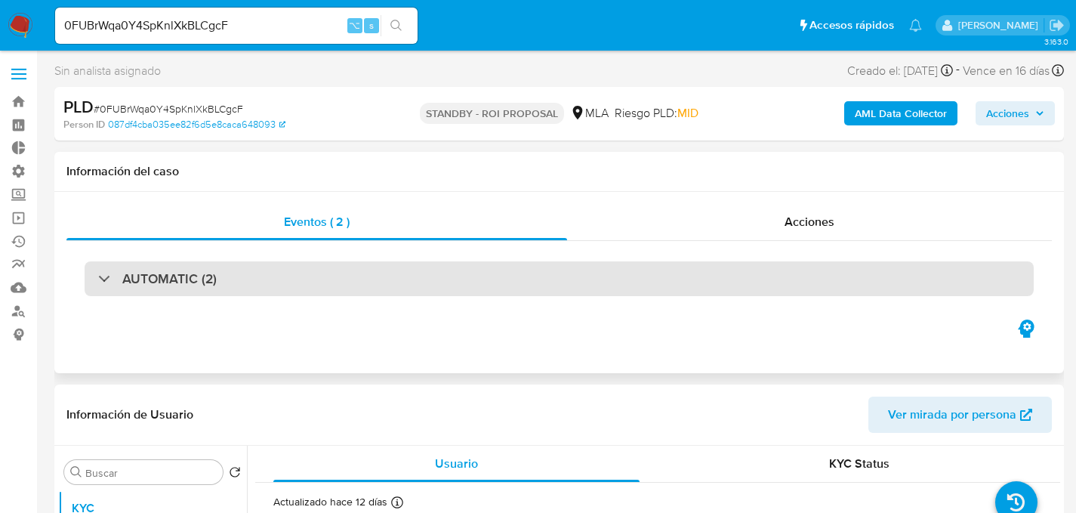
click at [129, 285] on h3 "AUTOMATIC (2)" at bounding box center [169, 278] width 94 height 17
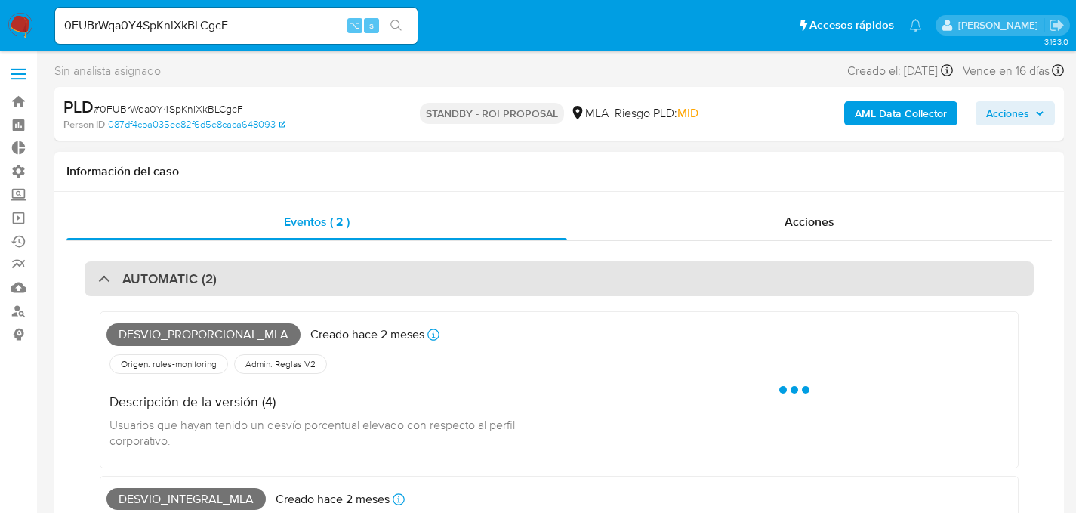
click at [129, 285] on h3 "AUTOMATIC (2)" at bounding box center [169, 278] width 94 height 17
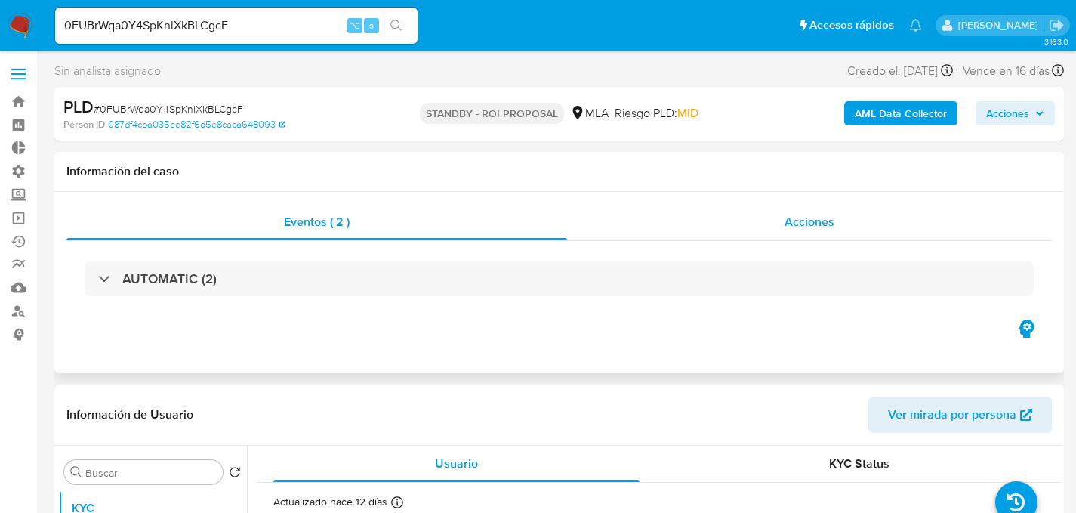
click at [779, 218] on div "Acciones" at bounding box center [809, 222] width 485 height 36
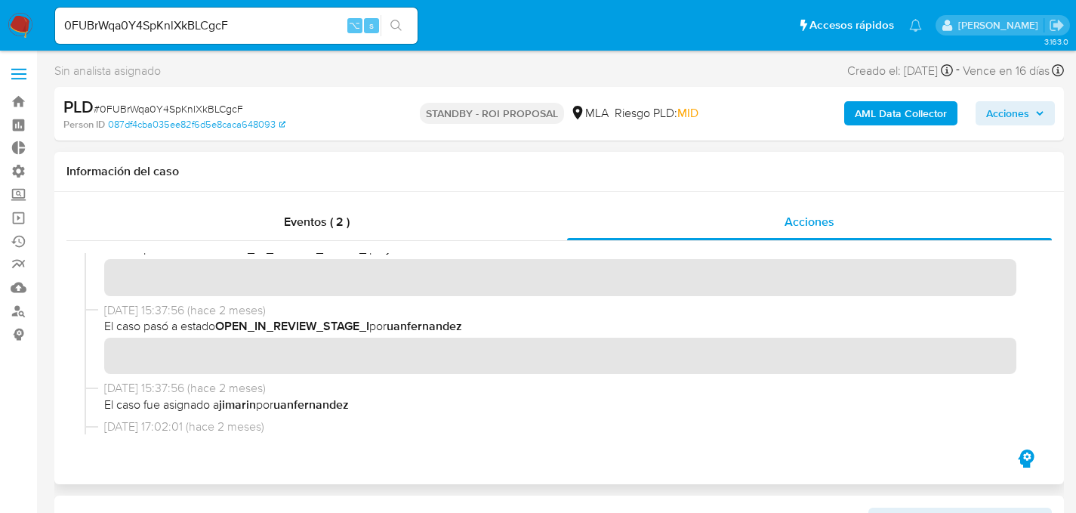
scroll to position [3718, 0]
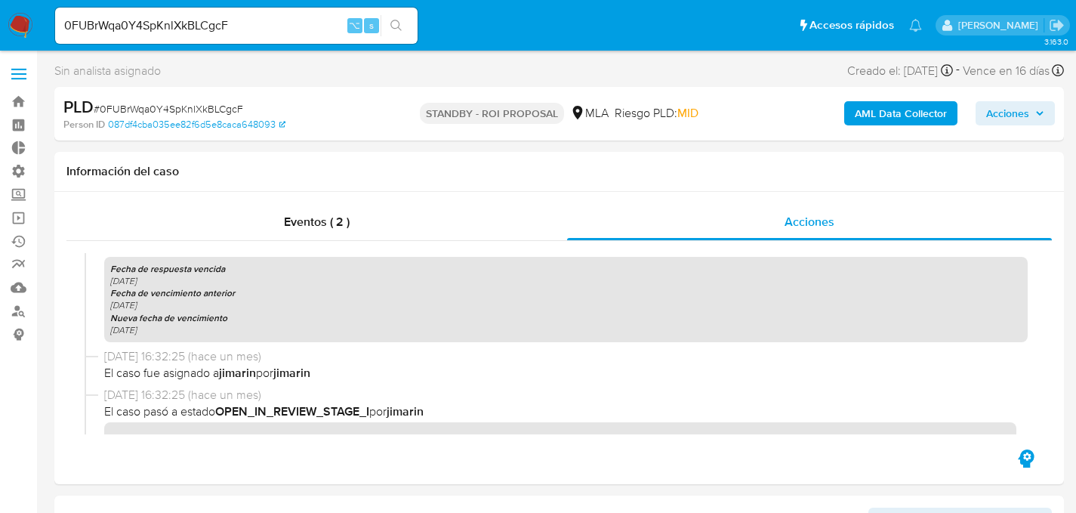
click at [234, 24] on input "0FUBrWqa0Y4SpKnlXkBLCgcF" at bounding box center [236, 26] width 363 height 20
paste input "8qkGuDgxZfTed4Wzv2HaNXiq"
type input "8qkGuDgxZfTed4Wzv2HaNXiq"
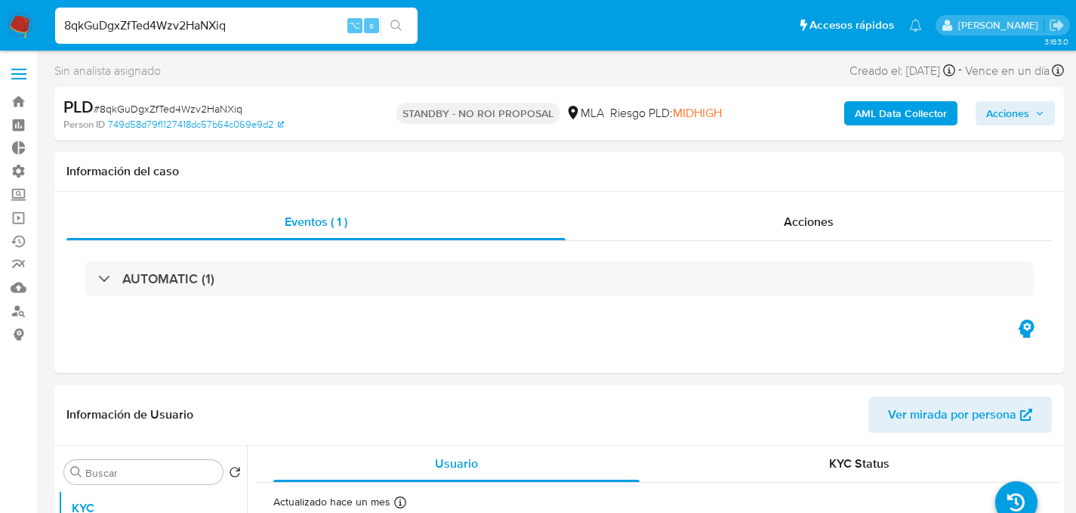
select select "10"
click at [205, 11] on div "8qkGuDgxZfTed4Wzv2HaNXiq ⌥ s" at bounding box center [236, 26] width 363 height 36
click at [197, 29] on input "8qkGuDgxZfTed4Wzv2HaNXiq" at bounding box center [236, 26] width 363 height 20
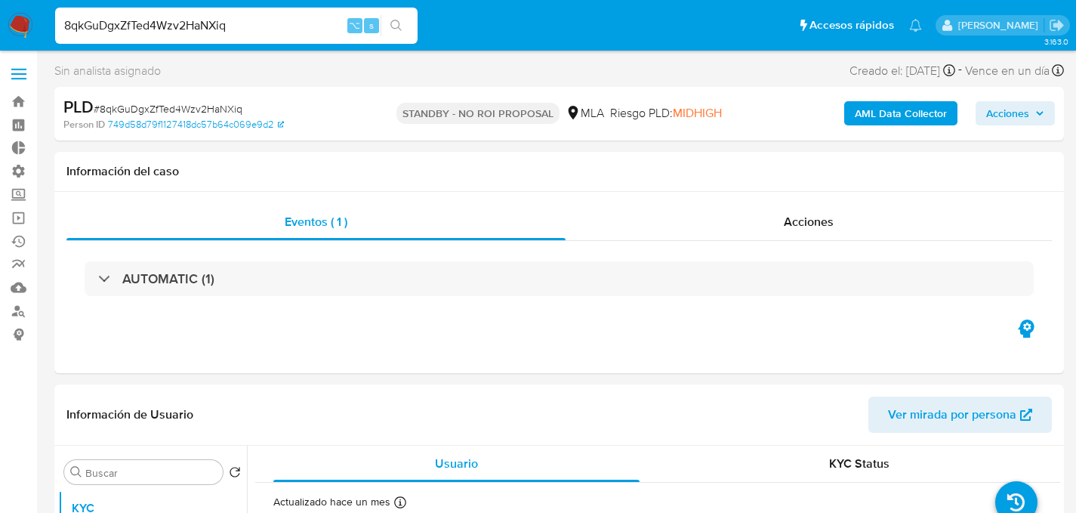
paste input "nhtV0WnfshHzprzGsE3CQPui"
type input "nhtV0WnfshHzprzGsE3CQPui"
select select "10"
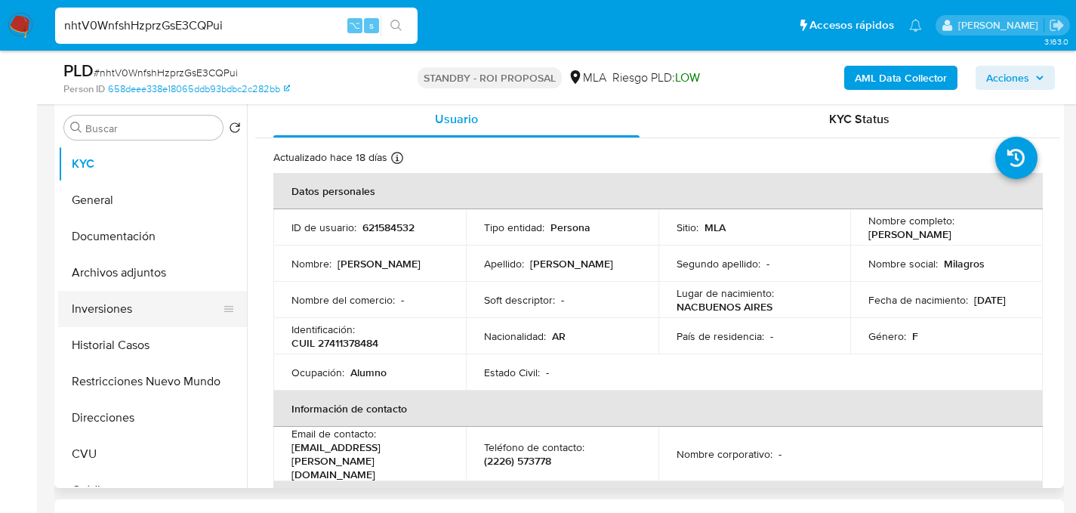
scroll to position [292, 0]
click at [106, 277] on button "Archivos adjuntos" at bounding box center [146, 272] width 177 height 36
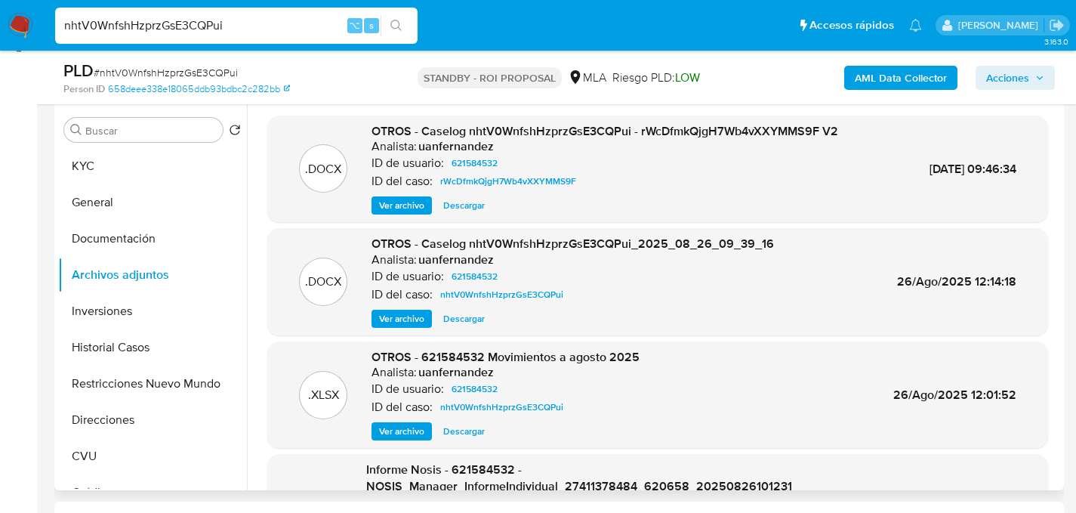
scroll to position [289, 0]
click at [454, 313] on span "Descargar" at bounding box center [464, 318] width 42 height 15
click at [471, 207] on span "Descargar" at bounding box center [464, 205] width 42 height 15
click at [460, 435] on span "Descargar" at bounding box center [464, 431] width 42 height 15
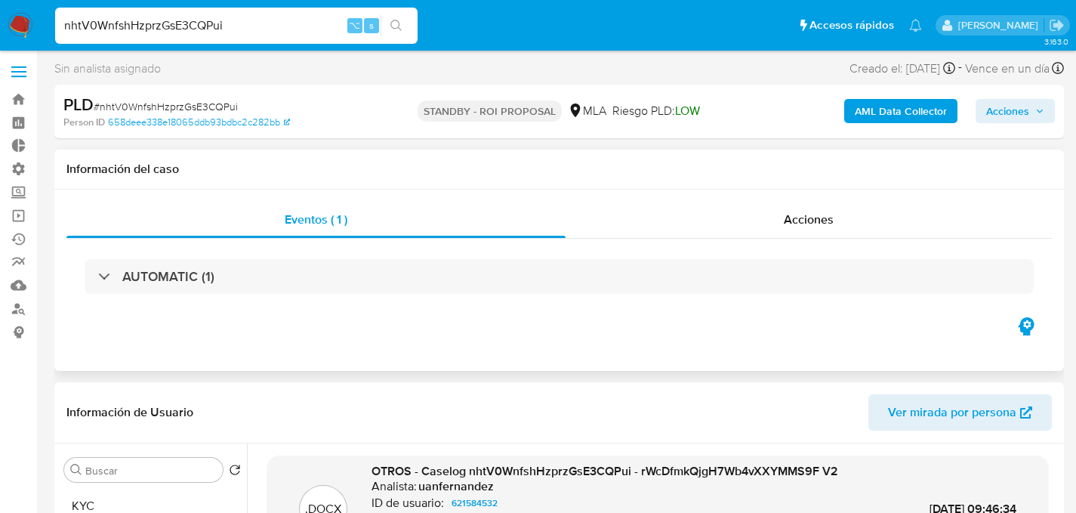
scroll to position [0, 0]
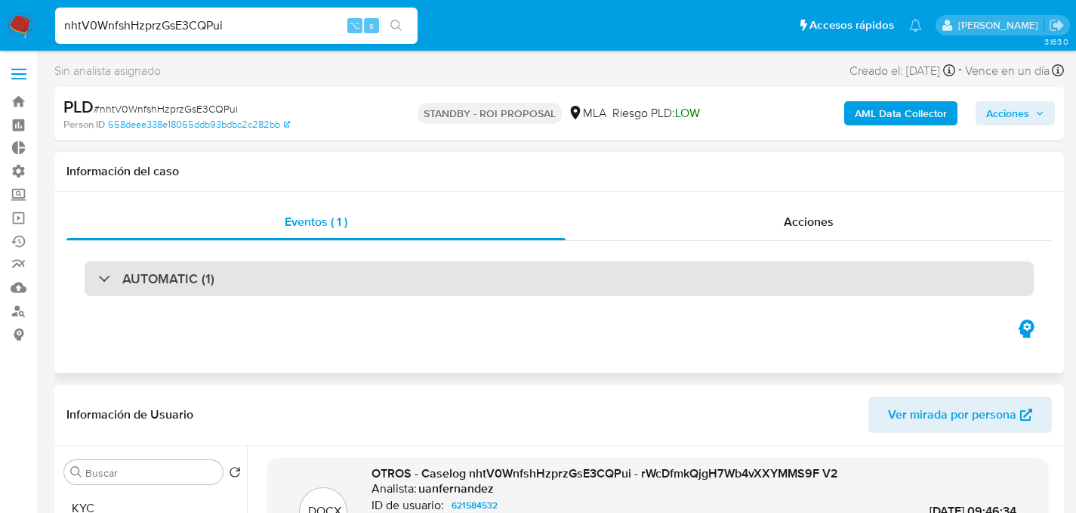
click at [243, 279] on div "AUTOMATIC (1)" at bounding box center [559, 278] width 949 height 35
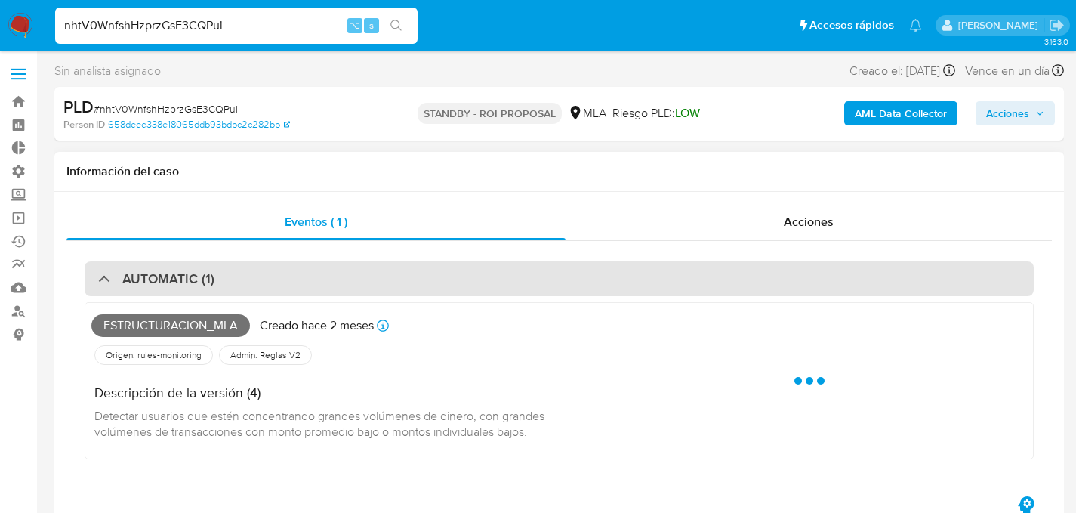
click at [243, 279] on div "AUTOMATIC (1)" at bounding box center [559, 278] width 949 height 35
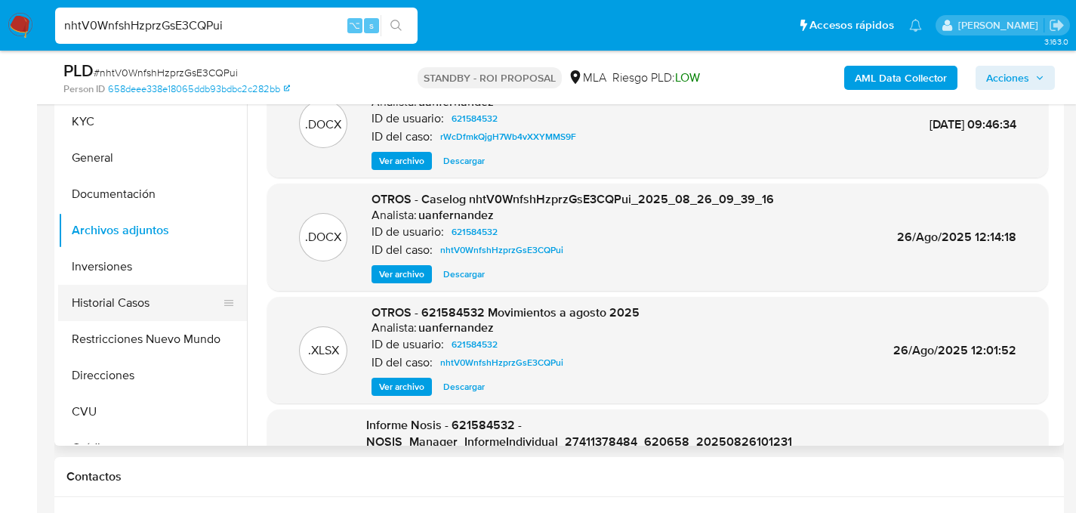
click at [122, 307] on button "Historial Casos" at bounding box center [146, 303] width 177 height 36
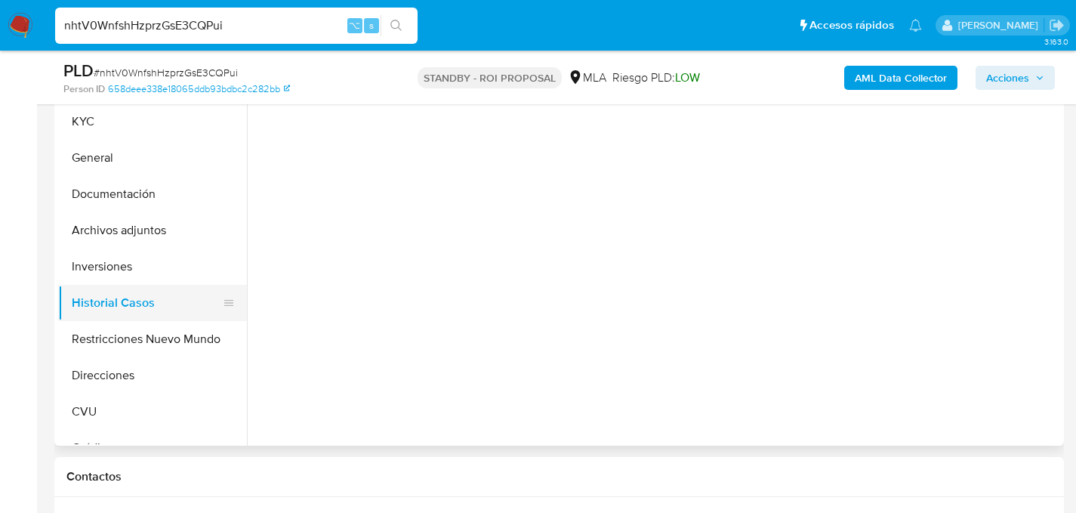
scroll to position [220, 0]
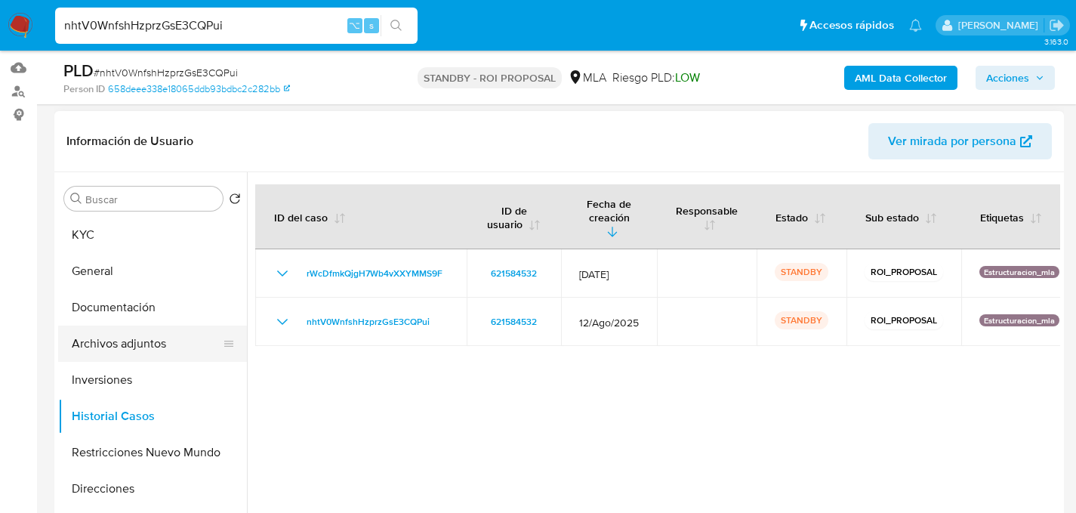
click at [134, 344] on button "Archivos adjuntos" at bounding box center [146, 344] width 177 height 36
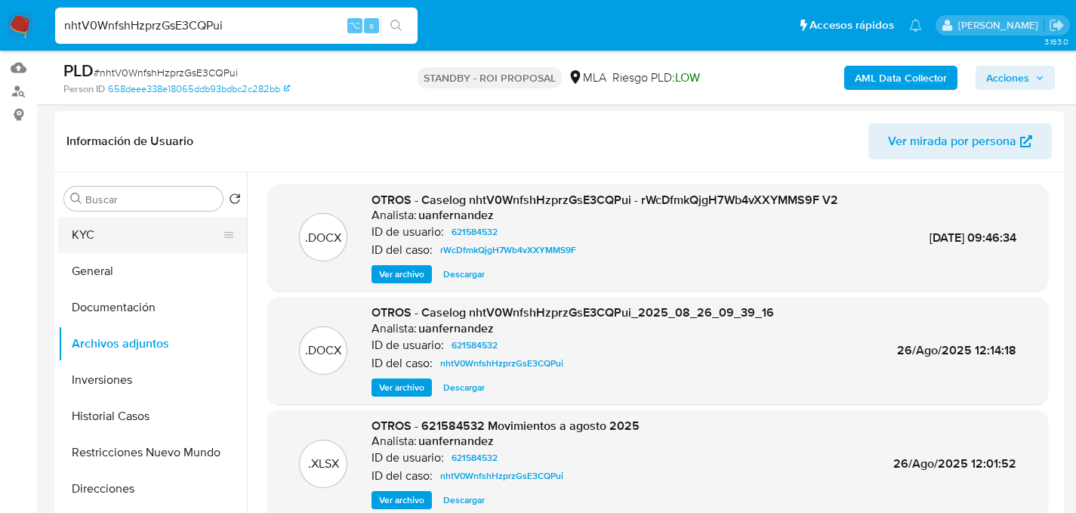
click at [147, 234] on button "KYC" at bounding box center [146, 235] width 177 height 36
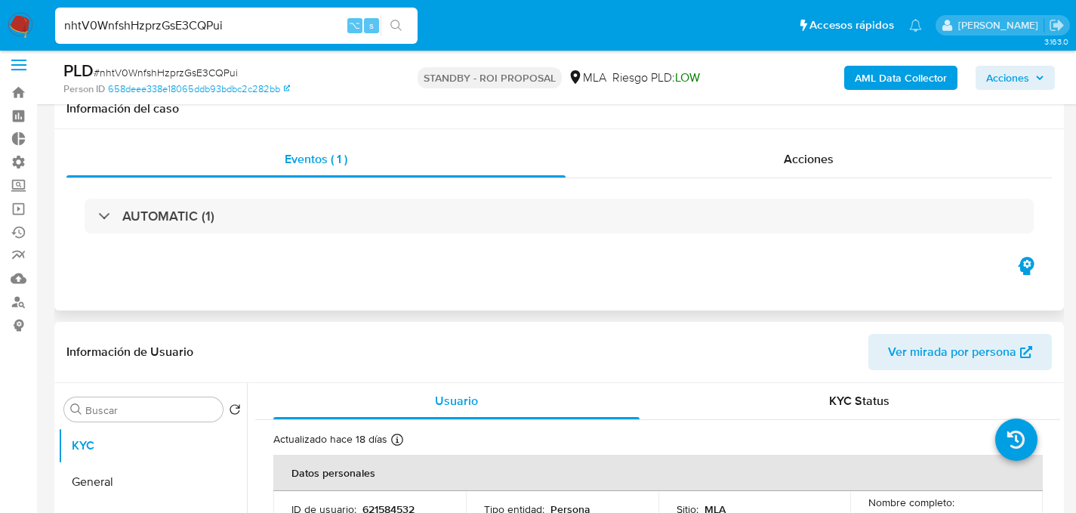
scroll to position [0, 0]
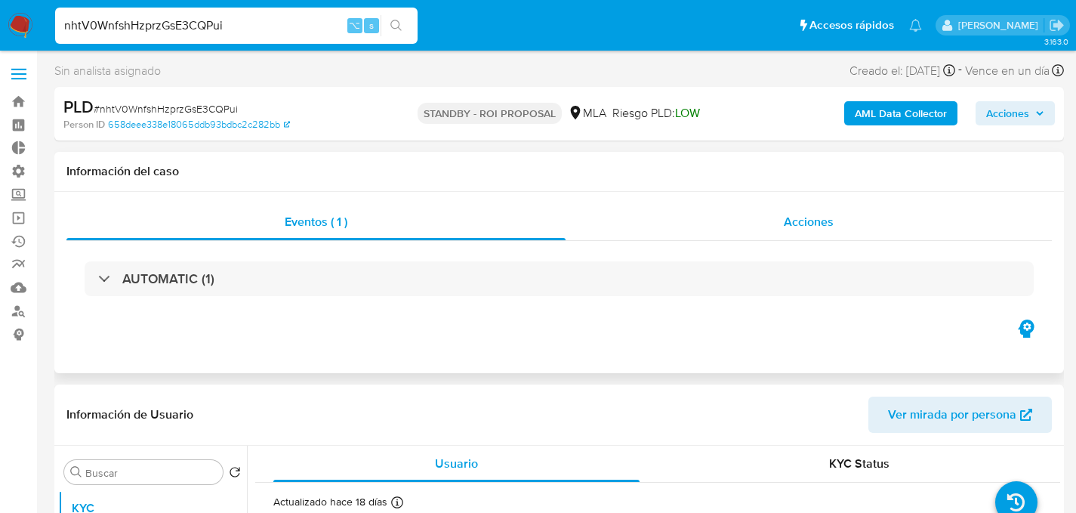
click at [861, 224] on div "Acciones" at bounding box center [809, 222] width 486 height 36
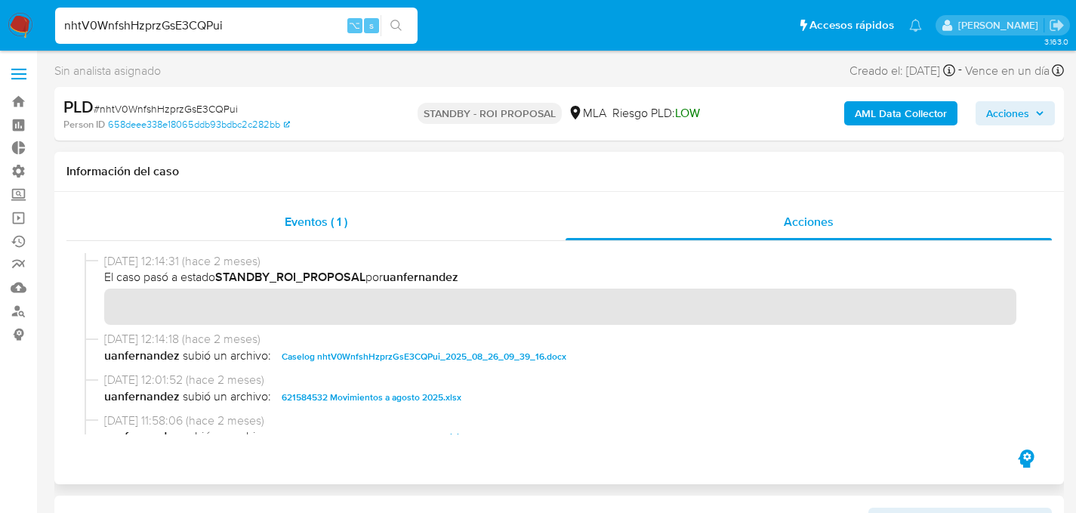
click at [293, 238] on div "Eventos ( 1 )" at bounding box center [315, 222] width 499 height 36
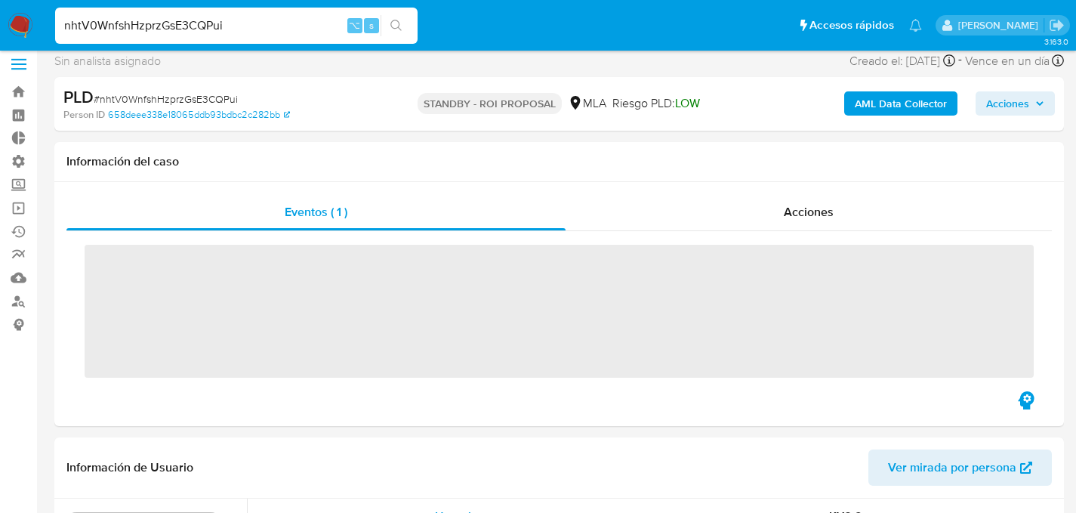
scroll to position [298, 0]
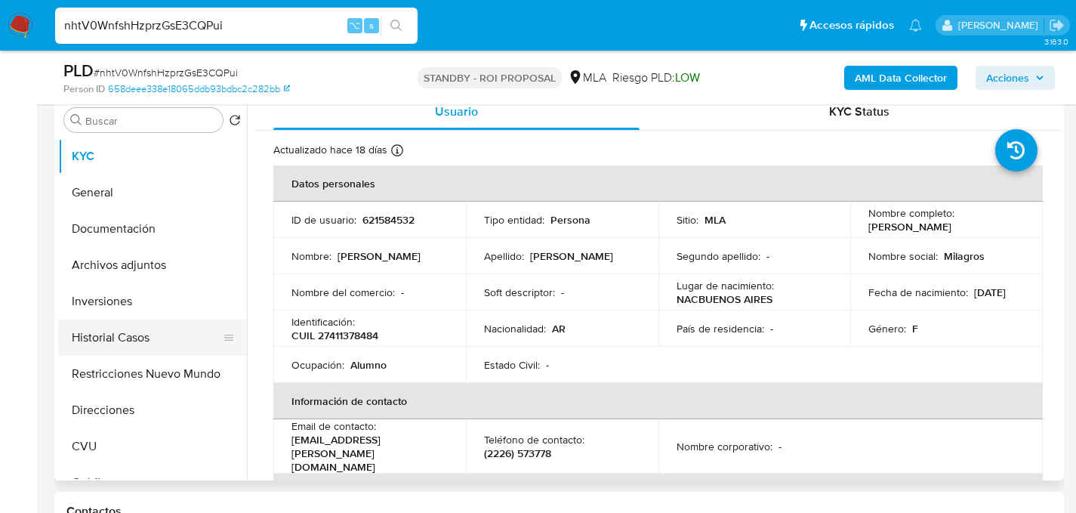
click at [123, 332] on button "Historial Casos" at bounding box center [146, 337] width 177 height 36
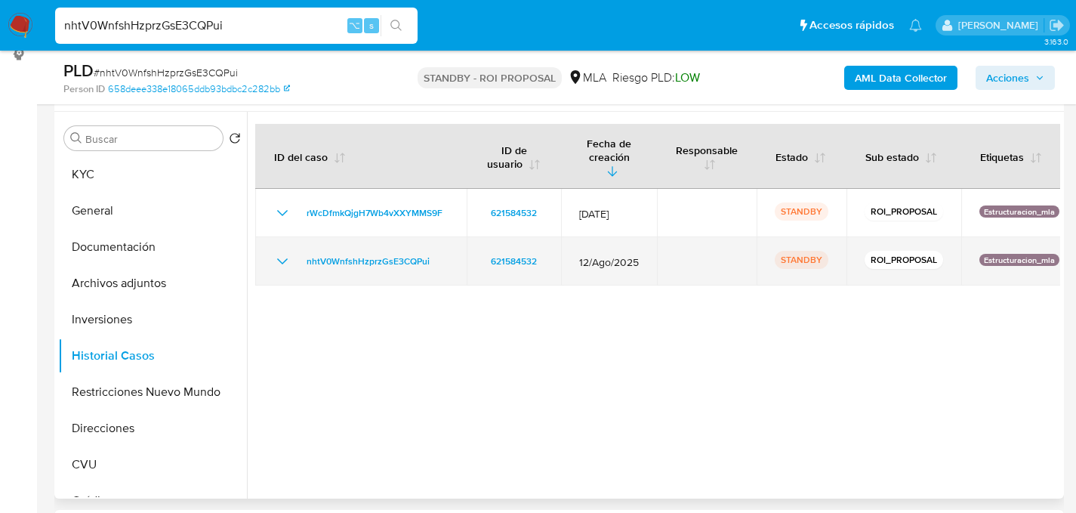
scroll to position [279, 0]
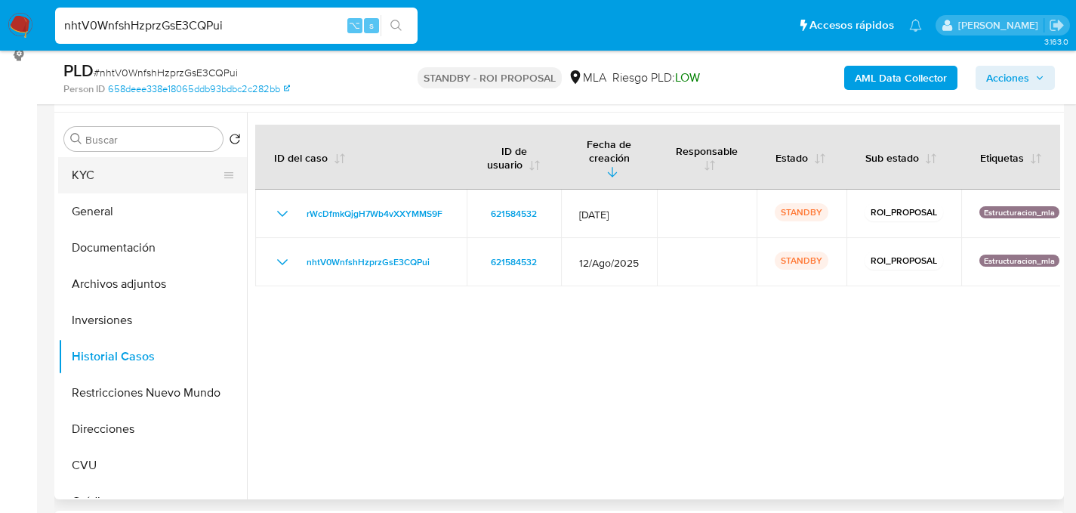
click at [130, 179] on button "KYC" at bounding box center [146, 175] width 177 height 36
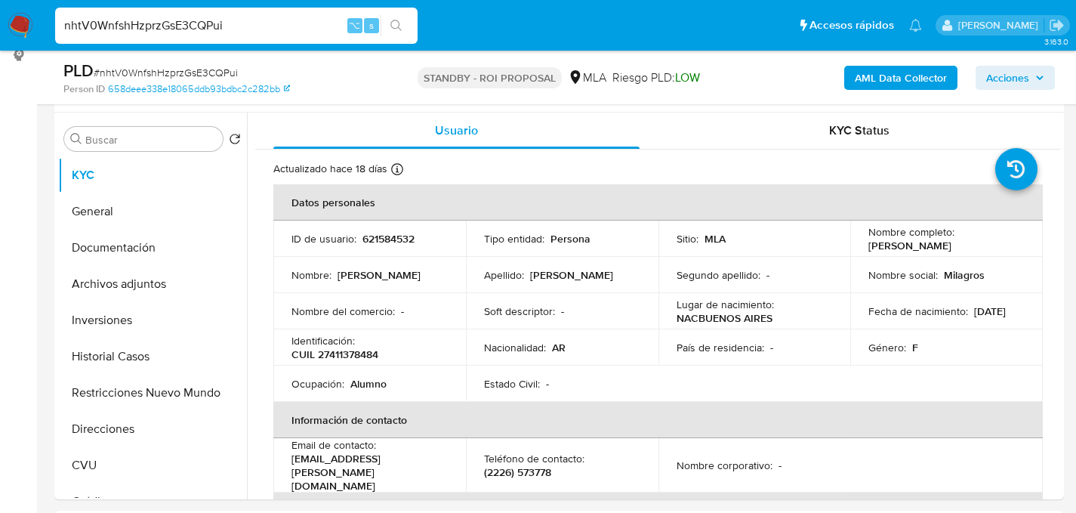
click at [184, 40] on div "nhtV0WnfshHzprzGsE3CQPui ⌥ s" at bounding box center [236, 26] width 363 height 36
click at [190, 26] on input "nhtV0WnfshHzprzGsE3CQPui" at bounding box center [236, 26] width 363 height 20
paste input "g9YUG8U0lb50wI28ZYTeRcOA"
type input "g9YUG8U0lb50wI28ZYTeRcOA"
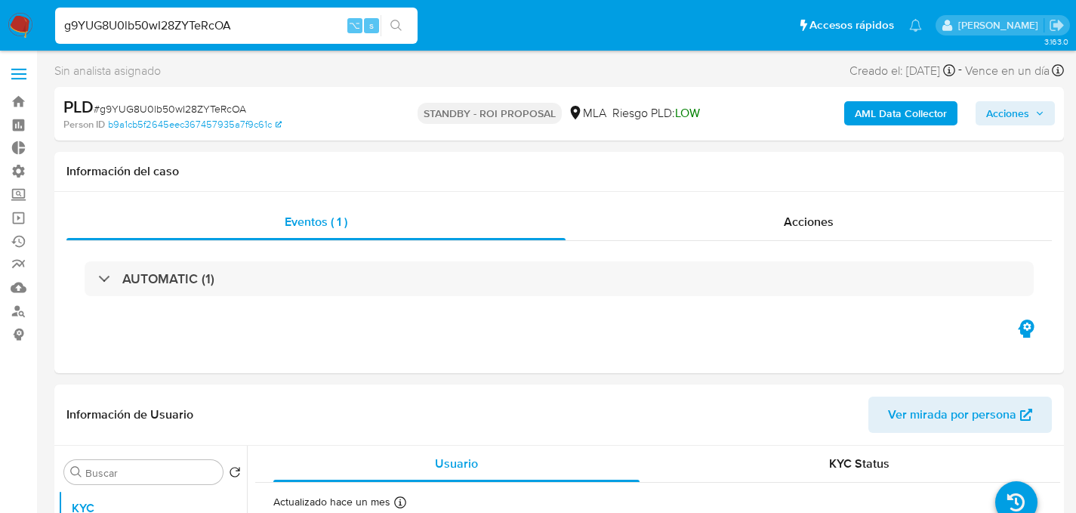
select select "10"
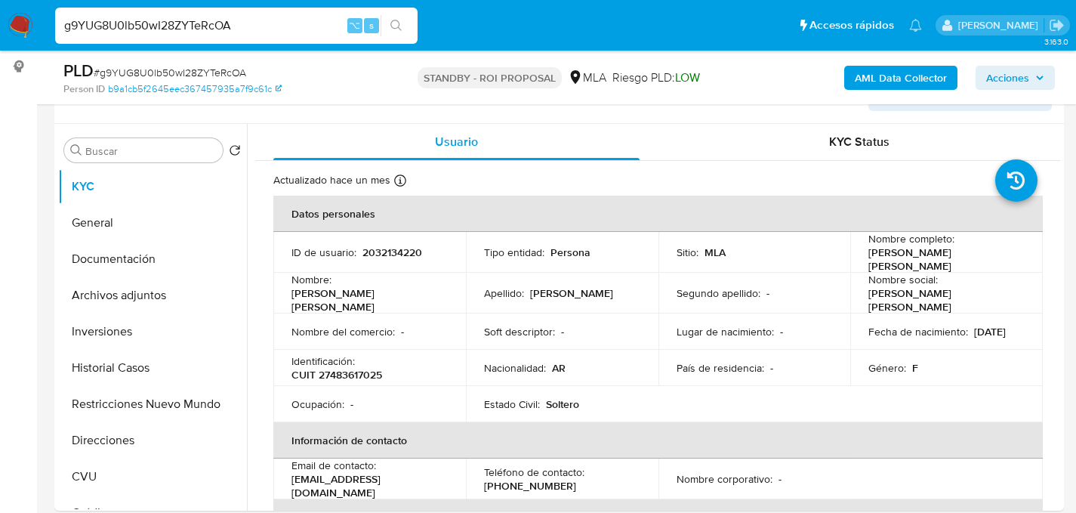
scroll to position [168, 0]
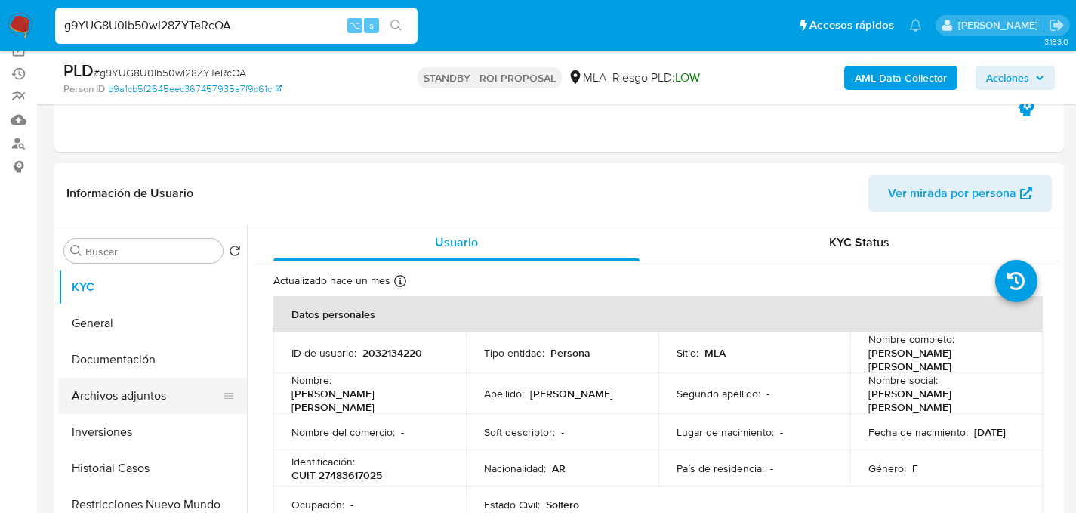
click at [114, 384] on button "Archivos adjuntos" at bounding box center [146, 396] width 177 height 36
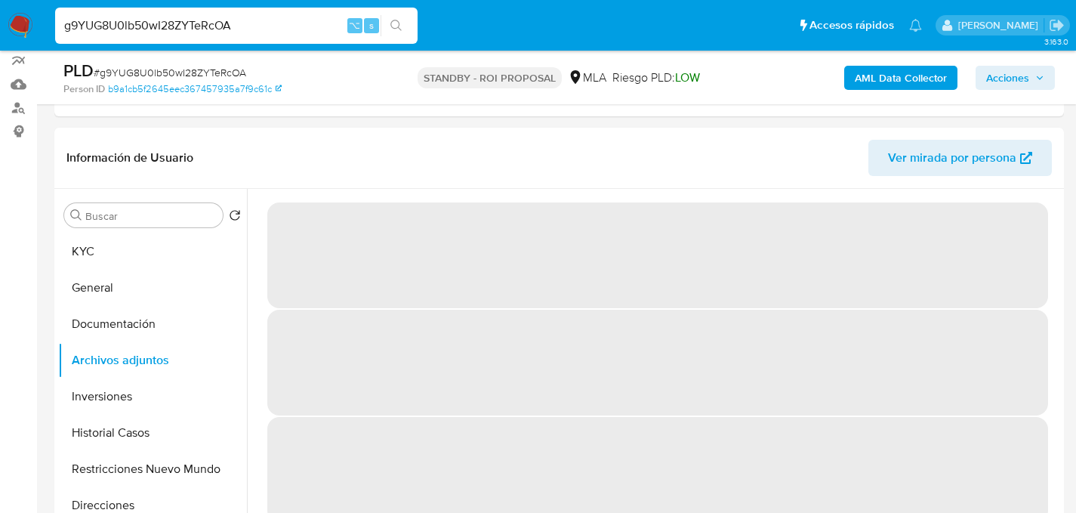
scroll to position [216, 0]
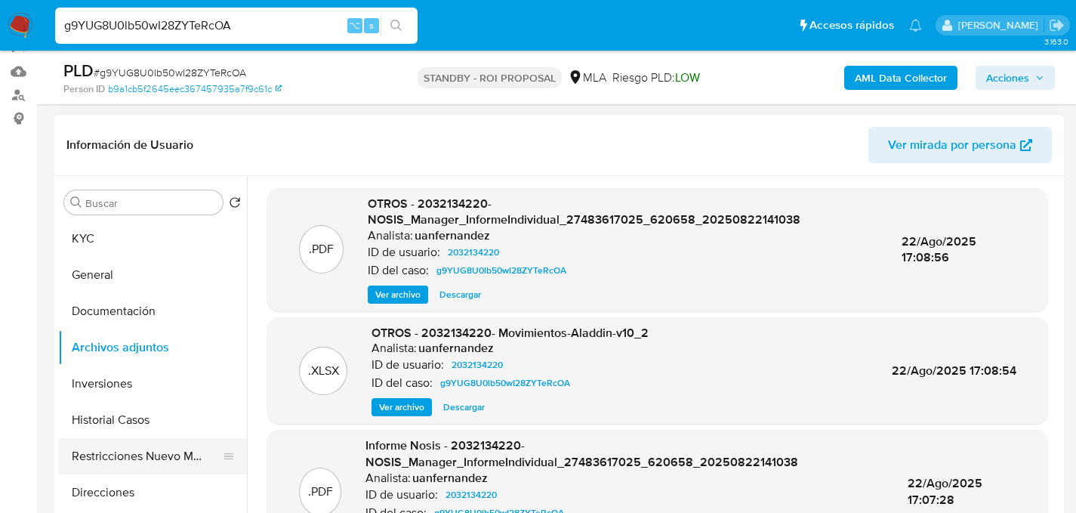
click at [97, 440] on button "Restricciones Nuevo Mundo" at bounding box center [146, 456] width 177 height 36
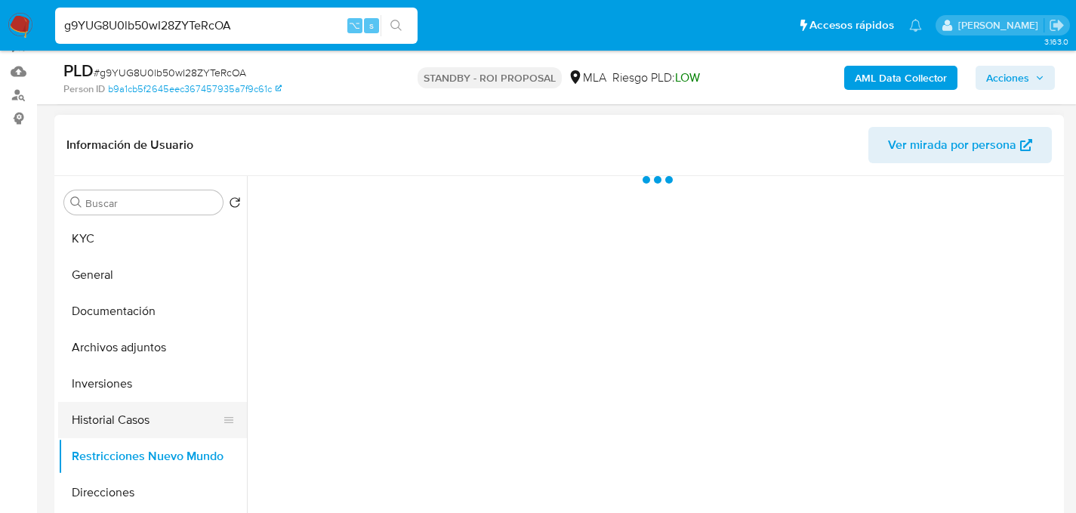
click at [101, 409] on button "Historial Casos" at bounding box center [146, 420] width 177 height 36
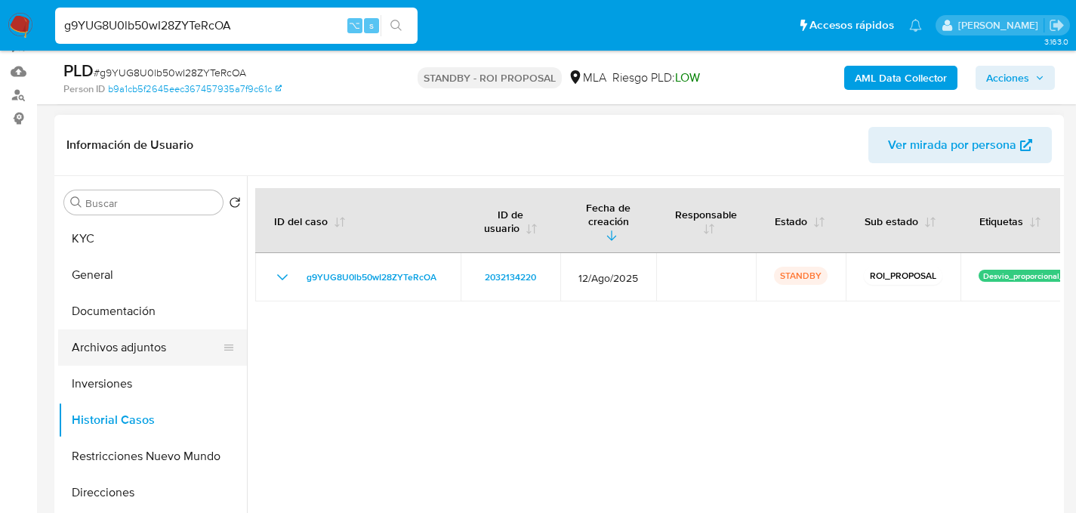
click at [108, 359] on button "Archivos adjuntos" at bounding box center [146, 347] width 177 height 36
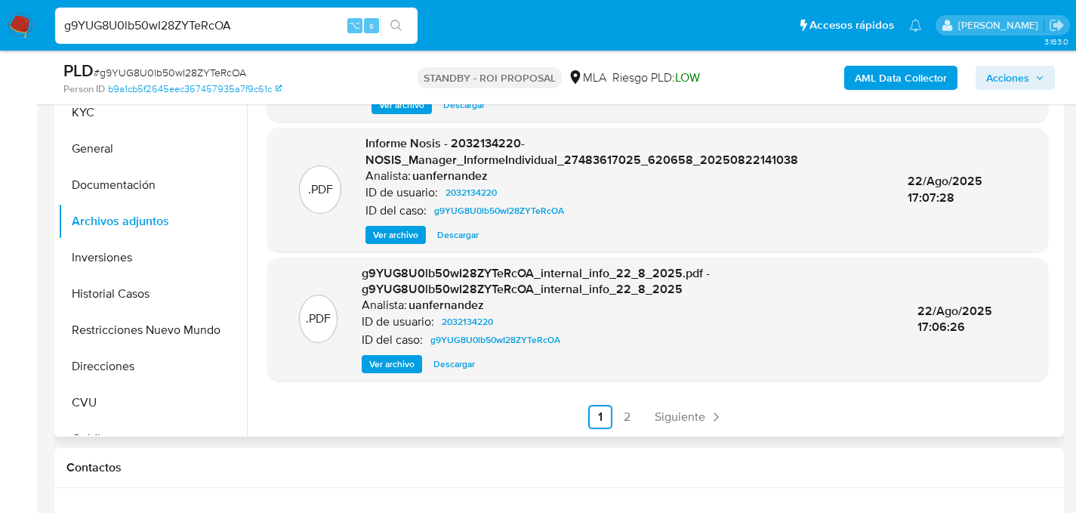
scroll to position [356, 0]
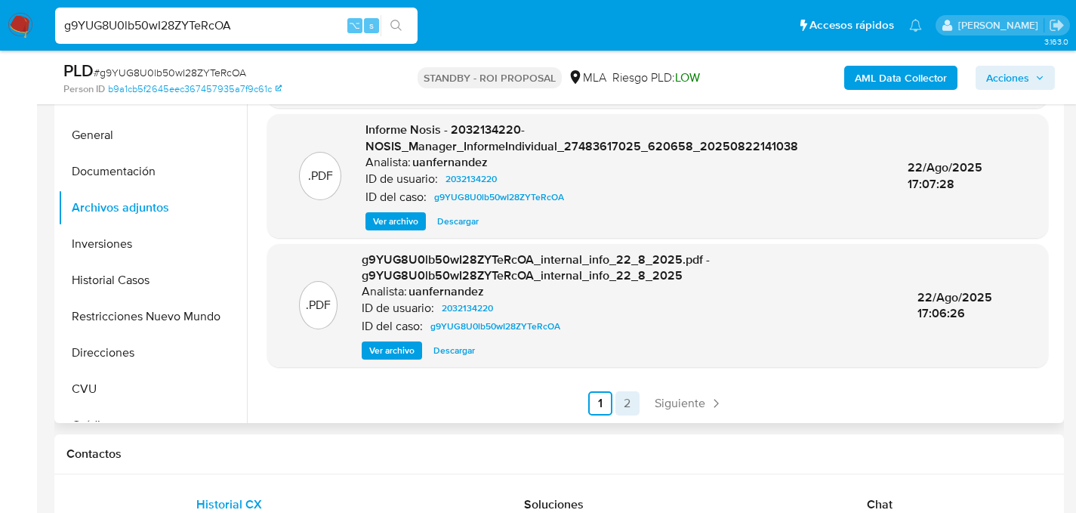
click at [634, 405] on link "2" at bounding box center [628, 403] width 24 height 24
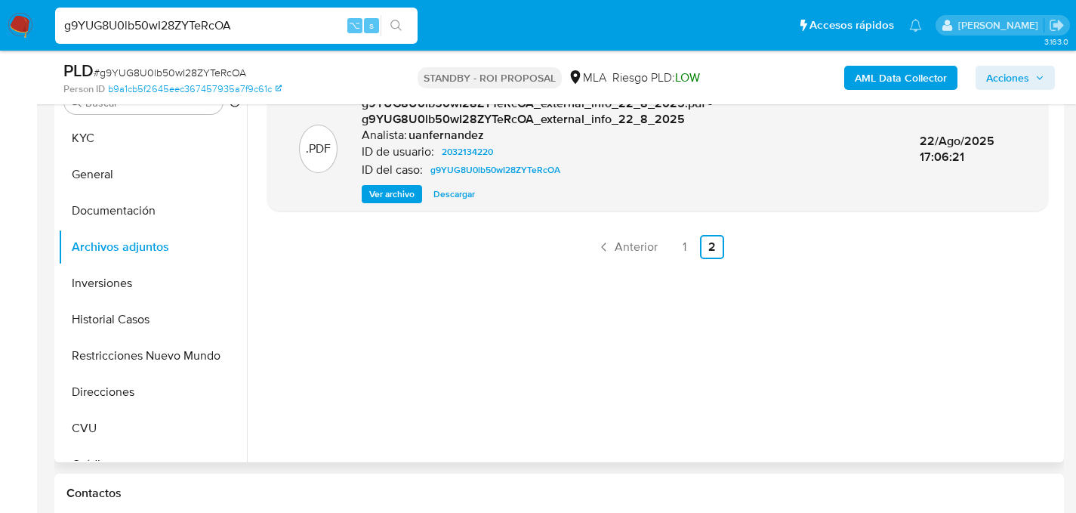
scroll to position [231, 0]
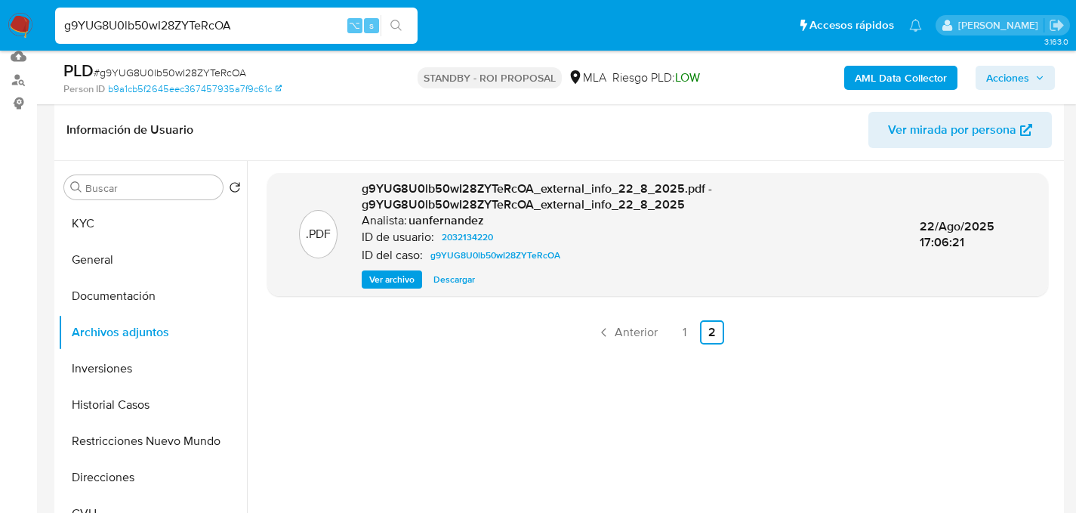
click at [649, 313] on div ".PDF g9YUG8U0lb50wI28ZYTeRcOA_external_info_22_8_2025.pdf - g9YUG8U0lb50wI28ZYT…" at bounding box center [657, 354] width 781 height 363
click at [650, 326] on span "Anterior" at bounding box center [636, 332] width 43 height 12
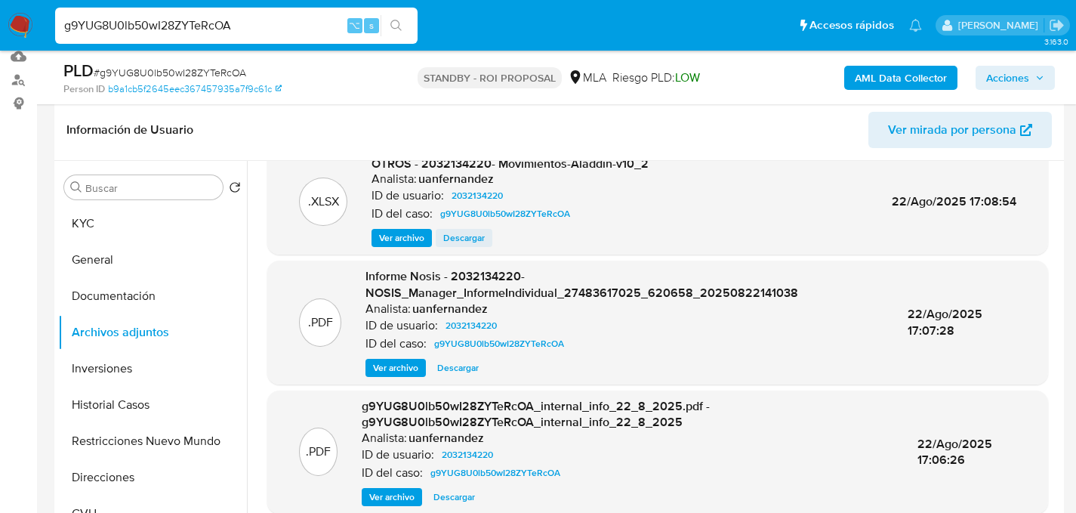
scroll to position [151, 0]
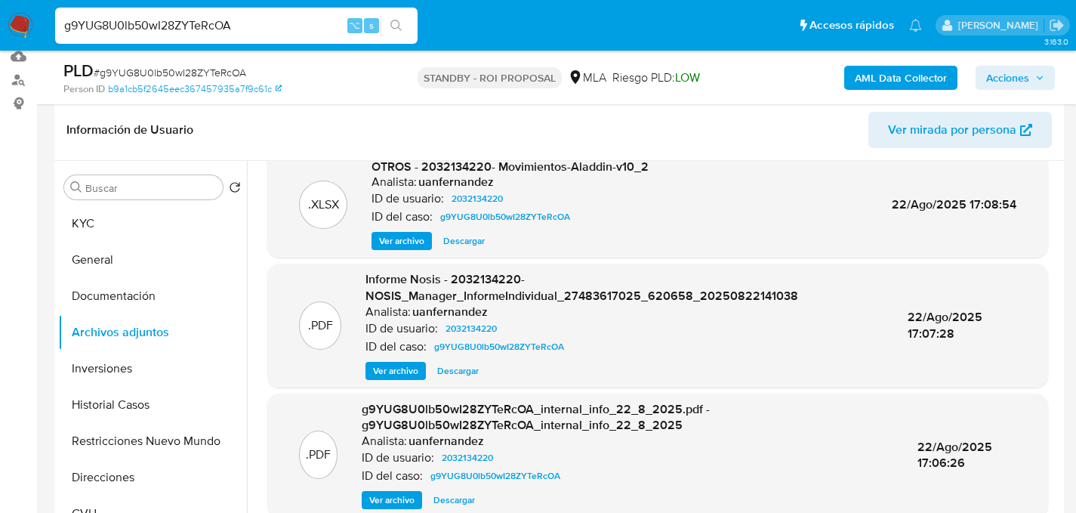
click at [472, 243] on span "Descargar" at bounding box center [464, 240] width 42 height 15
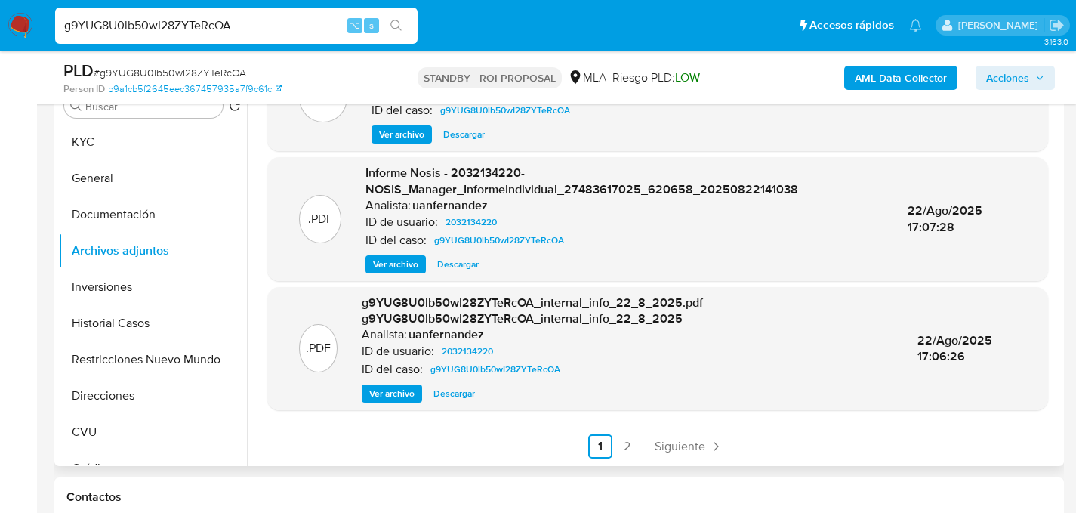
scroll to position [319, 0]
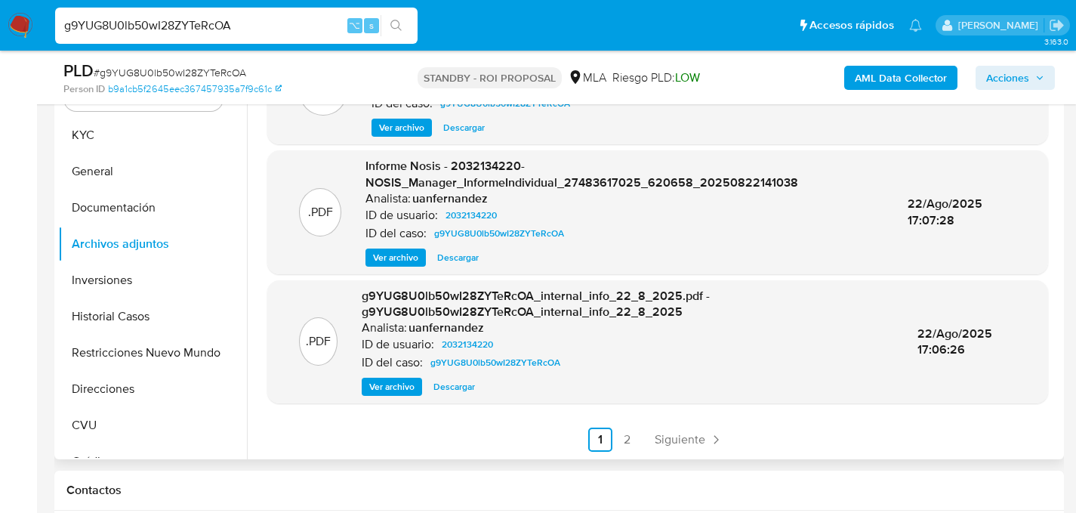
click at [639, 444] on ul "Anterior 1 2 Siguiente" at bounding box center [657, 439] width 781 height 24
click at [649, 440] on link "Siguiente" at bounding box center [689, 439] width 81 height 24
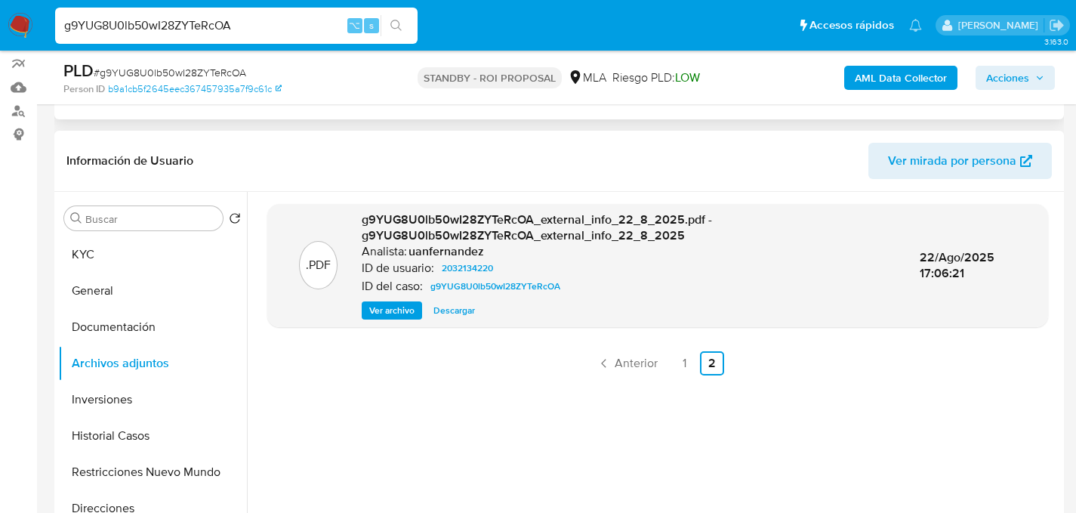
scroll to position [304, 0]
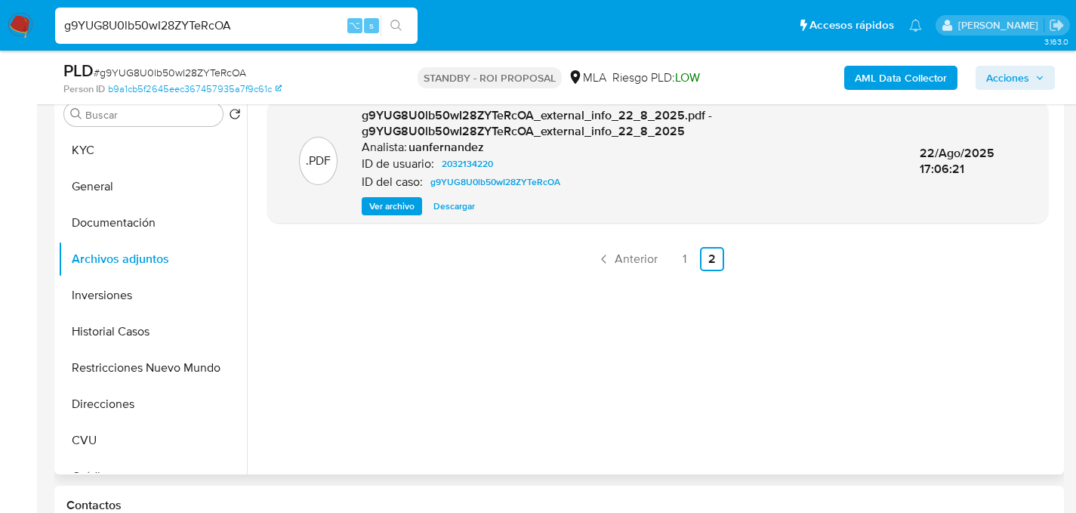
click at [660, 273] on div ".PDF g9YUG8U0lb50wI28ZYTeRcOA_external_info_22_8_2025.pdf - g9YUG8U0lb50wI28ZYT…" at bounding box center [657, 281] width 781 height 363
click at [634, 261] on span "Anterior" at bounding box center [636, 259] width 43 height 12
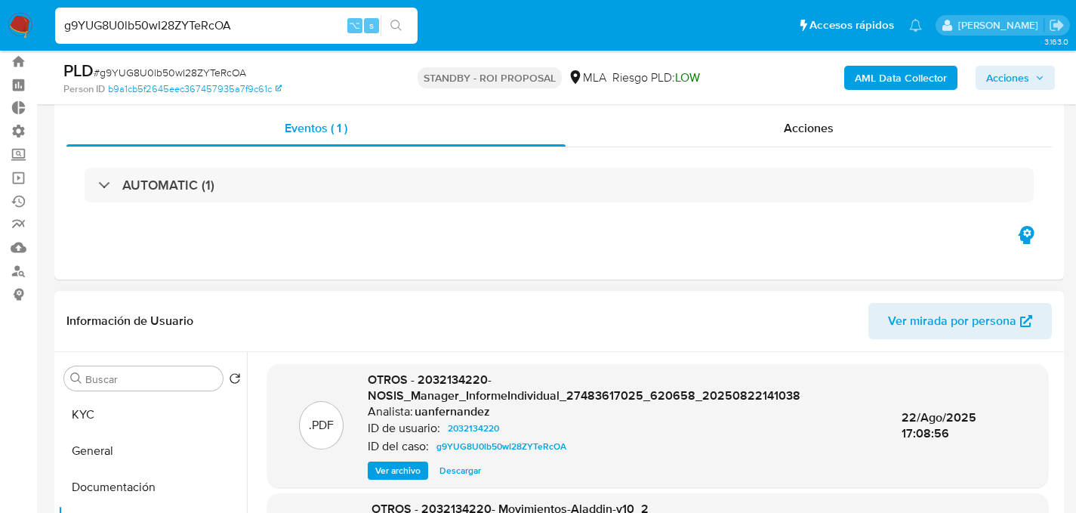
scroll to position [0, 0]
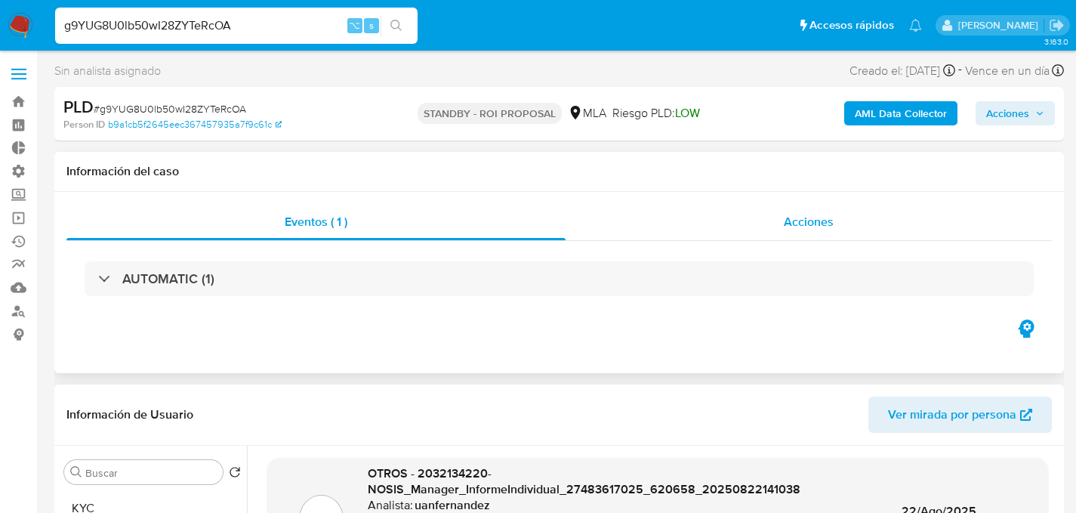
click at [741, 222] on div "Acciones" at bounding box center [809, 222] width 486 height 36
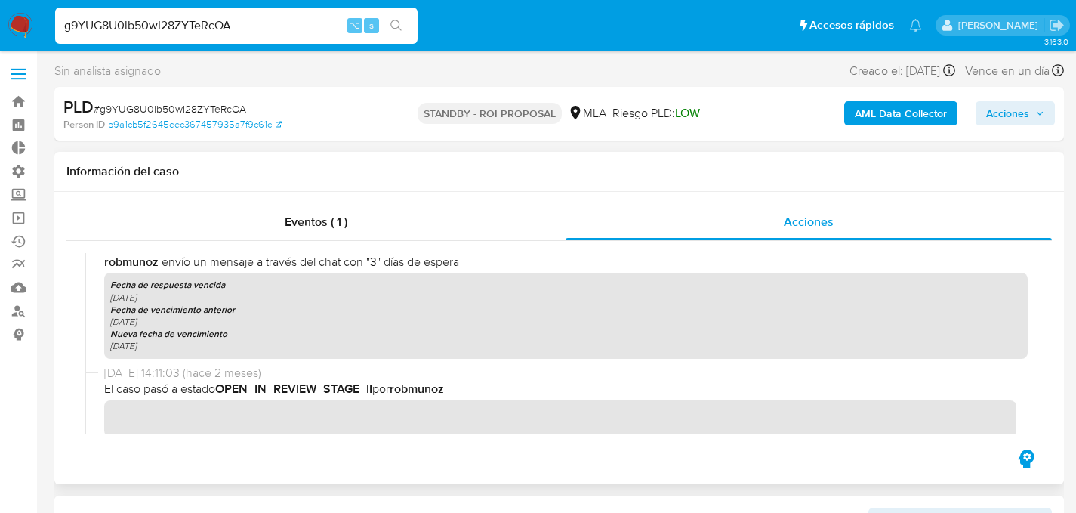
scroll to position [1498, 0]
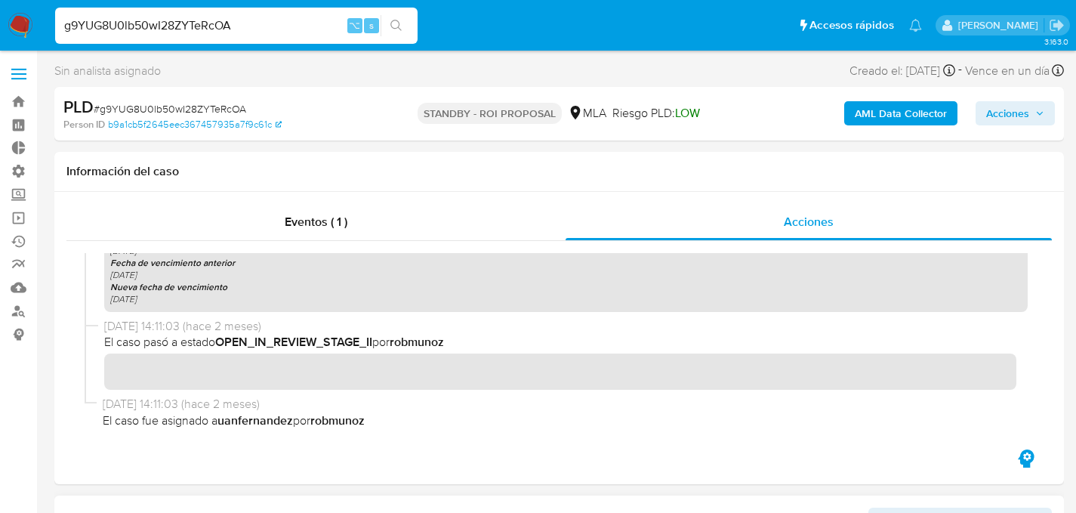
click at [208, 16] on input "g9YUG8U0lb50wI28ZYTeRcOA" at bounding box center [236, 26] width 363 height 20
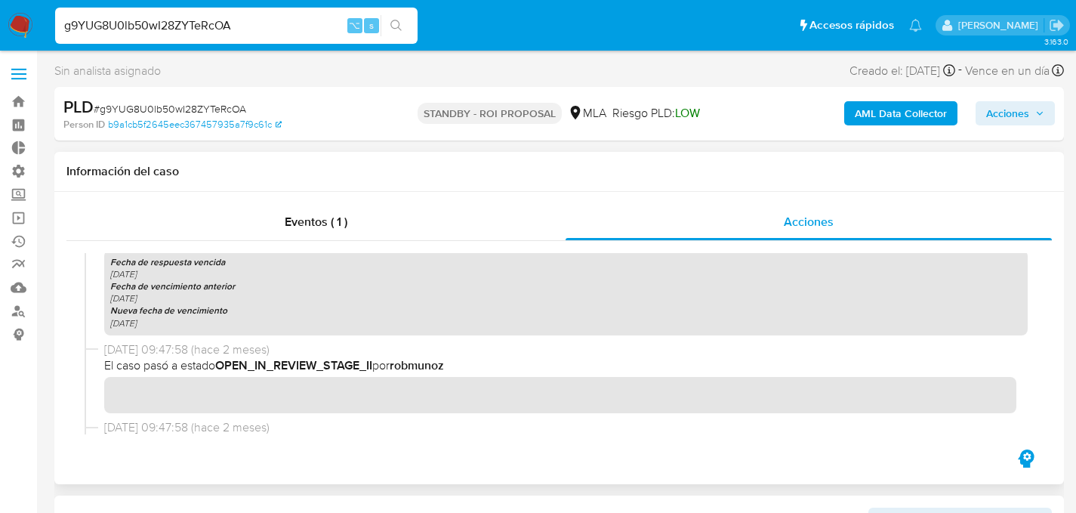
scroll to position [0, 0]
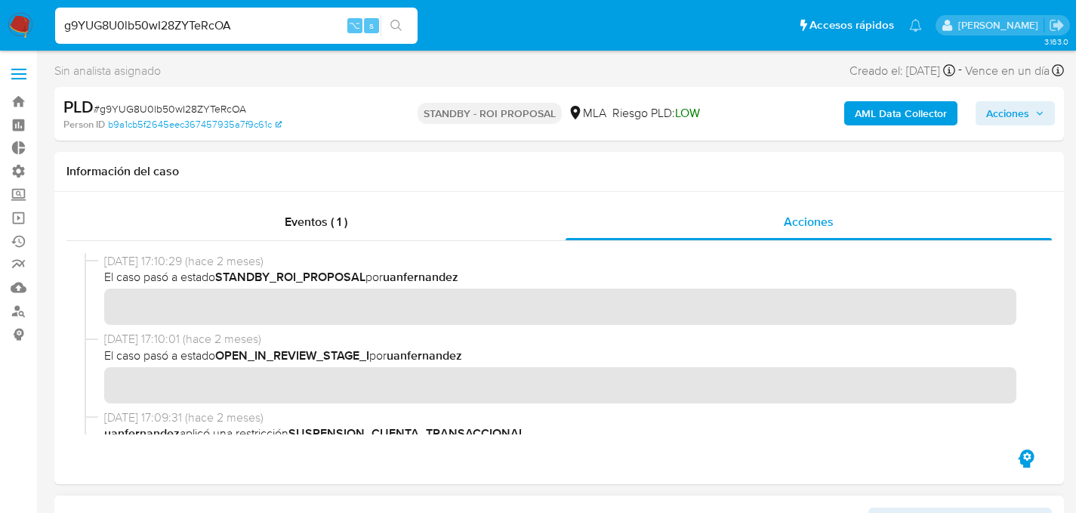
click at [204, 32] on input "g9YUG8U0lb50wI28ZYTeRcOA" at bounding box center [236, 26] width 363 height 20
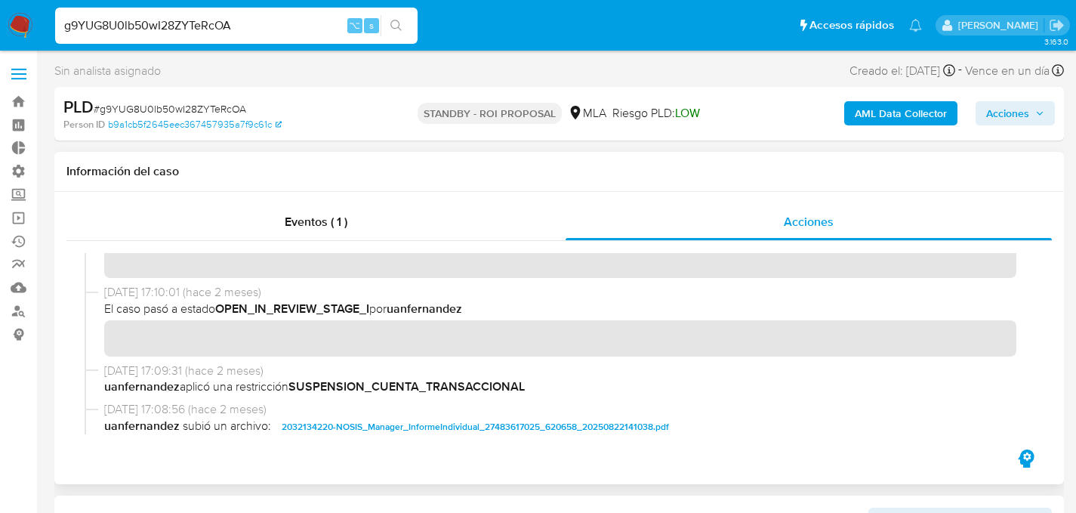
scroll to position [121, 0]
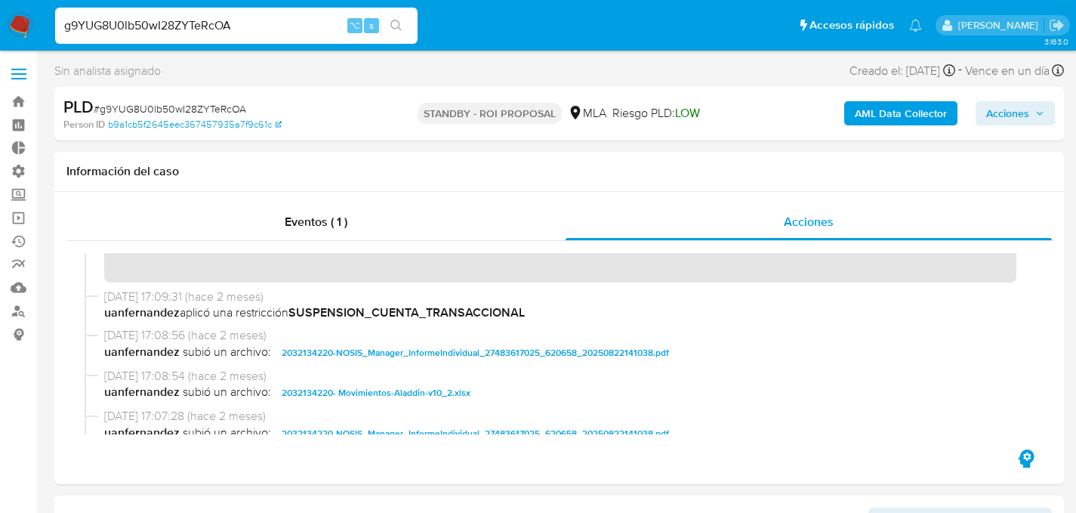
click at [30, 36] on img at bounding box center [21, 26] width 26 height 26
click at [30, 26] on img at bounding box center [21, 26] width 26 height 26
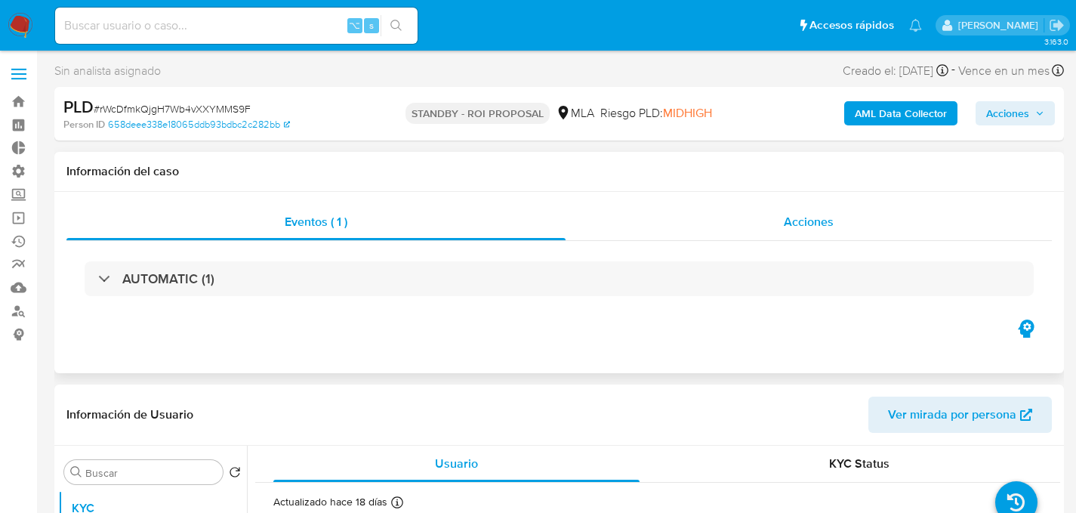
click at [765, 207] on div "Acciones" at bounding box center [809, 222] width 486 height 36
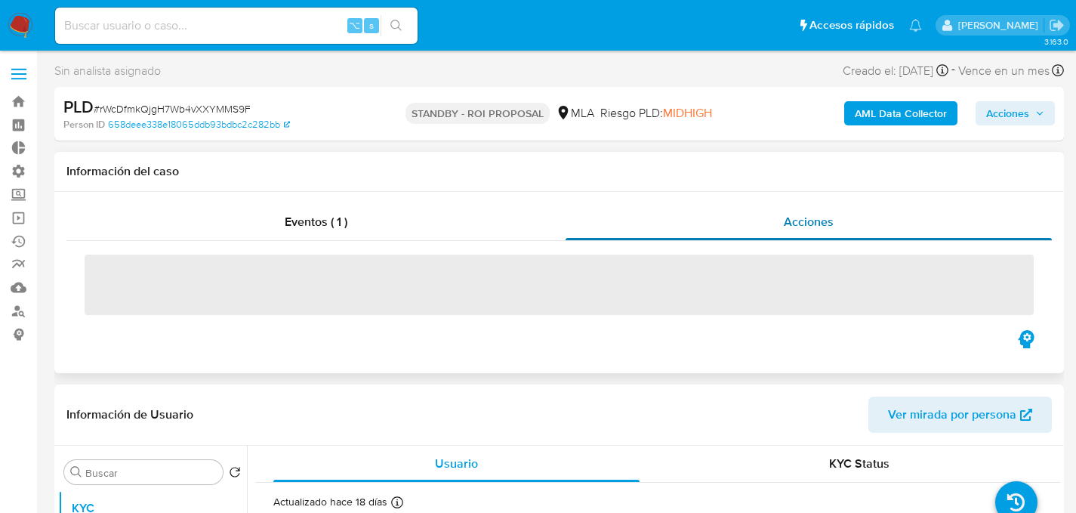
select select "10"
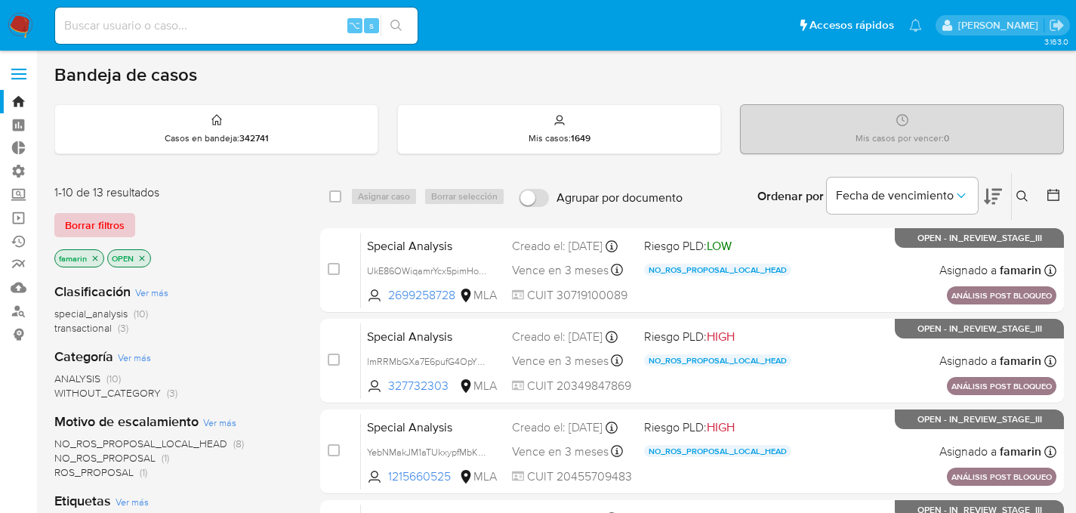
click at [121, 230] on span "Borrar filtros" at bounding box center [95, 224] width 60 height 21
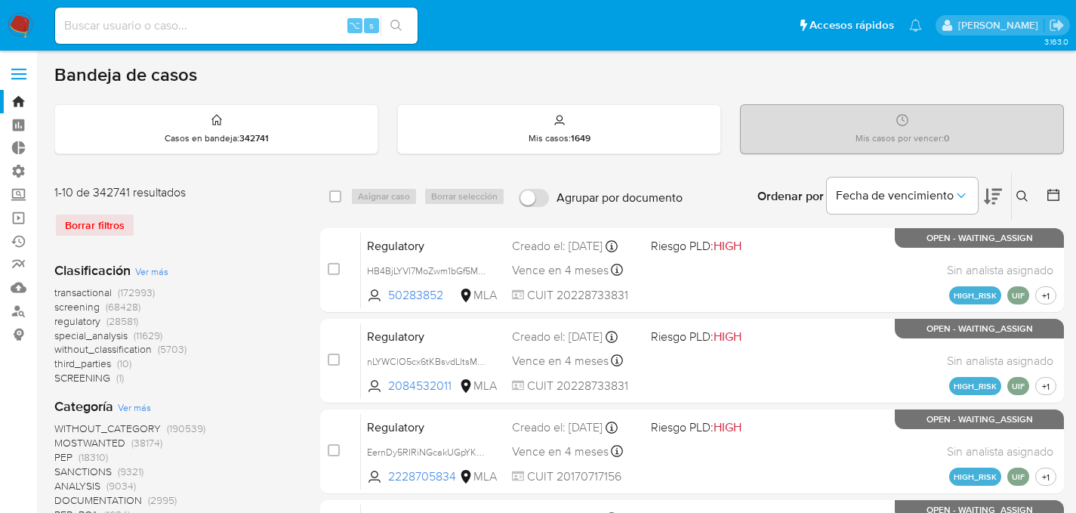
click at [1025, 199] on icon at bounding box center [1022, 195] width 11 height 11
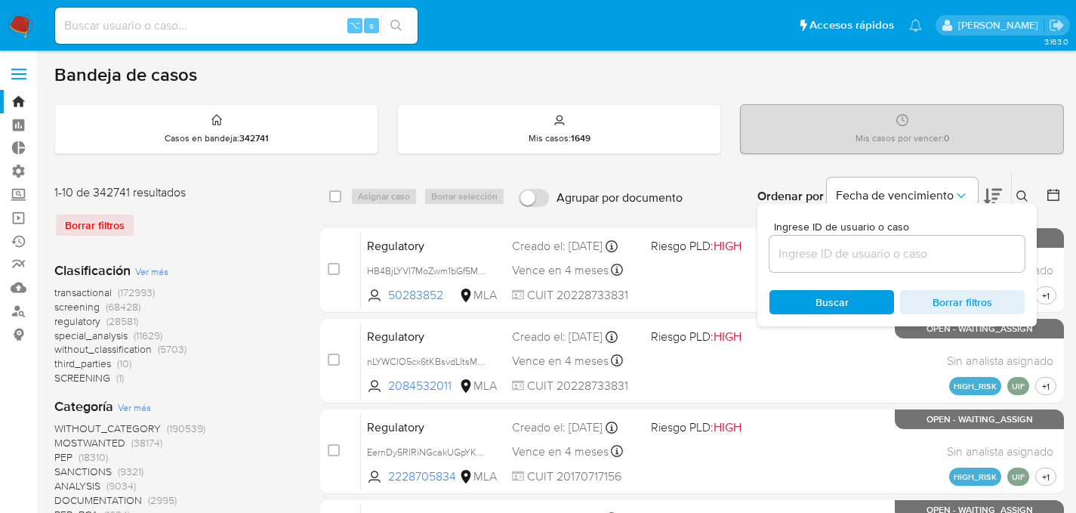
click at [906, 244] on input at bounding box center [897, 254] width 255 height 20
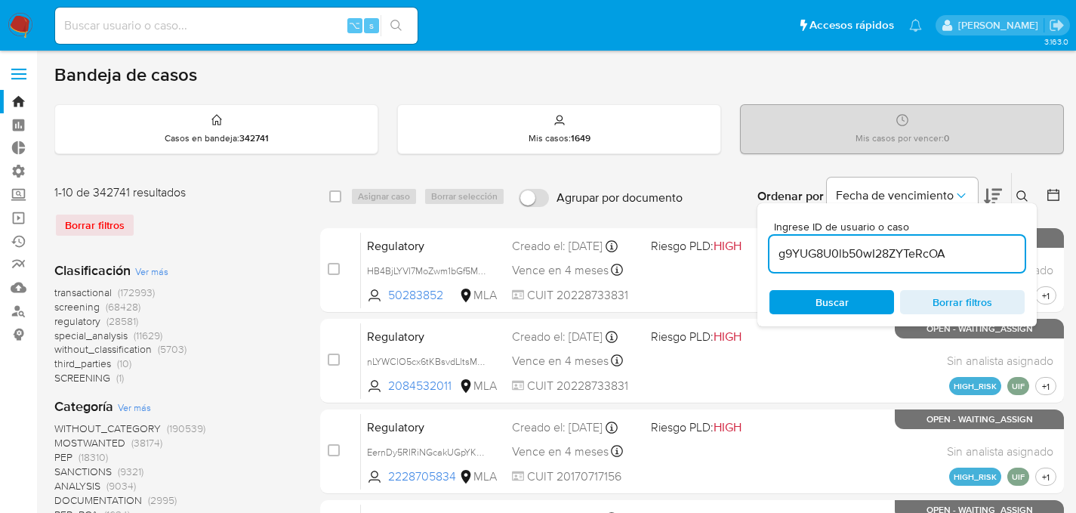
type input "g9YUG8U0lb50wI28ZYTeRcOA"
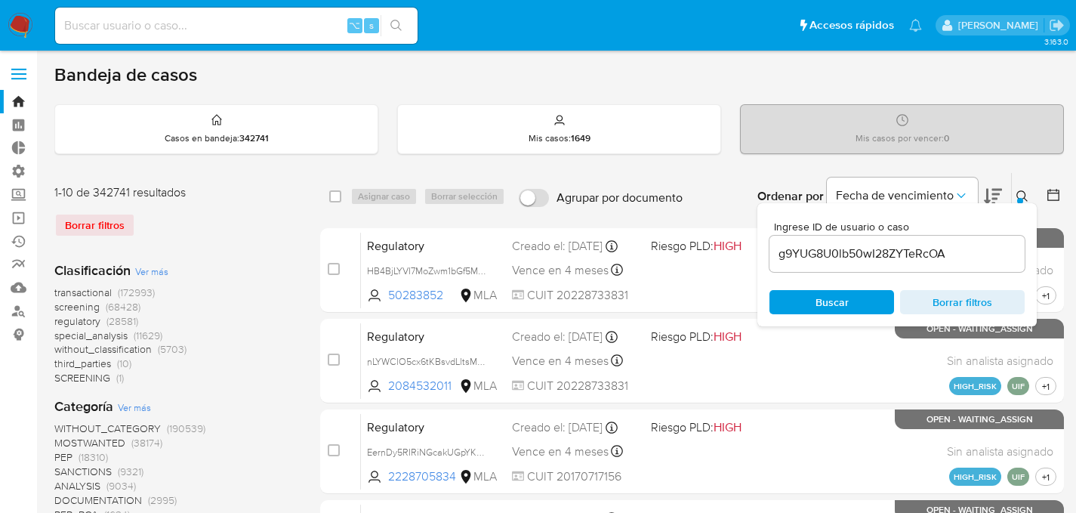
click at [770, 290] on button "Buscar" at bounding box center [832, 302] width 125 height 24
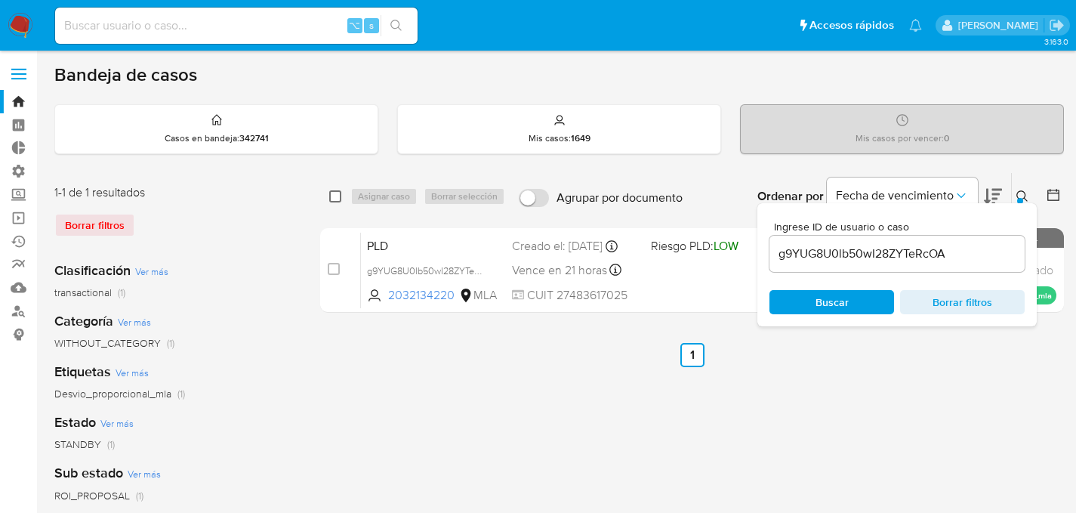
click at [330, 198] on input "checkbox" at bounding box center [335, 196] width 12 height 12
checkbox input "true"
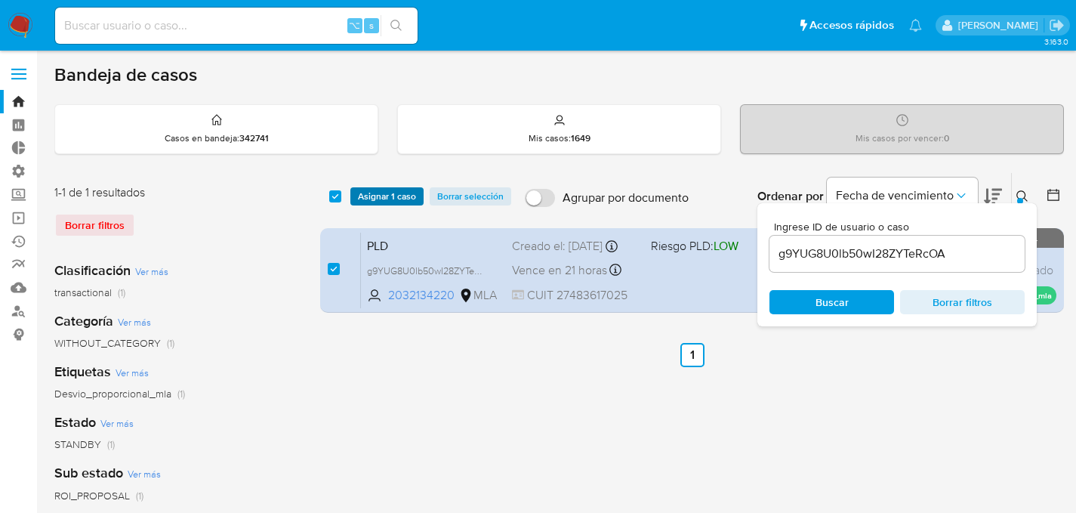
click at [389, 196] on span "Asignar 1 caso" at bounding box center [387, 196] width 58 height 15
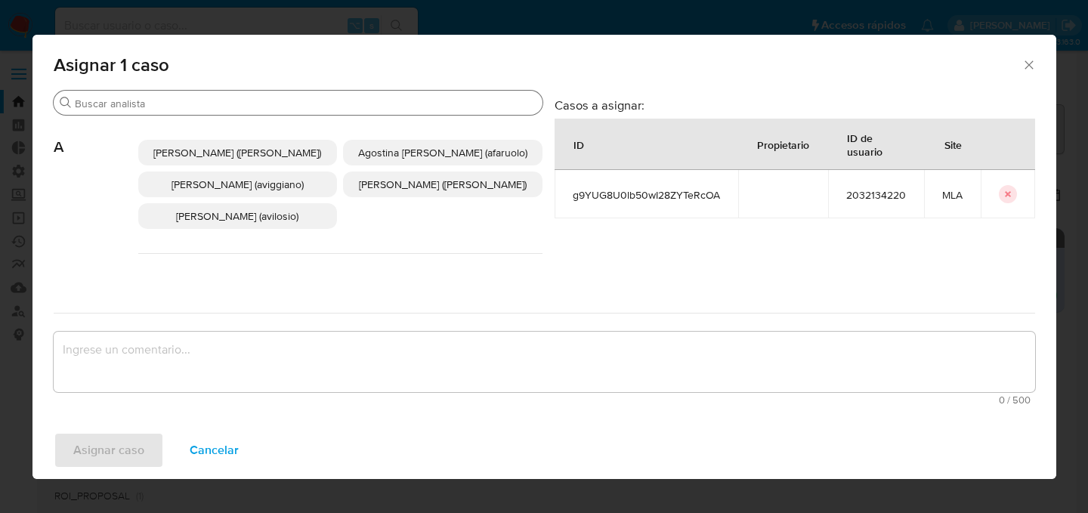
click at [313, 97] on input "Buscar" at bounding box center [305, 104] width 461 height 14
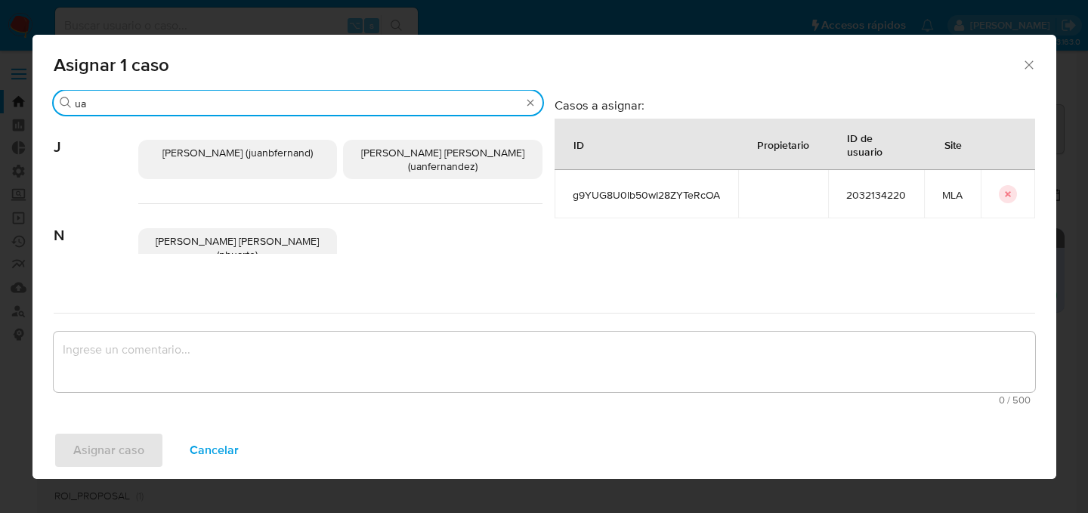
type input "ua"
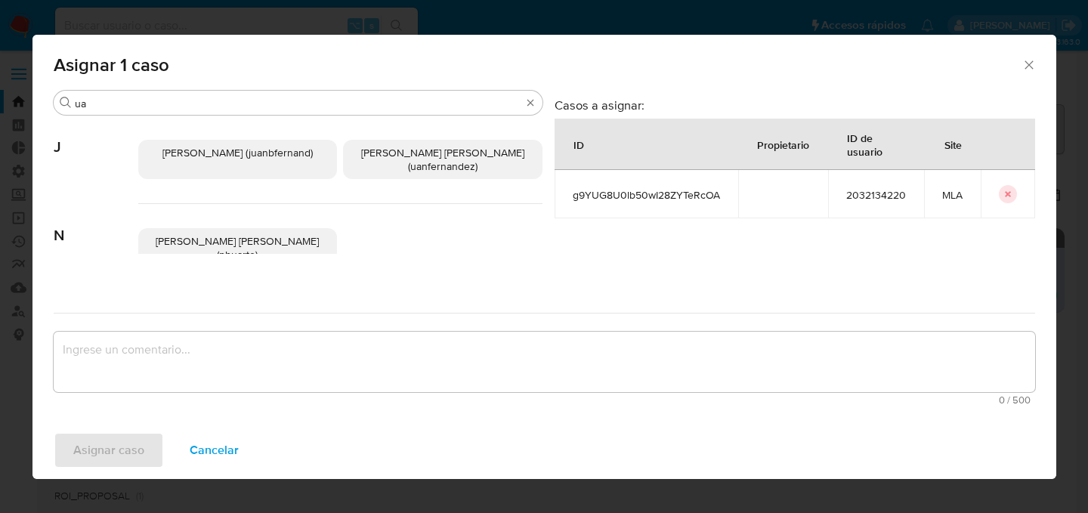
click at [384, 163] on p "[PERSON_NAME] [PERSON_NAME] (uanfernandez)" at bounding box center [442, 159] width 199 height 39
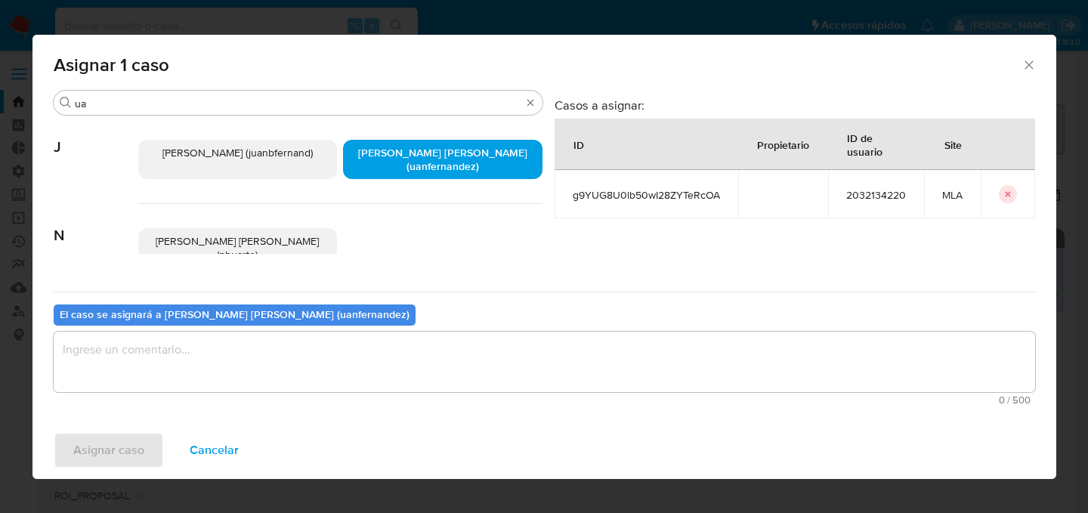
click at [178, 372] on textarea "assign-modal" at bounding box center [544, 362] width 981 height 60
click at [113, 440] on span "Asignar caso" at bounding box center [108, 450] width 71 height 33
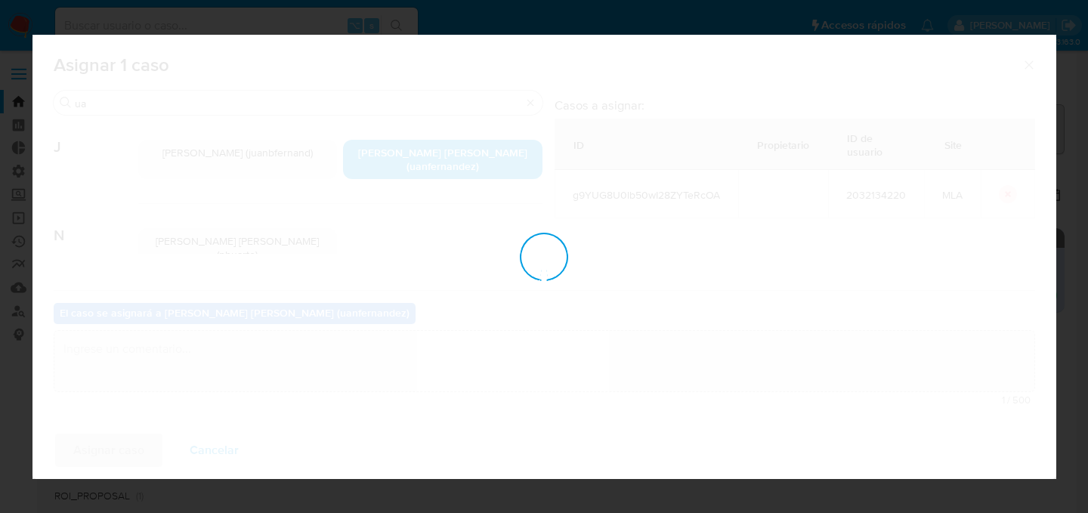
checkbox input "false"
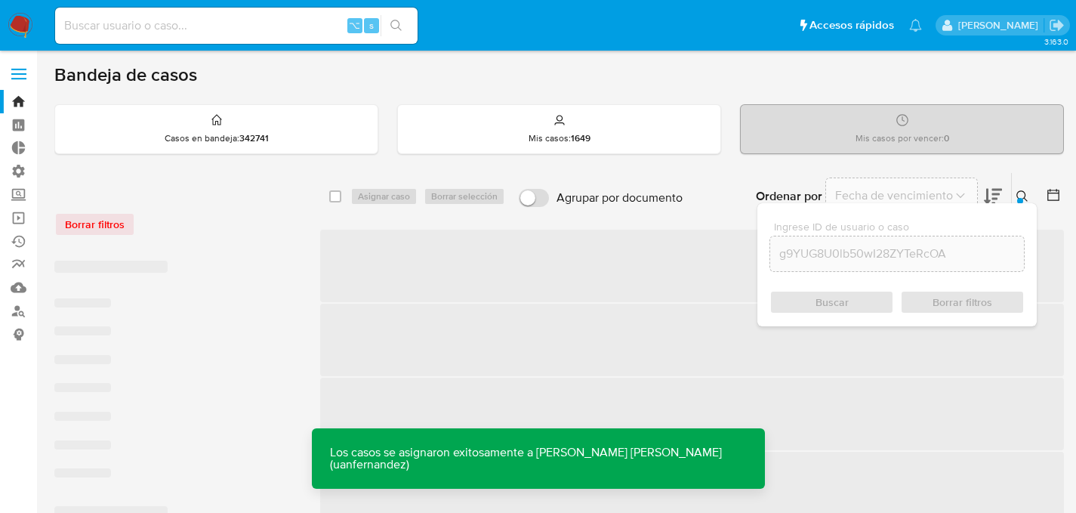
click at [1030, 198] on button at bounding box center [1024, 196] width 25 height 18
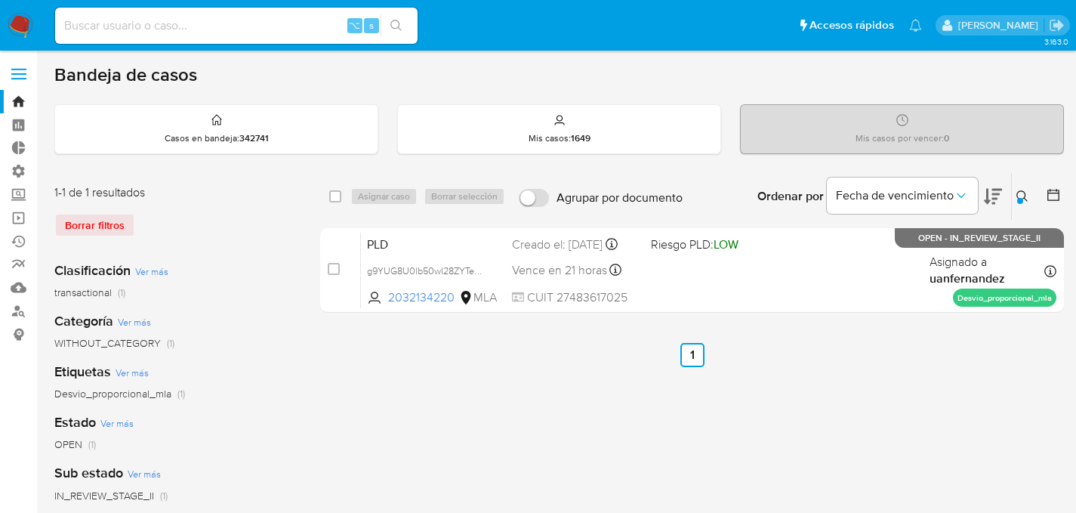
click at [182, 39] on div "⌥ s" at bounding box center [236, 26] width 363 height 36
click at [188, 25] on input at bounding box center [236, 26] width 363 height 20
paste input "Qpe0TRioKNOBvrdXnHczBnqX"
type input "Qpe0TRioKNOBvrdXnHczBnqX"
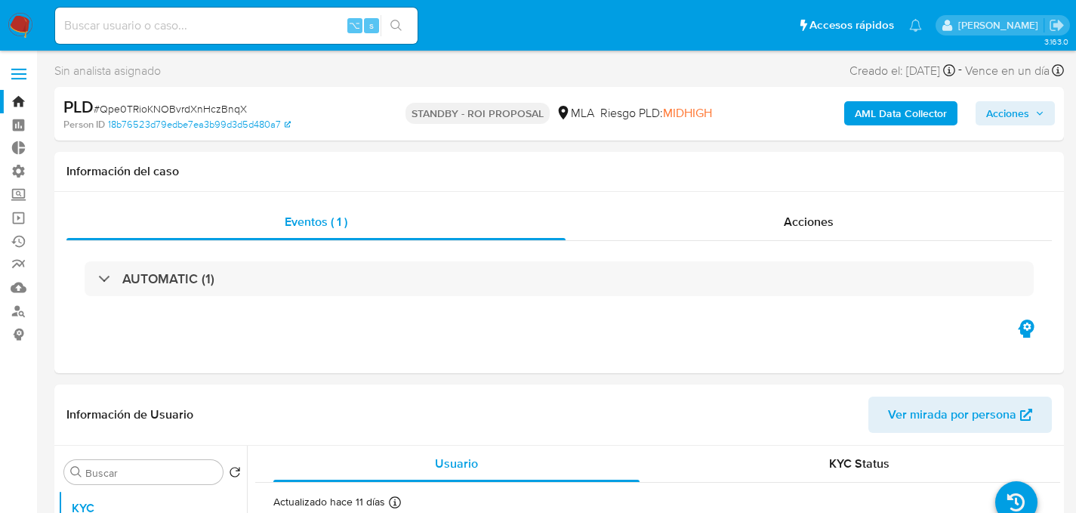
select select "10"
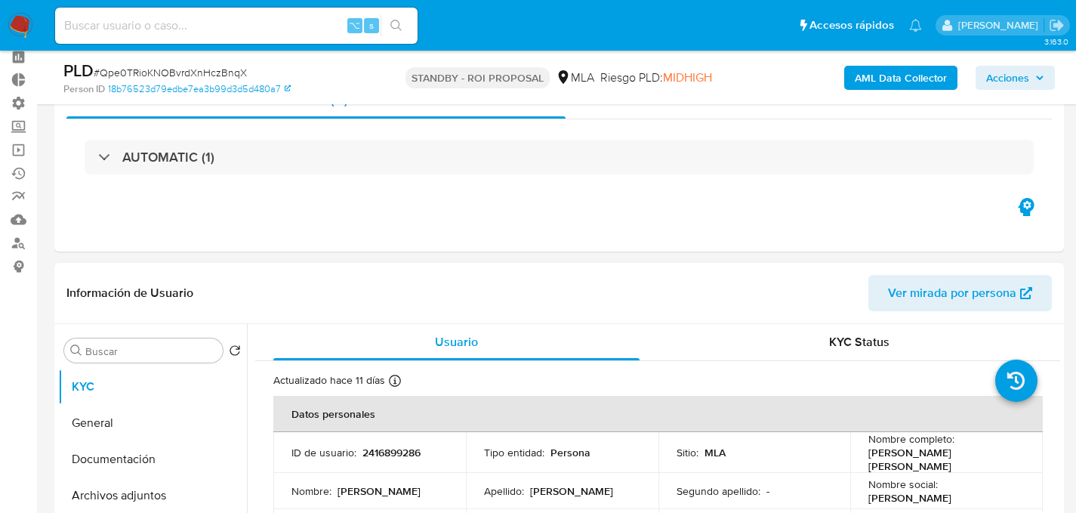
scroll to position [260, 0]
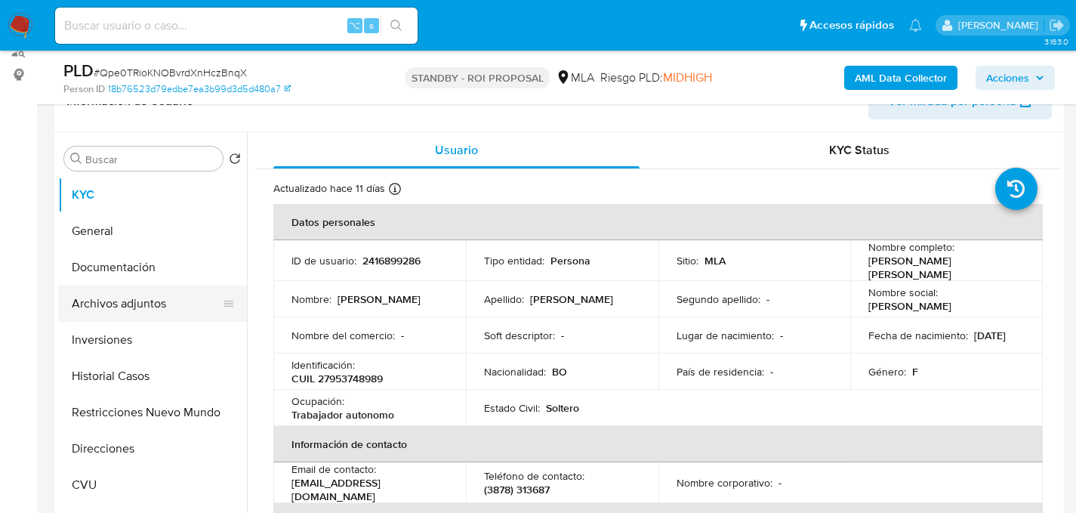
click at [91, 308] on button "Archivos adjuntos" at bounding box center [146, 303] width 177 height 36
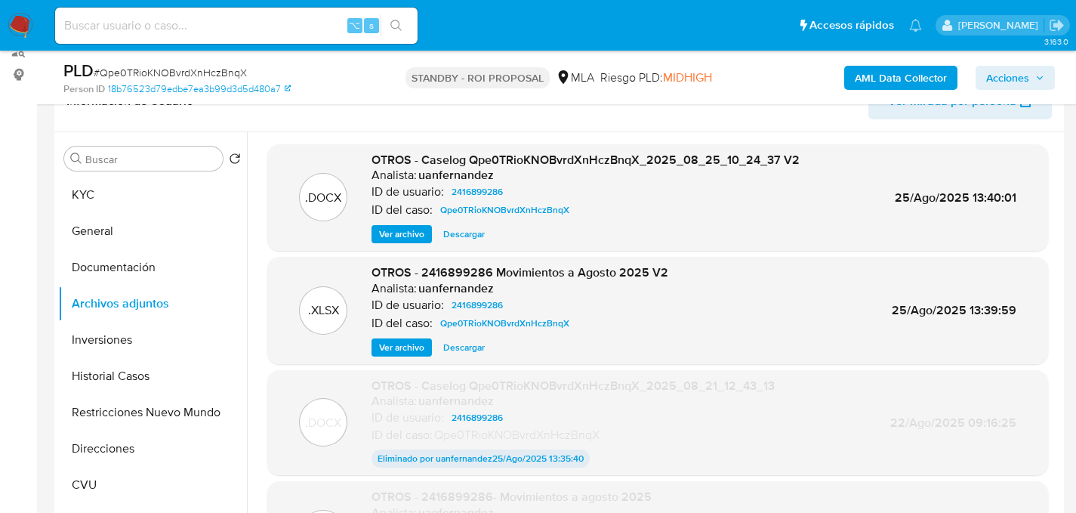
click at [477, 349] on span "Descargar" at bounding box center [464, 347] width 42 height 15
click at [459, 231] on span "Descargar" at bounding box center [464, 234] width 42 height 15
click at [57, 380] on div "Buscar Volver al orden por defecto KYC General Documentación Archivos adjuntos …" at bounding box center [559, 325] width 1010 height 387
click at [88, 380] on button "Historial Casos" at bounding box center [146, 376] width 177 height 36
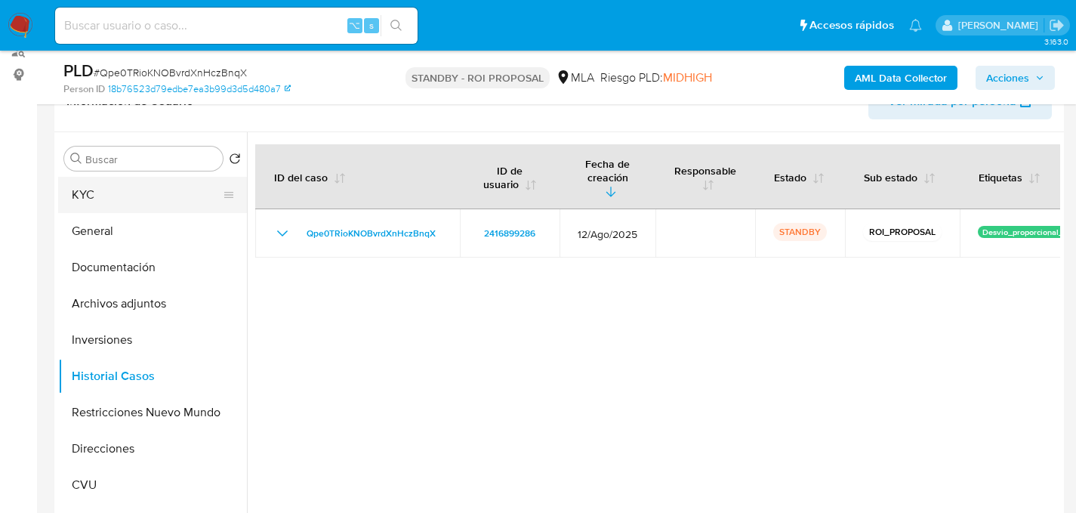
click at [91, 196] on button "KYC" at bounding box center [146, 195] width 177 height 36
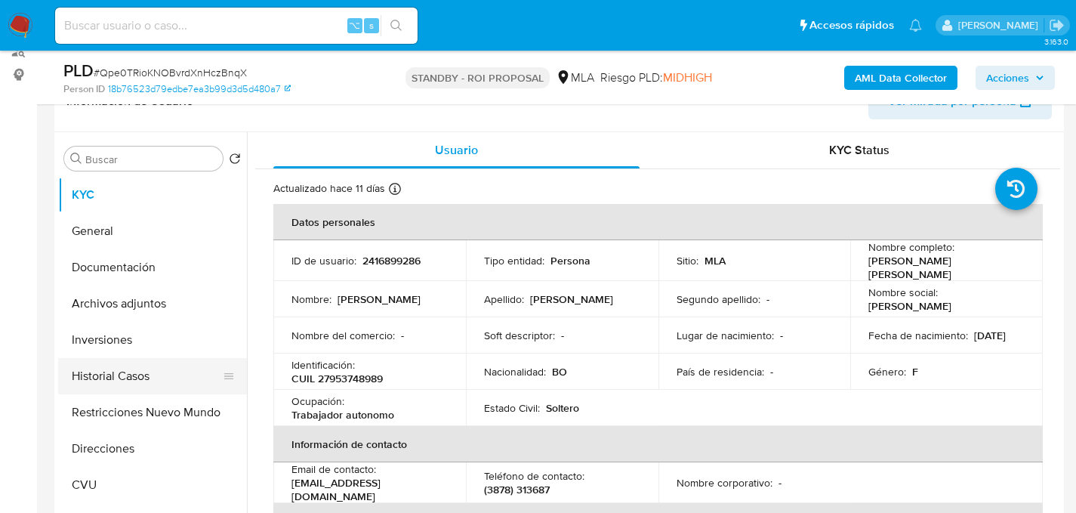
click at [104, 378] on button "Historial Casos" at bounding box center [146, 376] width 177 height 36
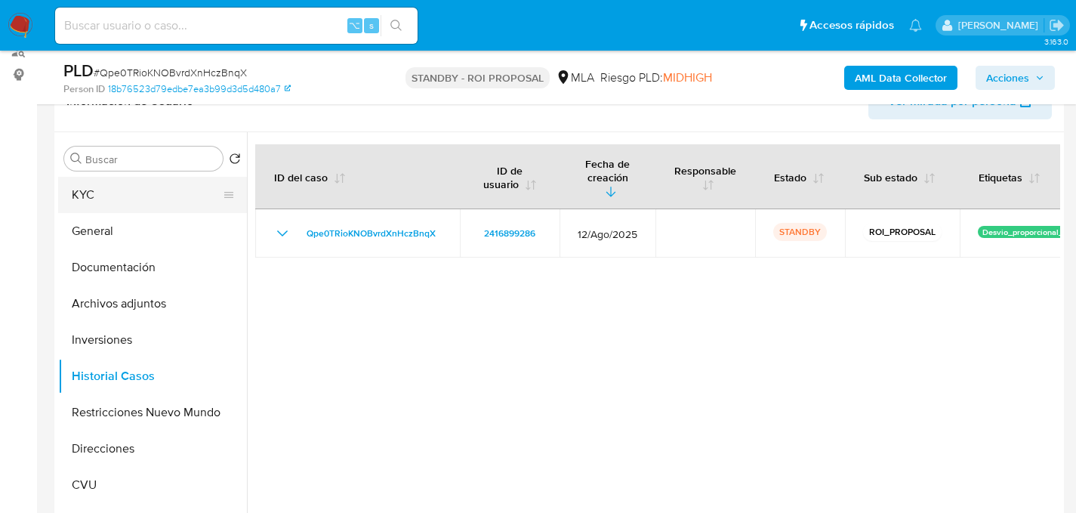
click at [109, 190] on button "KYC" at bounding box center [146, 195] width 177 height 36
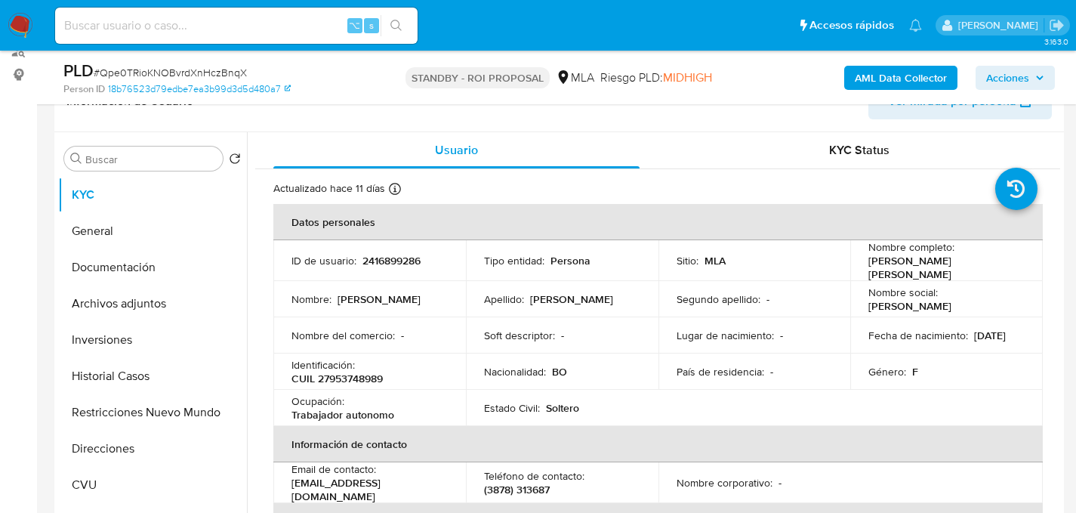
click at [310, 39] on div "⌥ s" at bounding box center [236, 26] width 363 height 36
click at [295, 24] on input at bounding box center [236, 26] width 363 height 20
paste input "dxaBCq5daepraK3uDwClZkX9"
type input "dxaBCq5daepraK3uDwClZkX9"
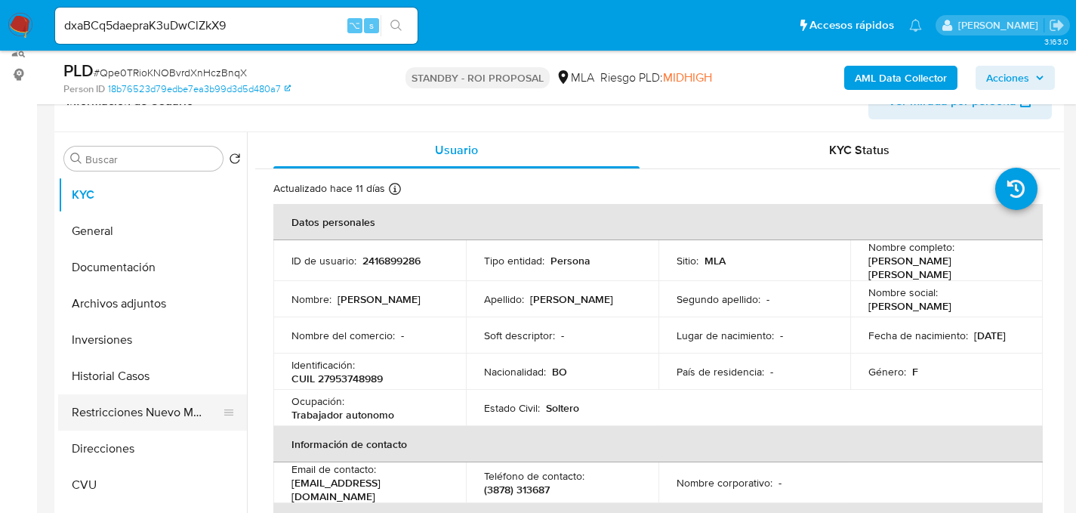
click at [128, 413] on button "Restricciones Nuevo Mundo" at bounding box center [146, 412] width 177 height 36
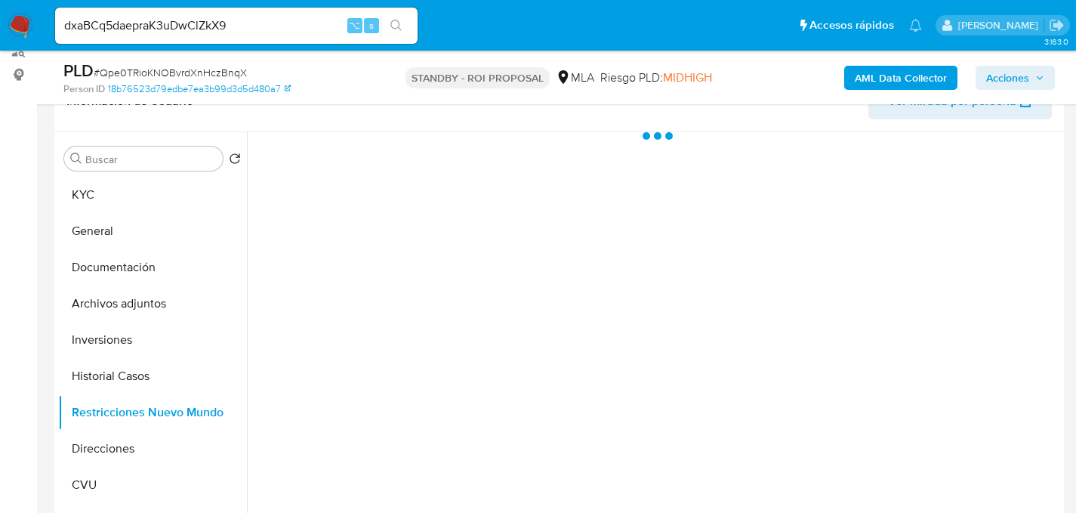
click at [198, 35] on div "dxaBCq5daepraK3uDwClZkX9 ⌥ s" at bounding box center [236, 26] width 363 height 36
click at [212, 29] on input "dxaBCq5daepraK3uDwClZkX9" at bounding box center [236, 26] width 363 height 20
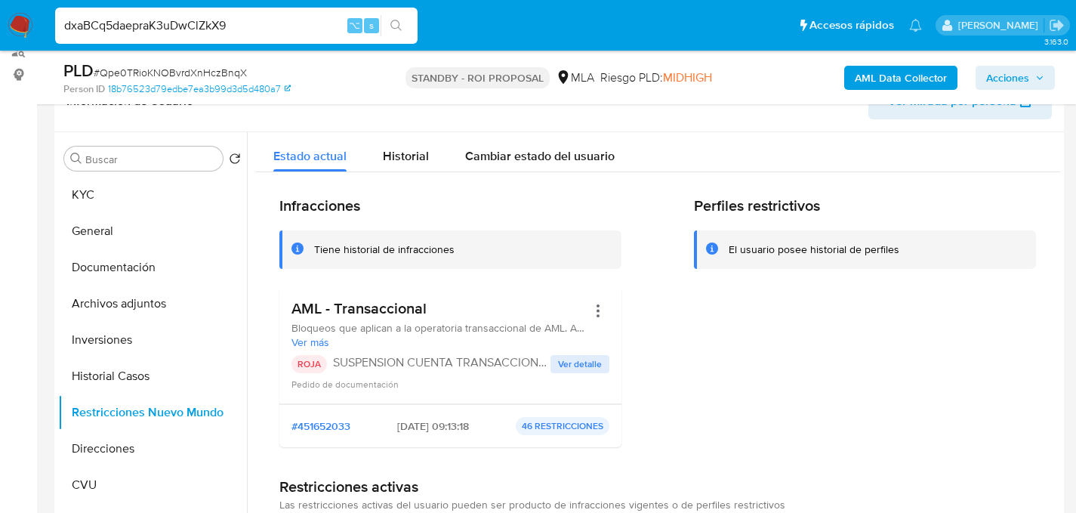
click at [212, 29] on input "dxaBCq5daepraK3uDwClZkX9" at bounding box center [236, 26] width 363 height 20
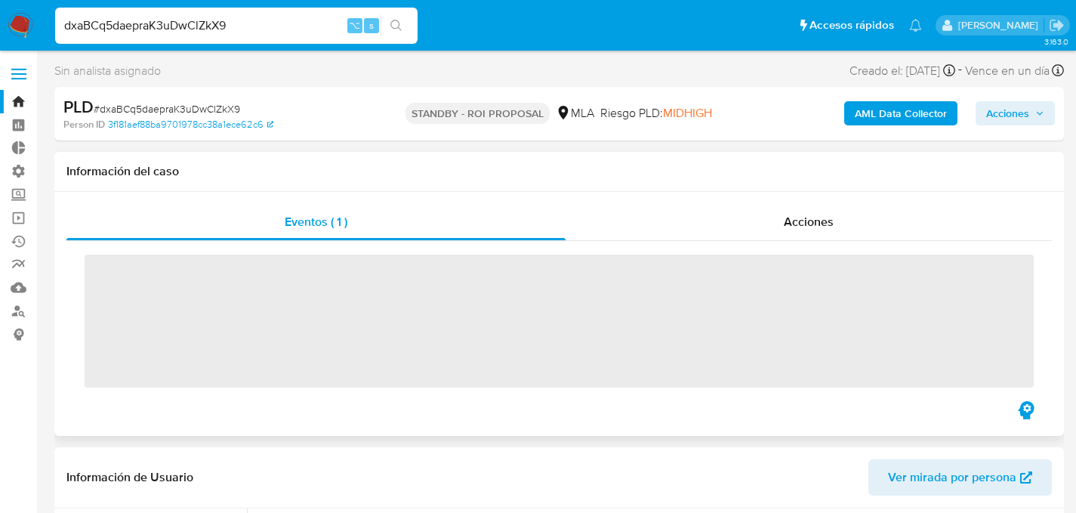
scroll to position [295, 0]
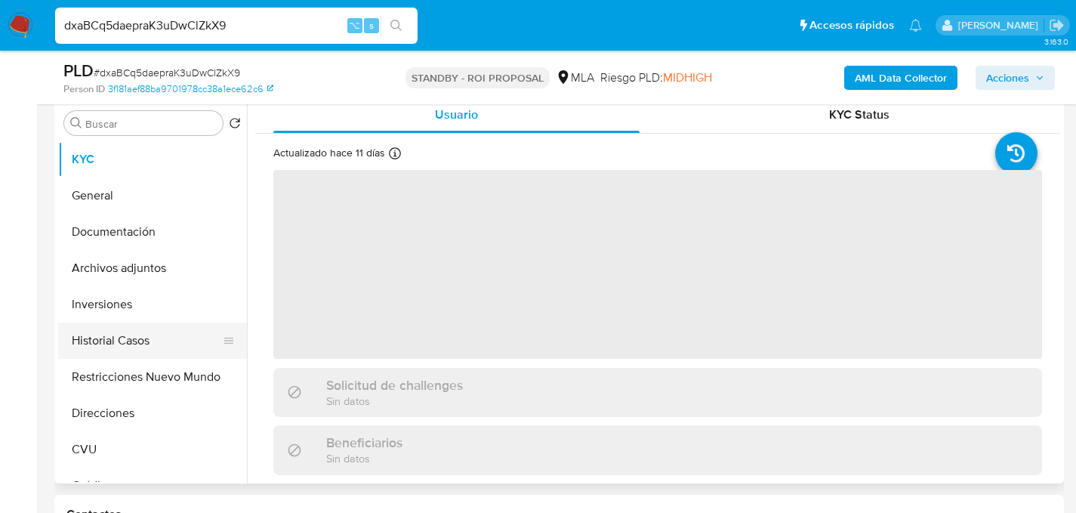
select select "10"
click at [114, 351] on button "Historial Casos" at bounding box center [146, 341] width 177 height 36
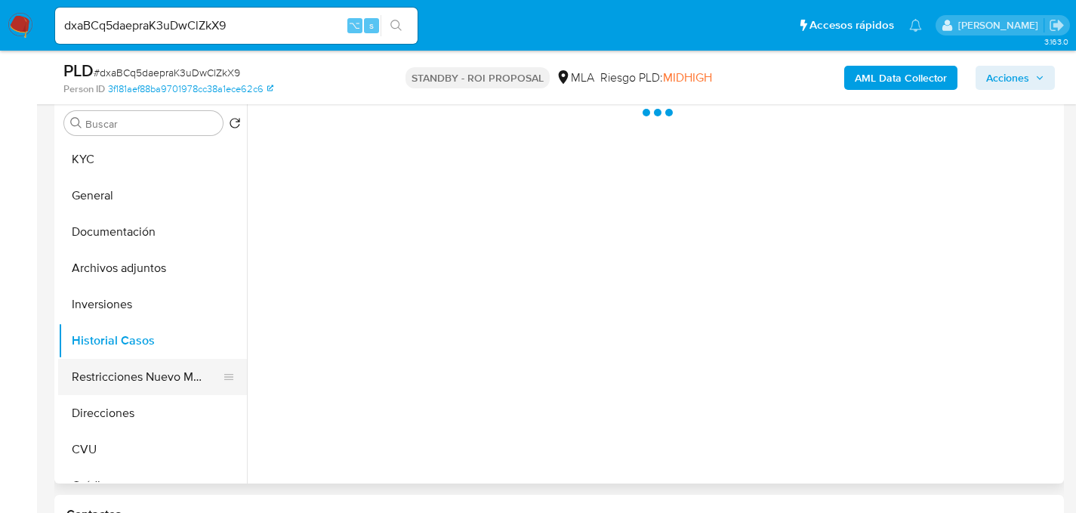
click at [135, 374] on button "Restricciones Nuevo Mundo" at bounding box center [146, 377] width 177 height 36
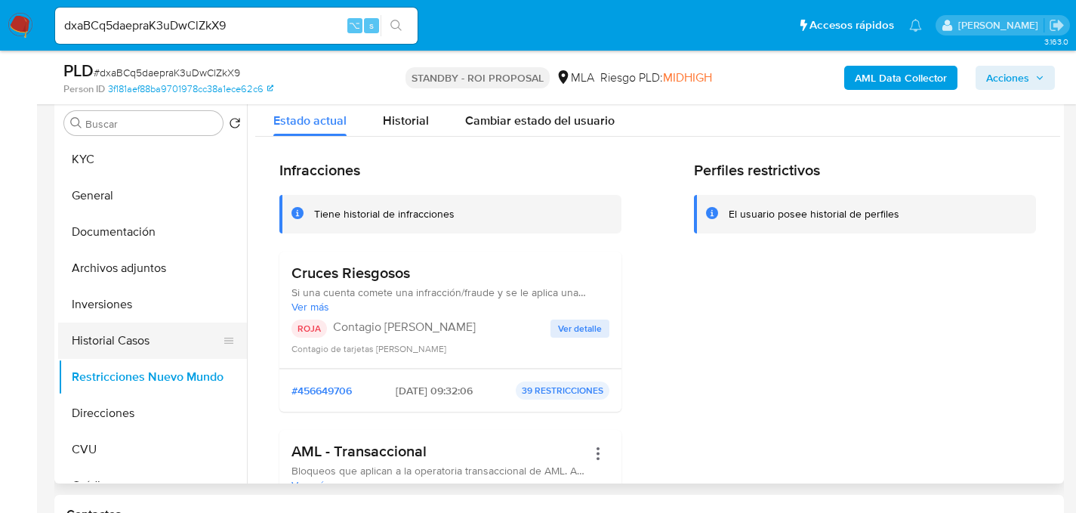
click at [132, 347] on button "Historial Casos" at bounding box center [146, 341] width 177 height 36
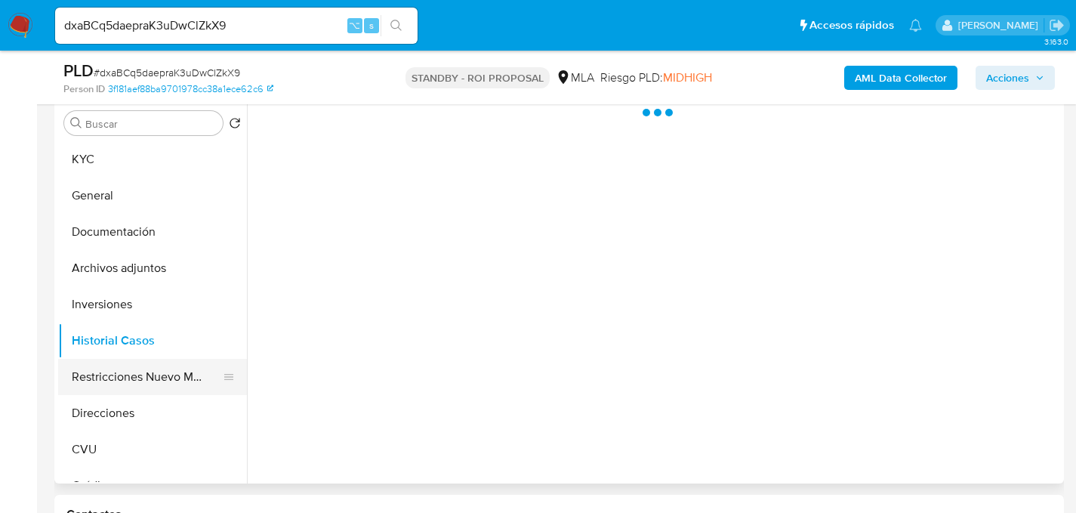
click at [120, 386] on button "Restricciones Nuevo Mundo" at bounding box center [146, 377] width 177 height 36
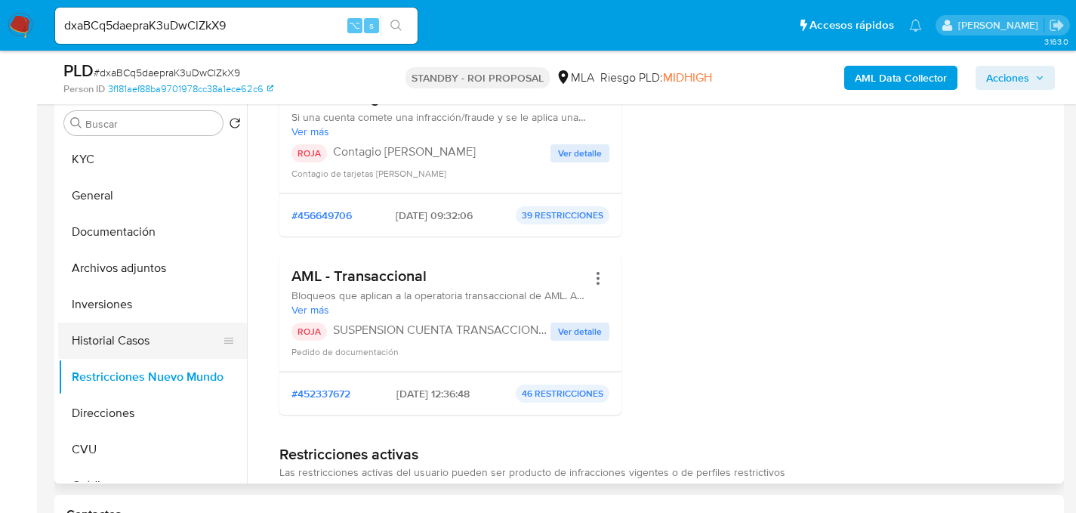
scroll to position [217, 0]
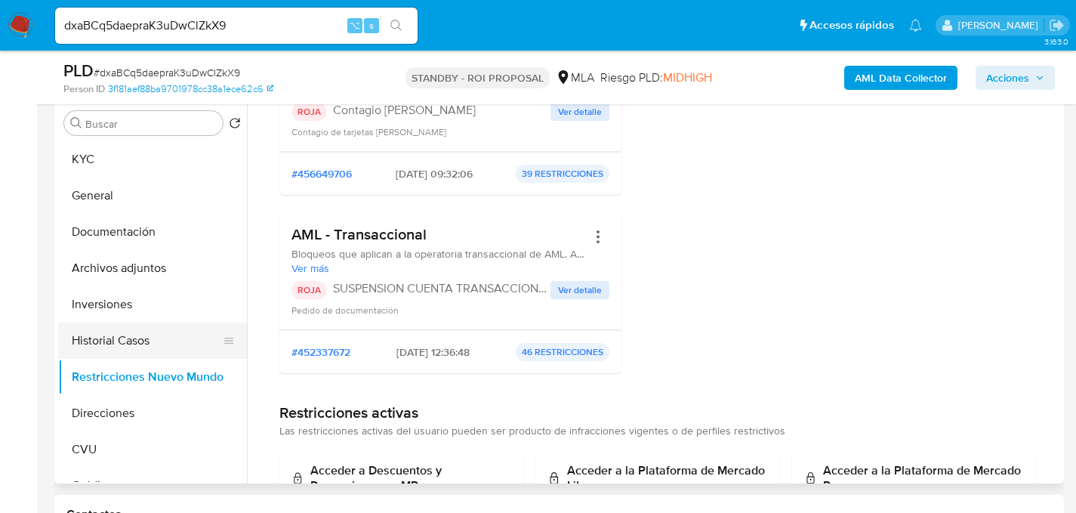
click at [119, 339] on button "Historial Casos" at bounding box center [146, 341] width 177 height 36
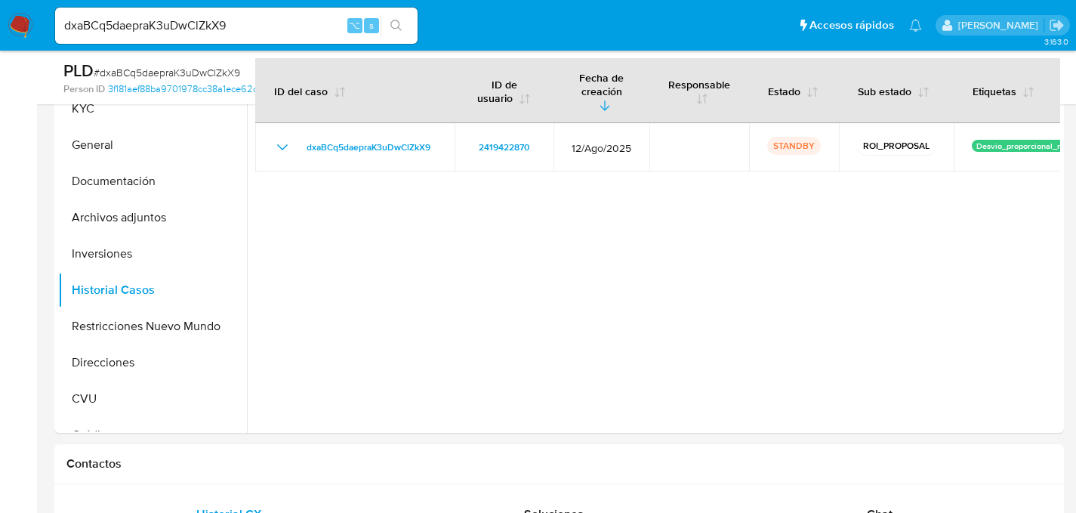
scroll to position [347, 0]
click at [111, 331] on button "Restricciones Nuevo Mundo" at bounding box center [146, 325] width 177 height 36
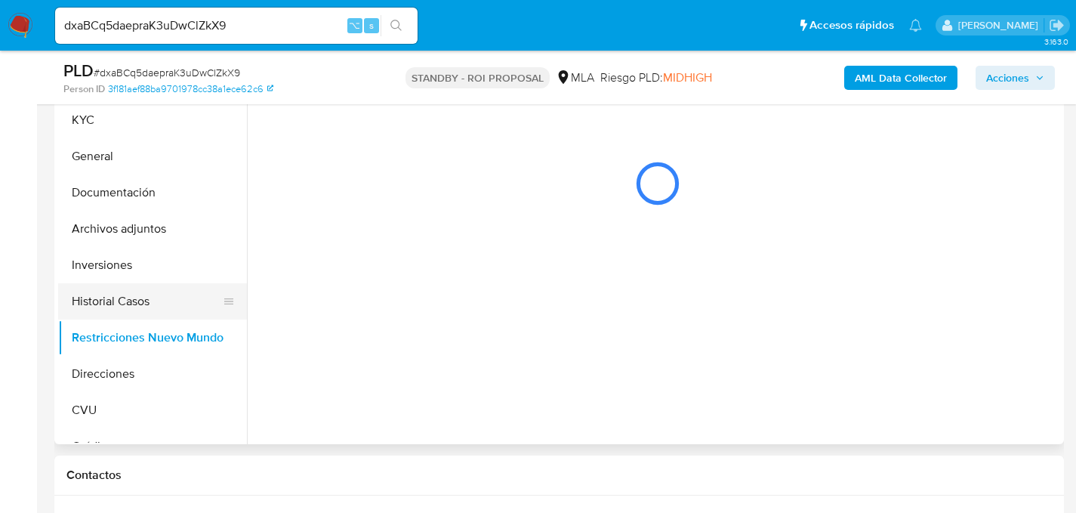
scroll to position [319, 0]
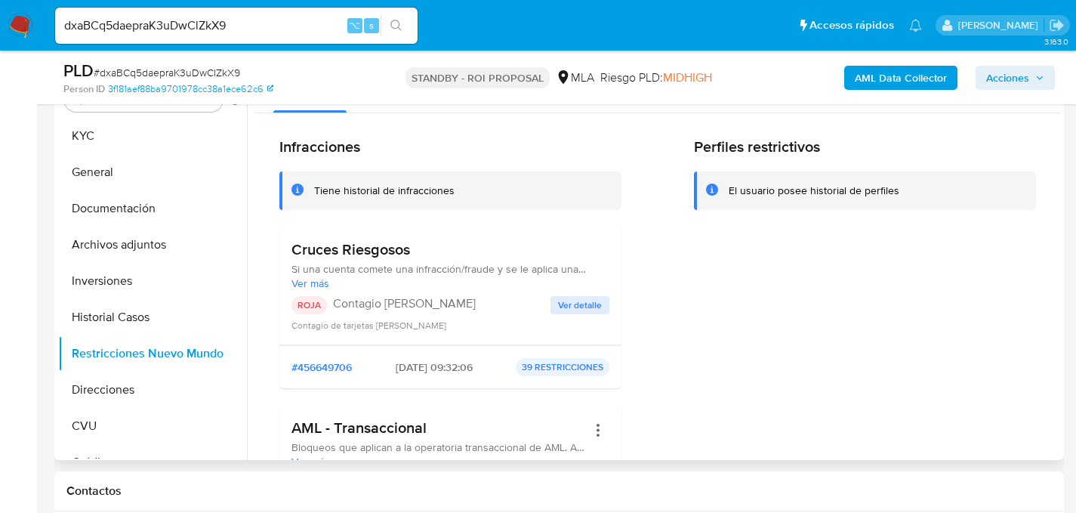
click at [588, 305] on span "Ver detalle" at bounding box center [580, 305] width 44 height 15
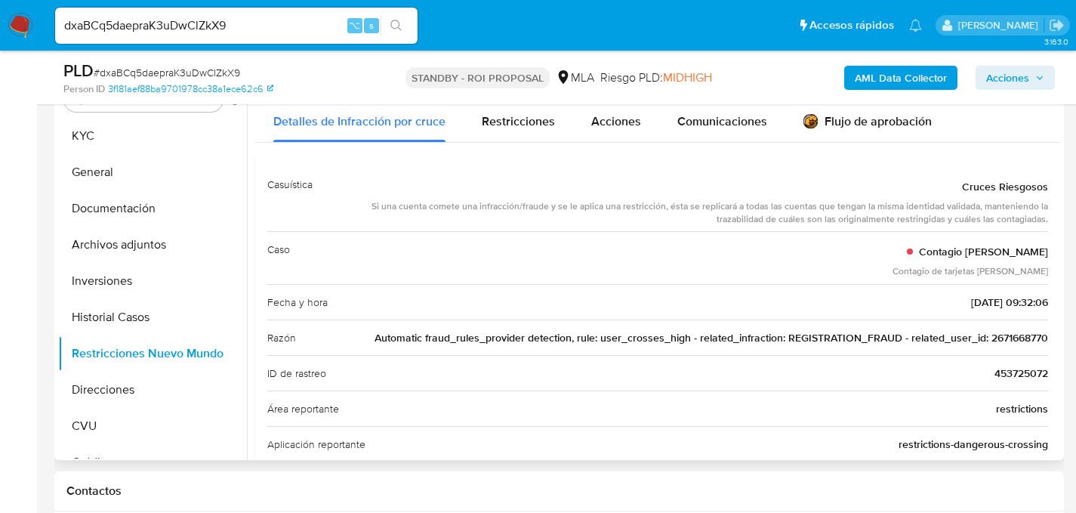
click at [1007, 336] on span "Automatic fraud_rules_provider detection, rule: user_crosses_high - related_inf…" at bounding box center [712, 337] width 674 height 15
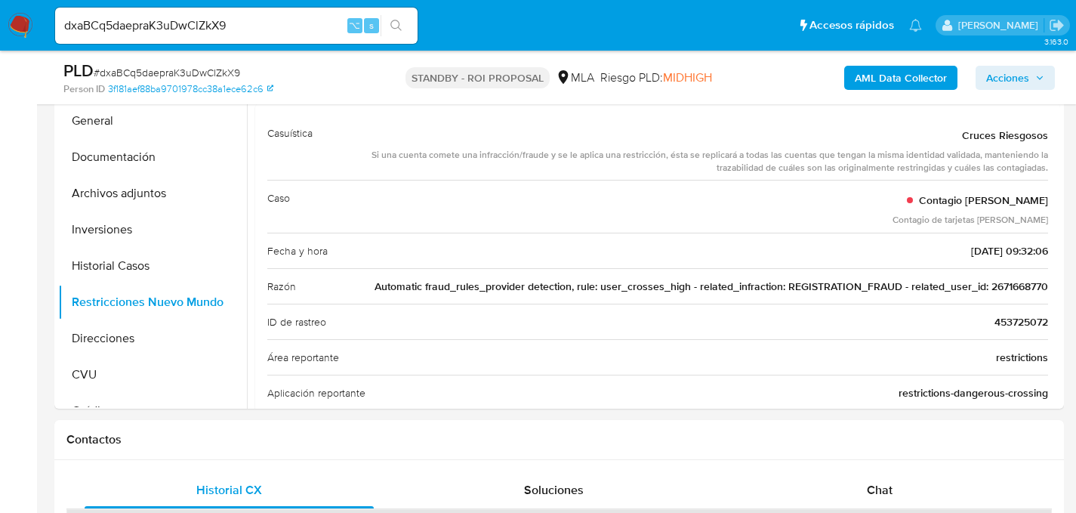
scroll to position [231, 0]
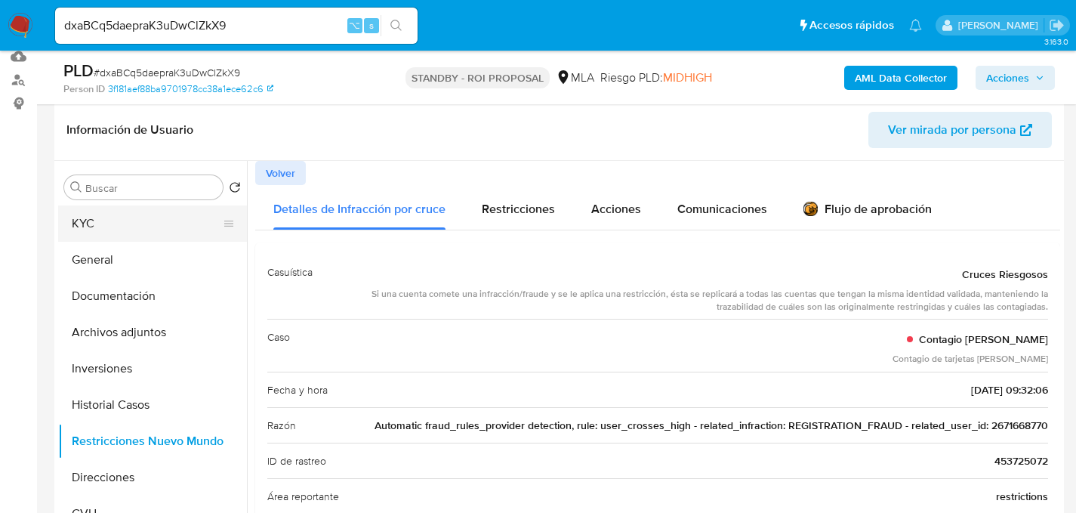
click at [101, 238] on button "KYC" at bounding box center [146, 223] width 177 height 36
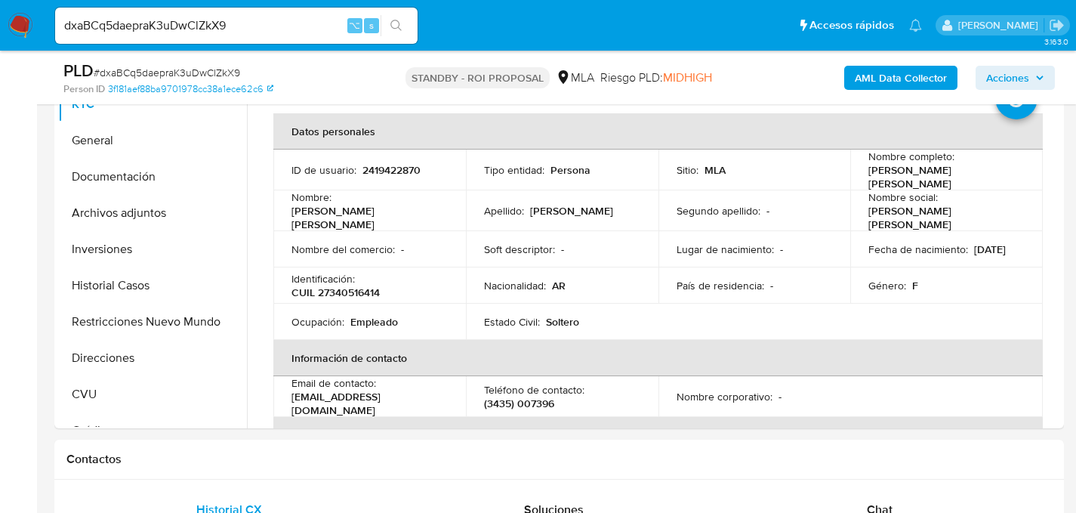
scroll to position [347, 0]
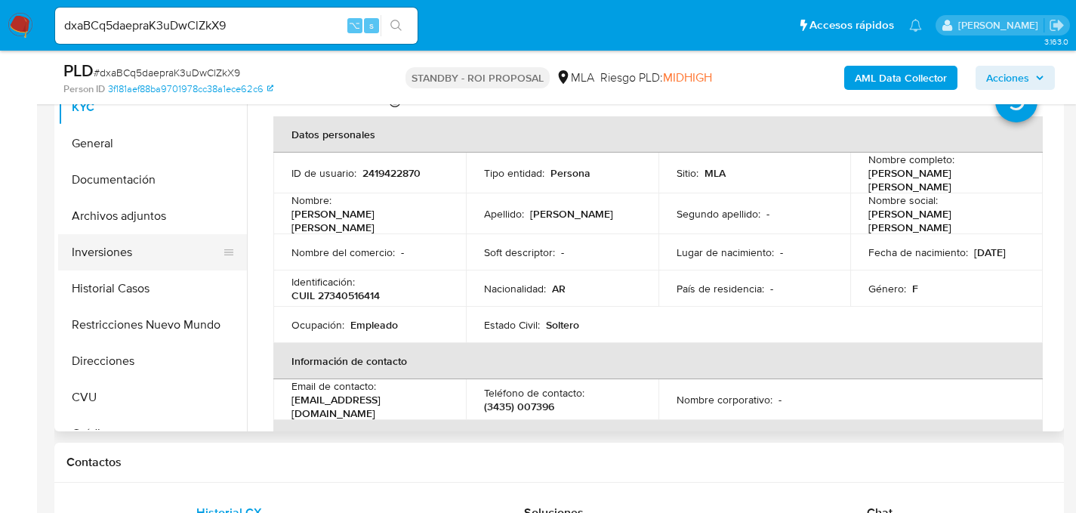
click at [94, 244] on button "Inversiones" at bounding box center [146, 252] width 177 height 36
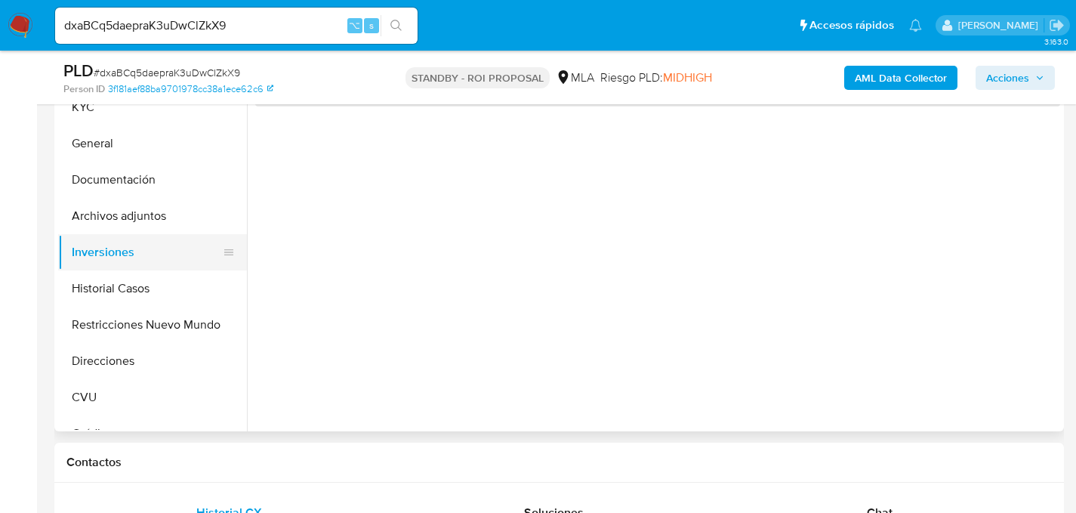
click at [106, 236] on button "Inversiones" at bounding box center [146, 252] width 177 height 36
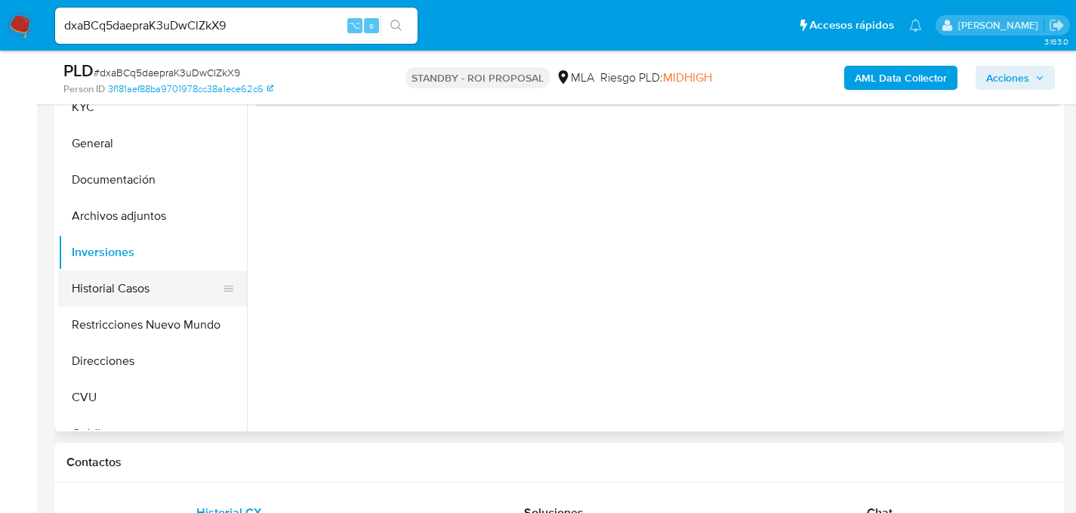
click at [99, 282] on button "Historial Casos" at bounding box center [146, 288] width 177 height 36
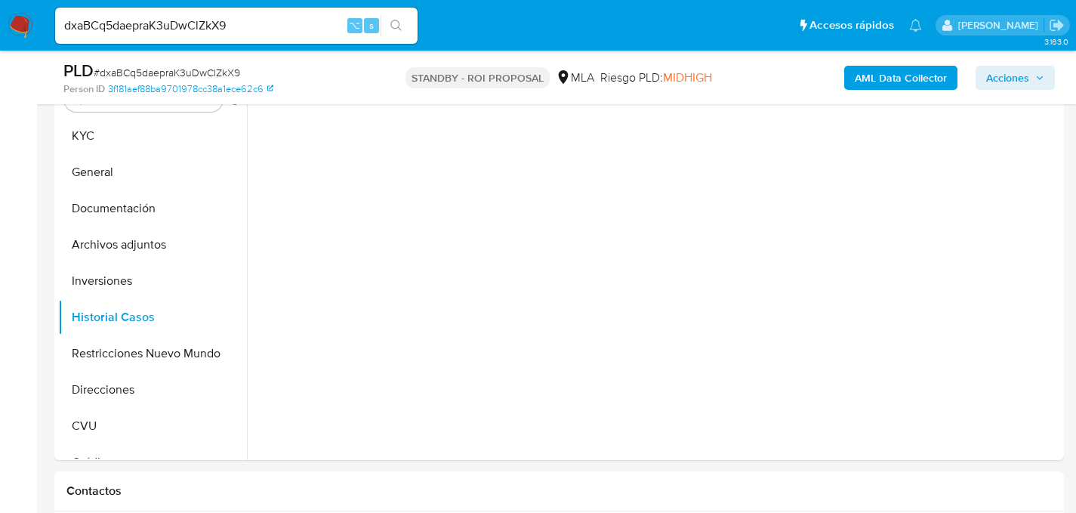
scroll to position [297, 0]
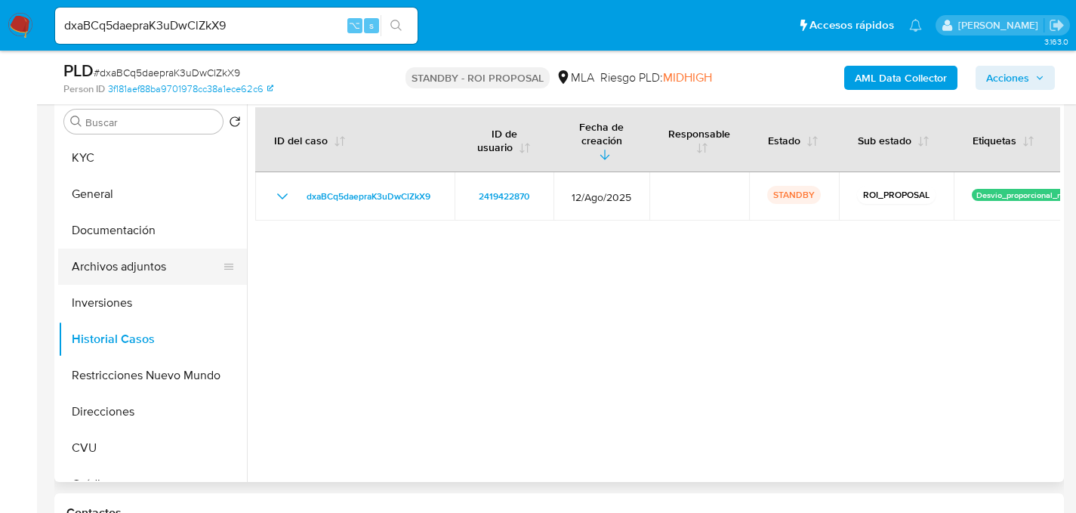
click at [103, 262] on button "Archivos adjuntos" at bounding box center [146, 266] width 177 height 36
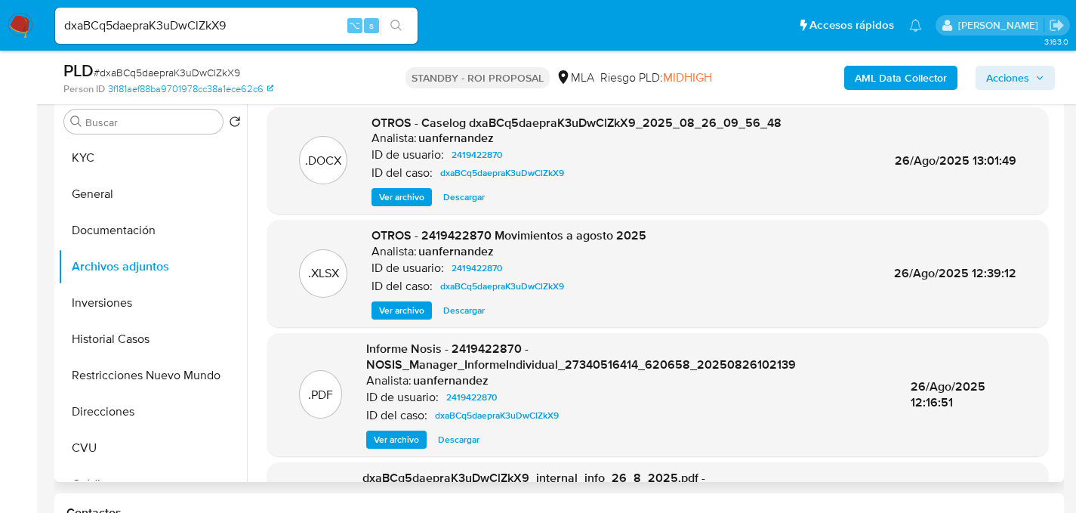
click at [466, 198] on span "Descargar" at bounding box center [464, 197] width 42 height 15
click at [463, 309] on span "Descargar" at bounding box center [464, 310] width 42 height 15
click at [229, 27] on input "dxaBCq5daepraK3uDwClZkX9" at bounding box center [236, 26] width 363 height 20
paste input "g9YUG8U0lb50wI28ZYTeRcOA"
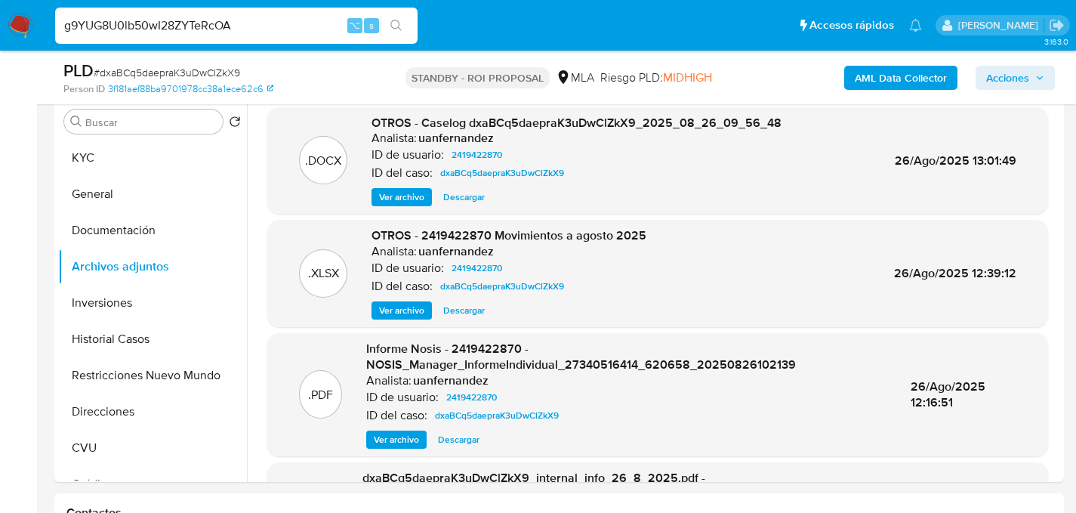
type input "g9YUG8U0lb50wI28ZYTeRcOA"
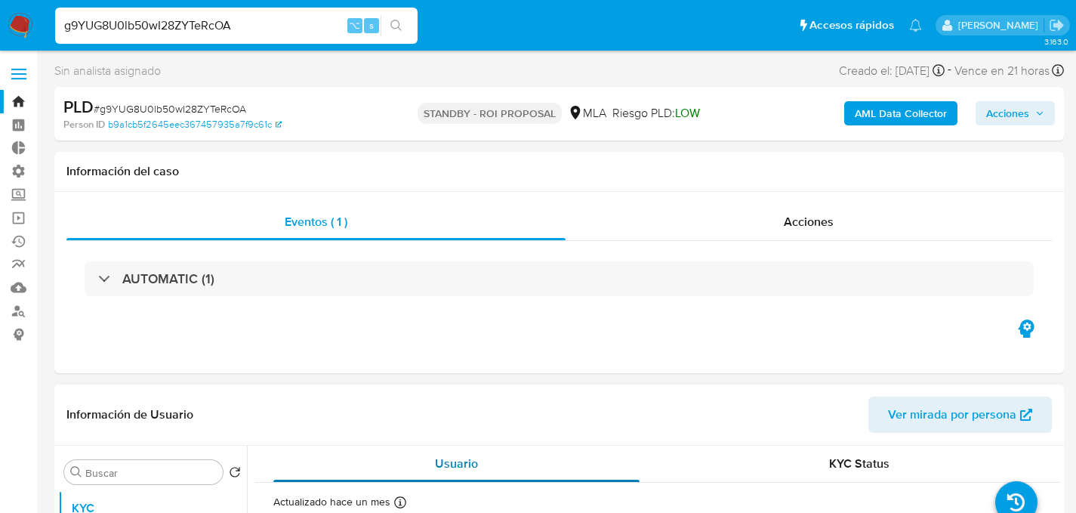
select select "10"
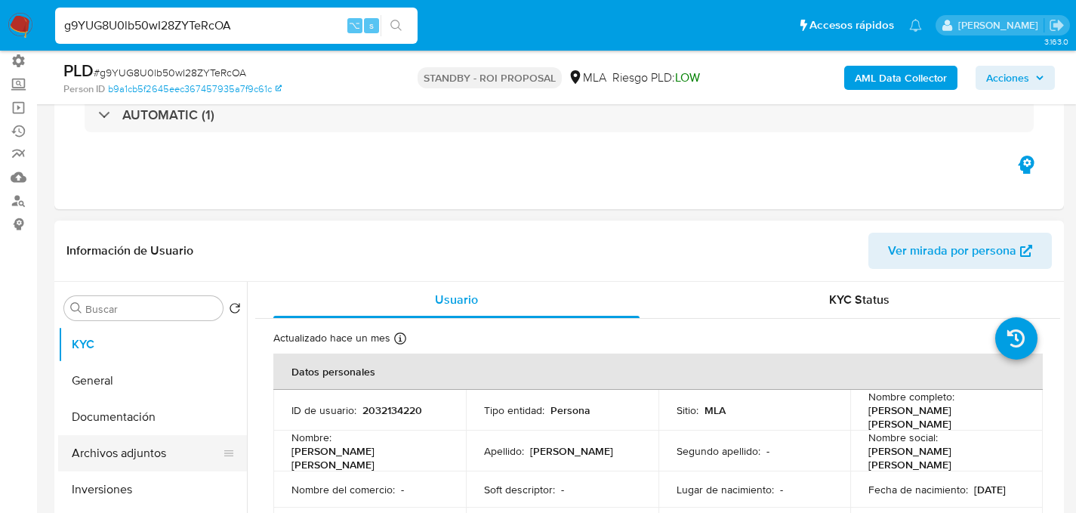
click at [97, 445] on button "Archivos adjuntos" at bounding box center [146, 453] width 177 height 36
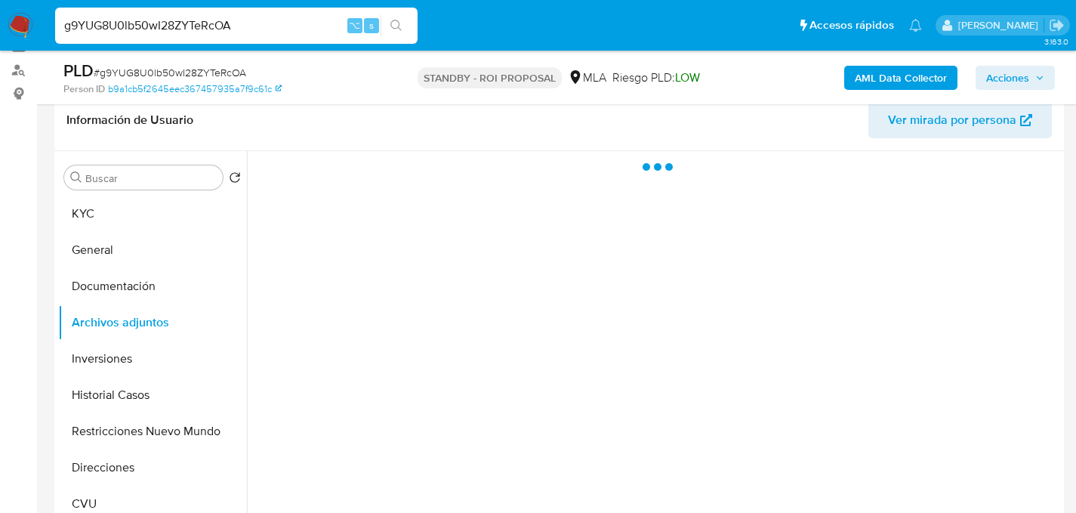
scroll to position [253, 0]
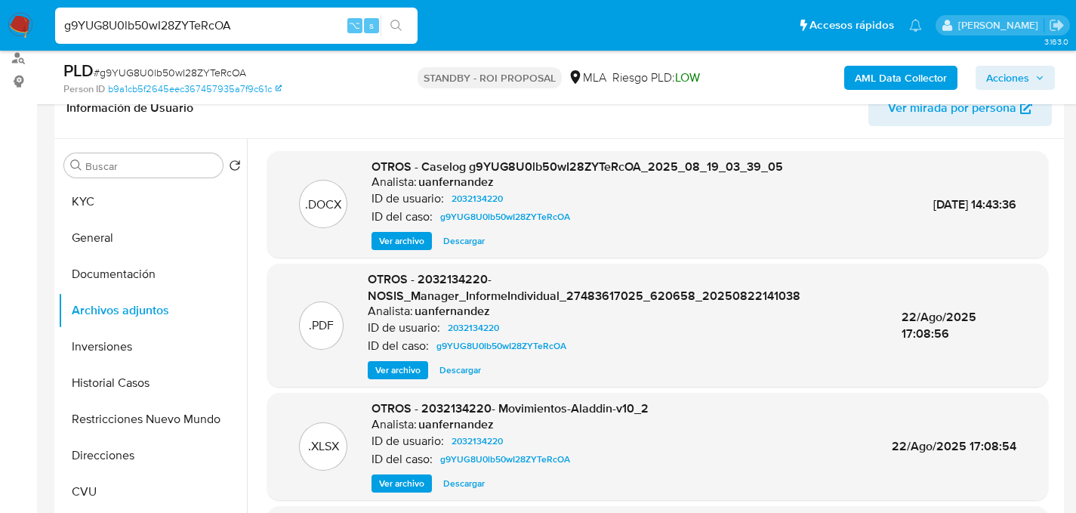
click at [461, 242] on span "Descargar" at bounding box center [464, 240] width 42 height 15
click at [450, 480] on span "Descargar" at bounding box center [464, 483] width 42 height 15
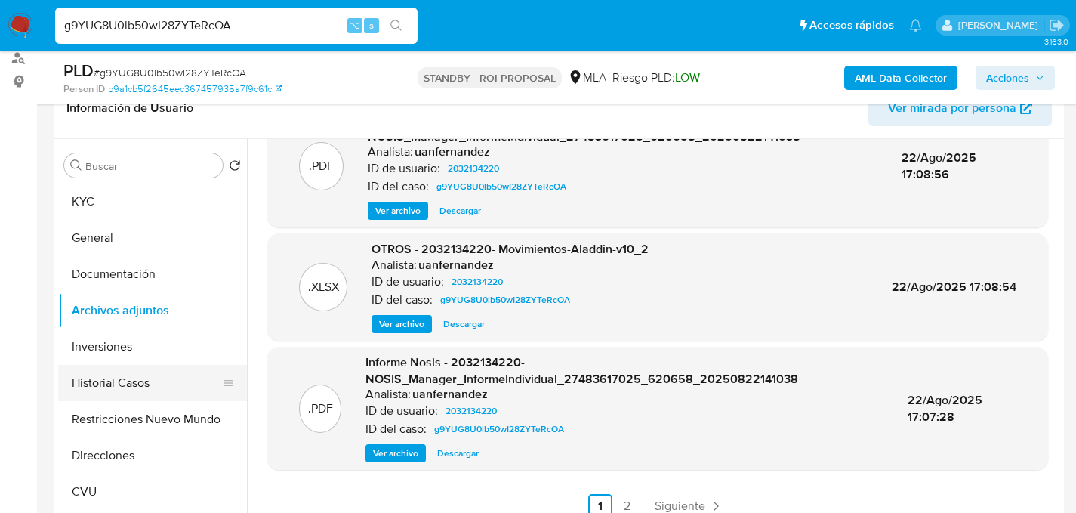
click at [147, 372] on button "Historial Casos" at bounding box center [146, 383] width 177 height 36
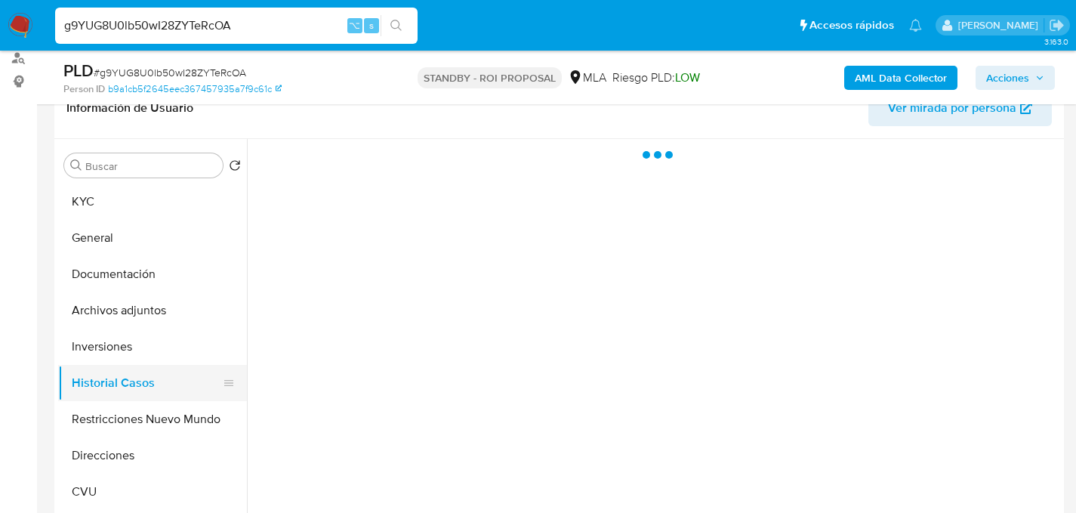
scroll to position [0, 0]
click at [147, 412] on button "Restricciones Nuevo Mundo" at bounding box center [146, 419] width 177 height 36
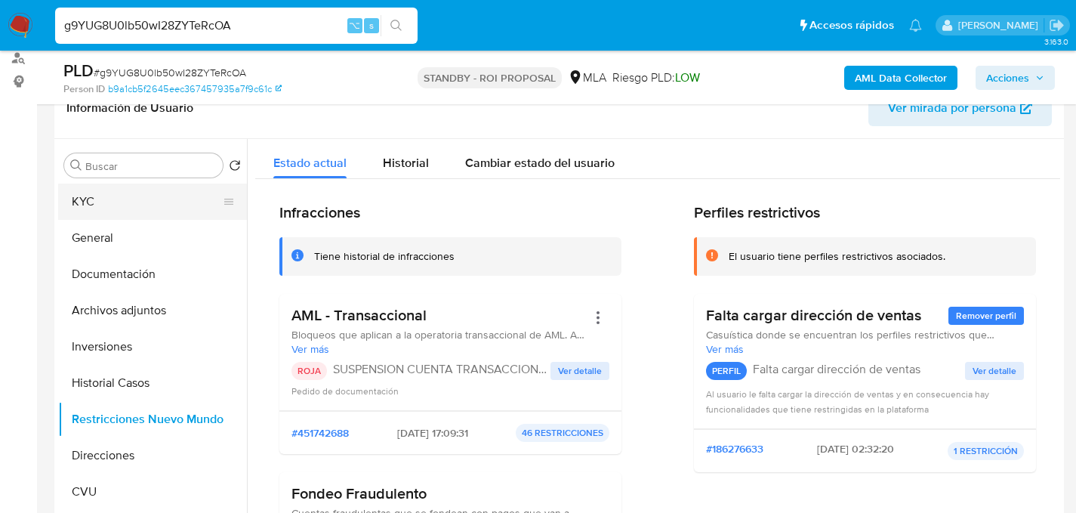
click at [109, 209] on button "KYC" at bounding box center [146, 202] width 177 height 36
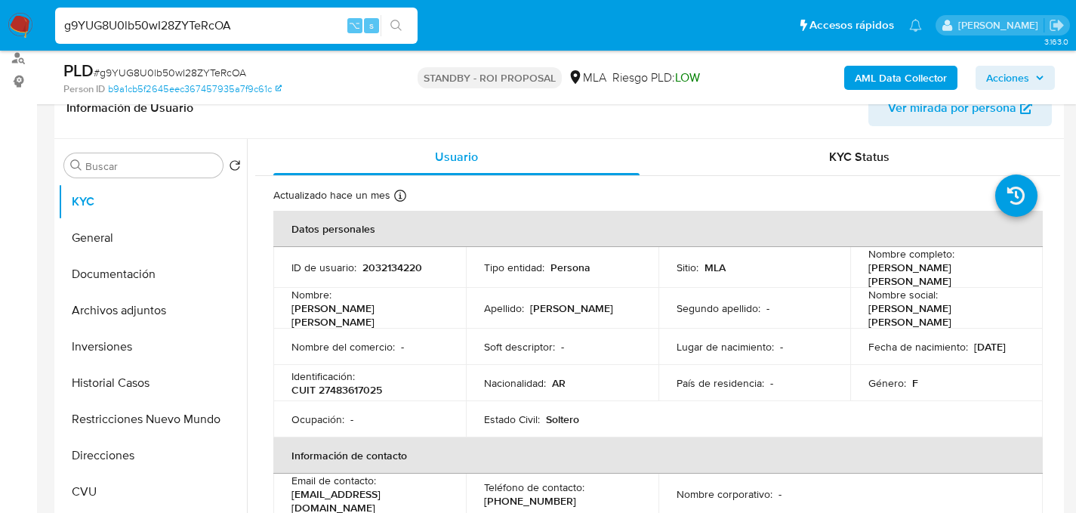
click at [173, 16] on input "g9YUG8U0lb50wI28ZYTeRcOA" at bounding box center [236, 26] width 363 height 20
paste input "7AREWWnM35EdpFD01MI1sKkR"
type input "7AREWWnM35EdpFD01MI1sKkR"
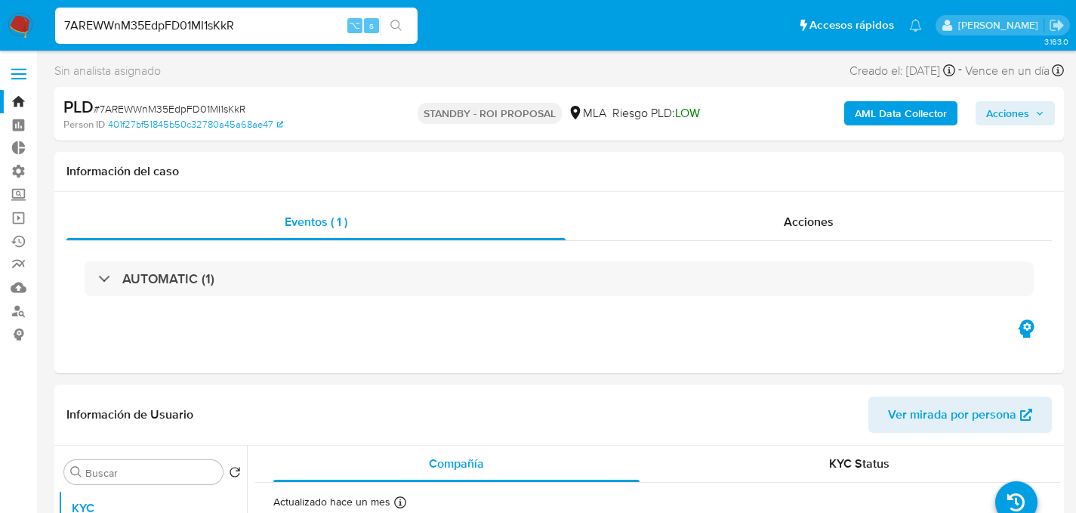
select select "10"
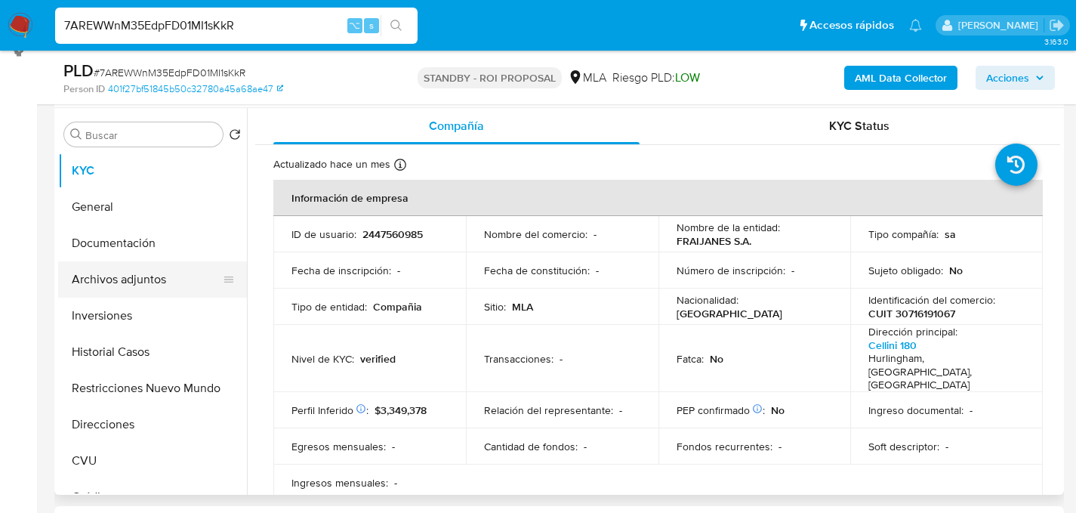
scroll to position [282, 0]
click at [91, 282] on button "Archivos adjuntos" at bounding box center [146, 281] width 177 height 36
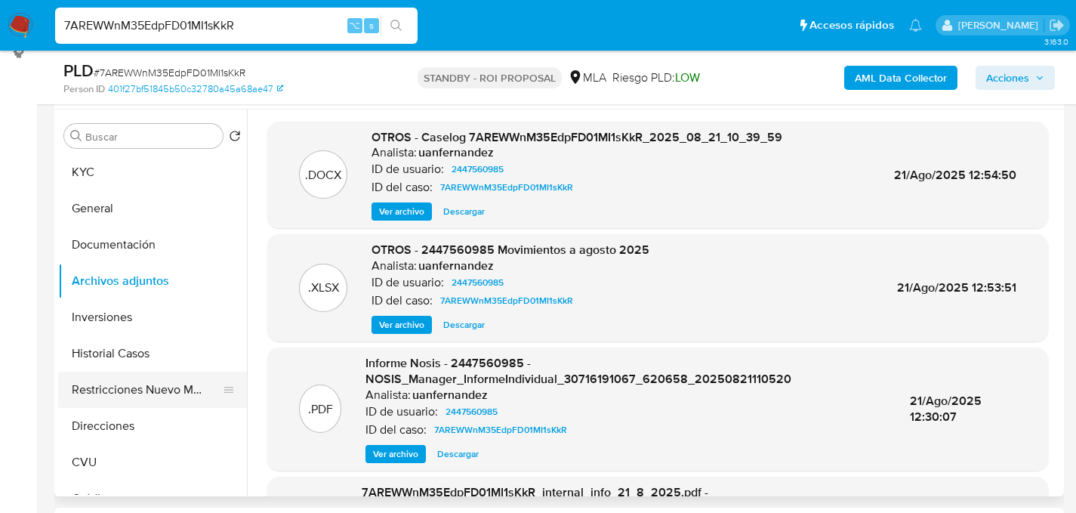
click at [138, 378] on button "Restricciones Nuevo Mundo" at bounding box center [146, 390] width 177 height 36
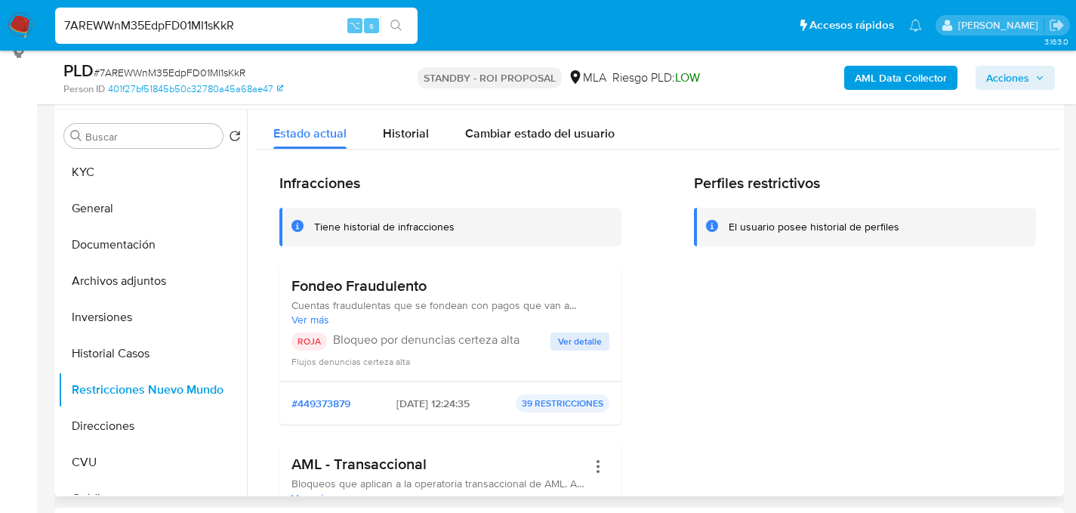
scroll to position [273, 0]
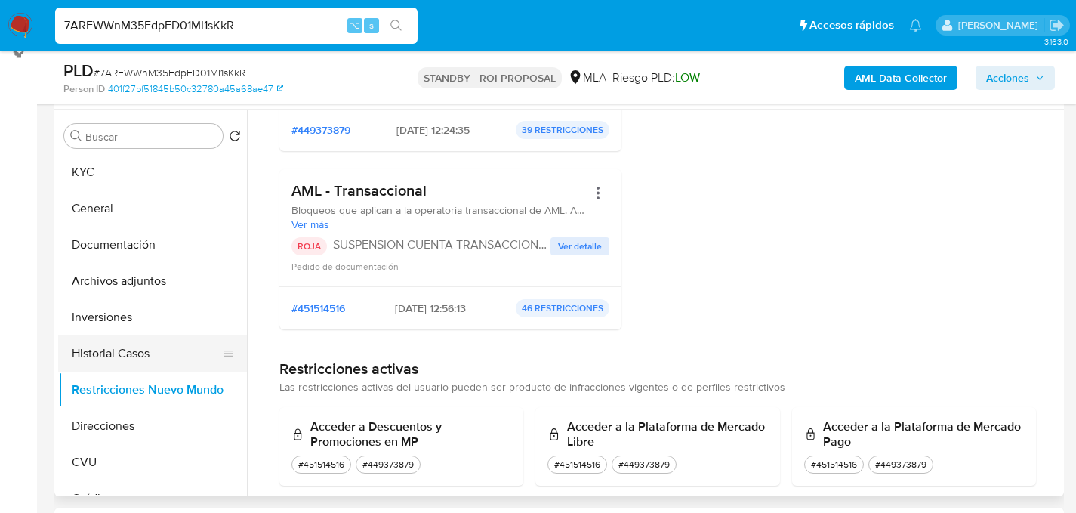
click at [102, 342] on button "Historial Casos" at bounding box center [146, 353] width 177 height 36
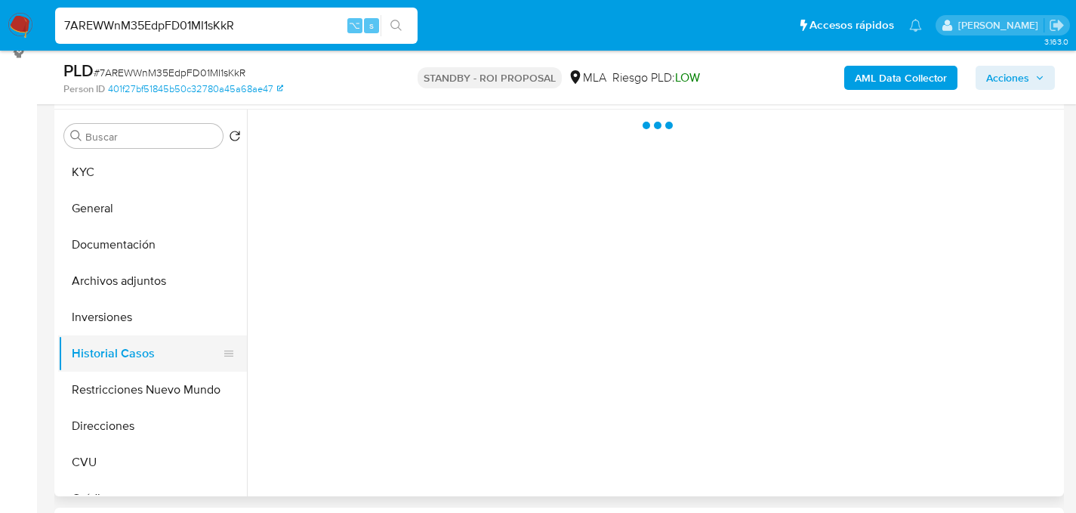
scroll to position [0, 0]
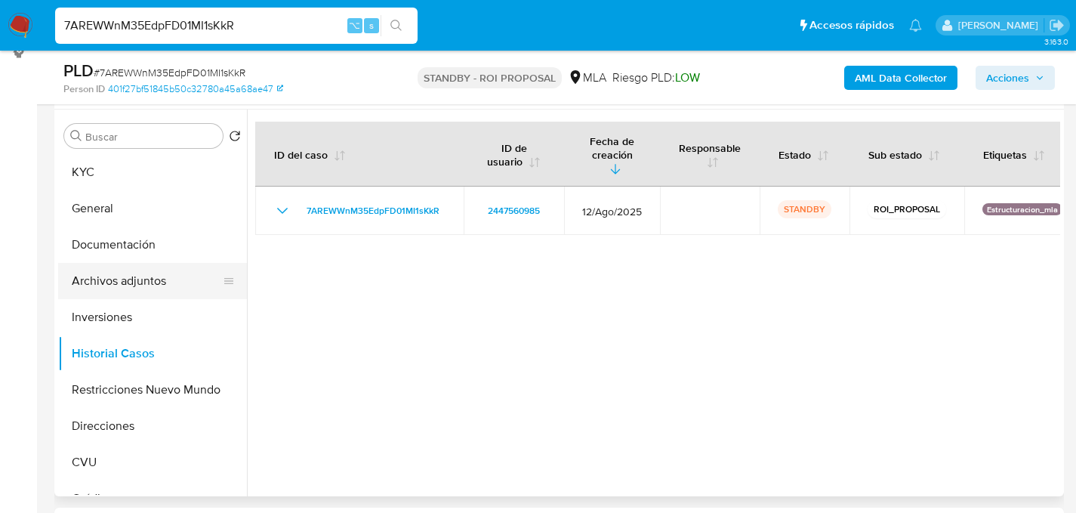
click at [100, 293] on button "Archivos adjuntos" at bounding box center [146, 281] width 177 height 36
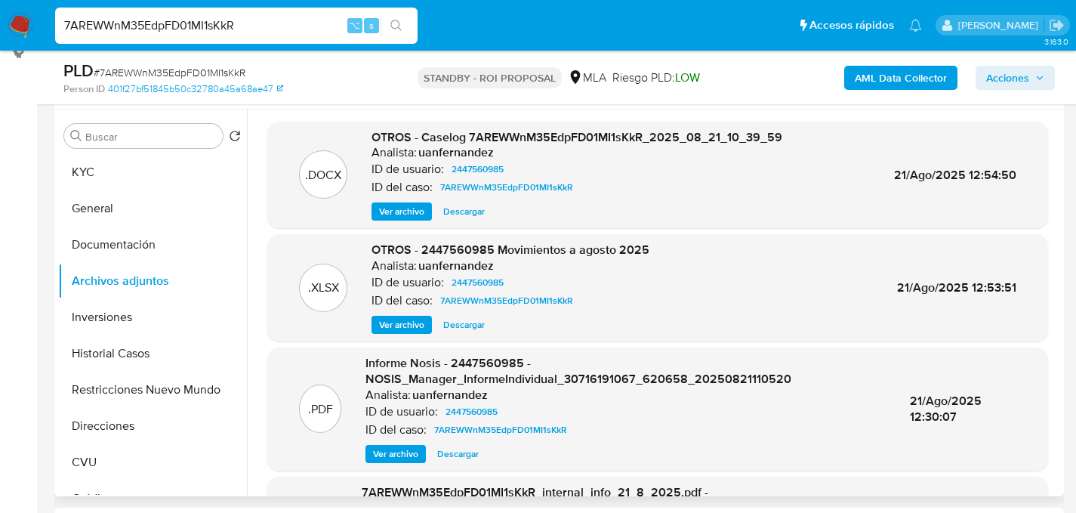
click at [467, 209] on span "Descargar" at bounding box center [464, 211] width 42 height 15
click at [461, 324] on span "Descargar" at bounding box center [464, 324] width 42 height 15
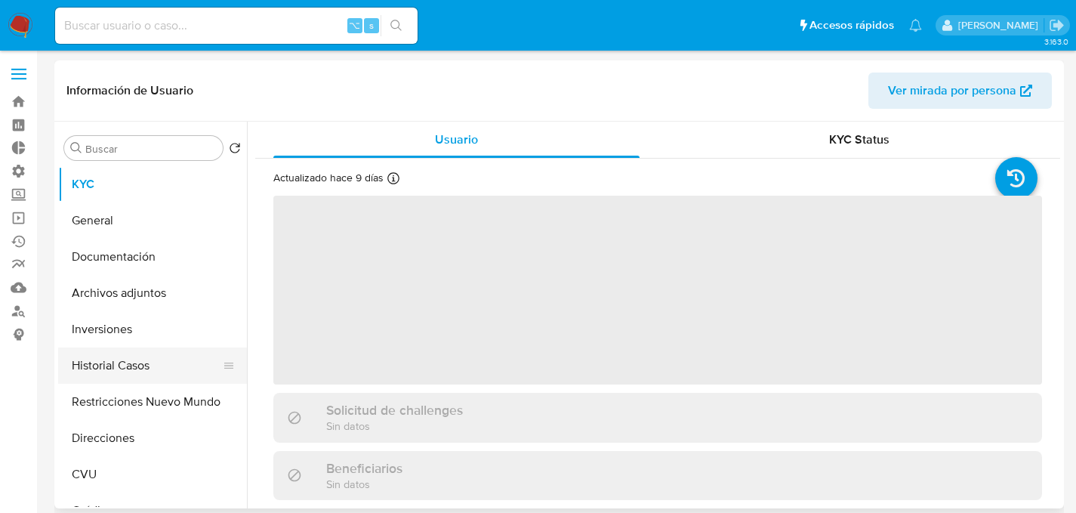
select select "10"
click at [106, 356] on button "Historial Casos" at bounding box center [146, 365] width 177 height 36
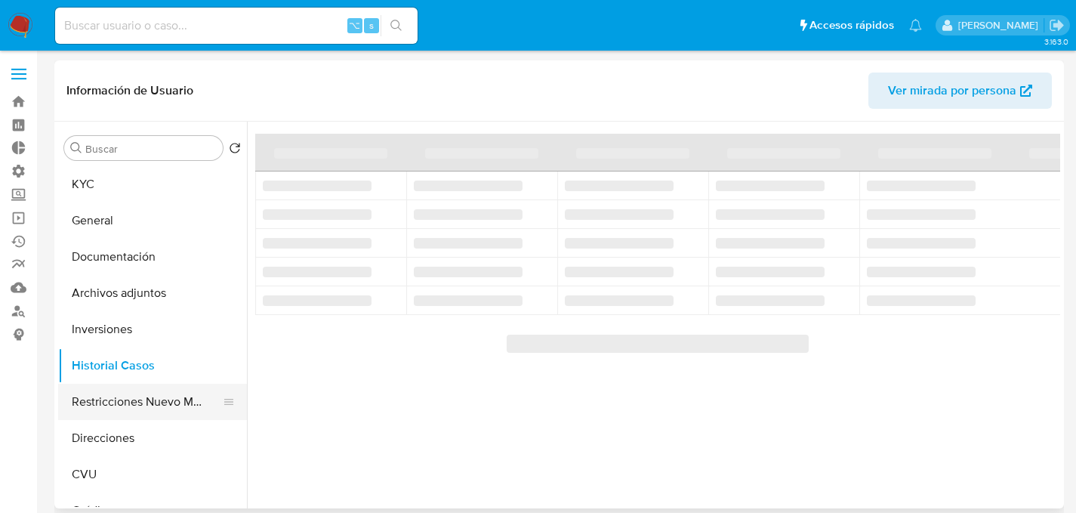
click at [126, 407] on button "Restricciones Nuevo Mundo" at bounding box center [146, 402] width 177 height 36
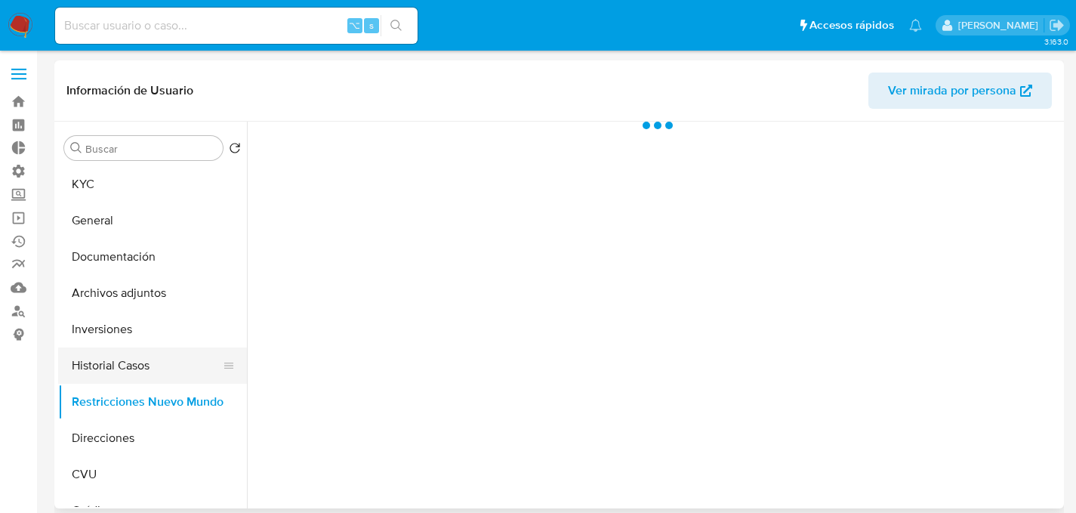
click at [118, 351] on button "Historial Casos" at bounding box center [146, 365] width 177 height 36
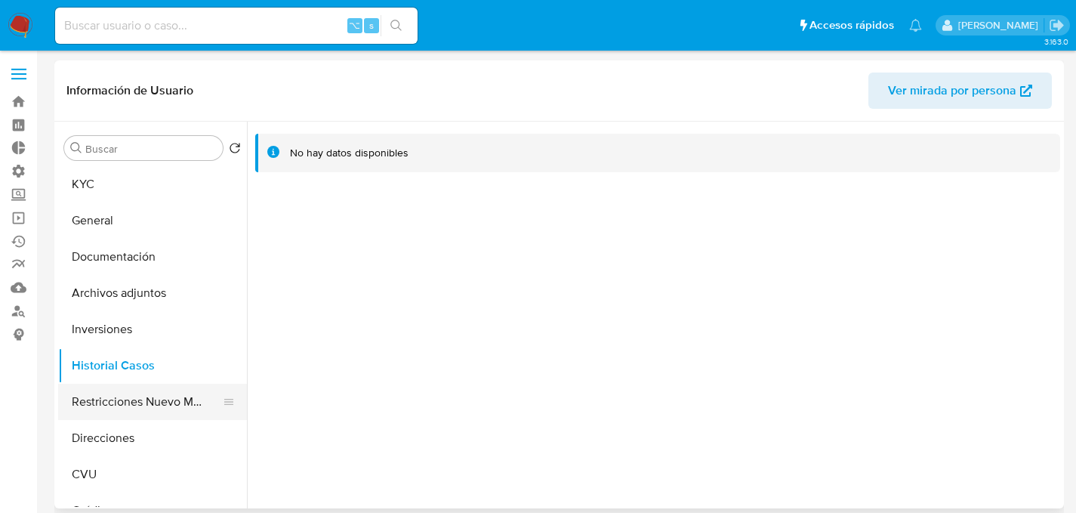
click at [132, 403] on button "Restricciones Nuevo Mundo" at bounding box center [146, 402] width 177 height 36
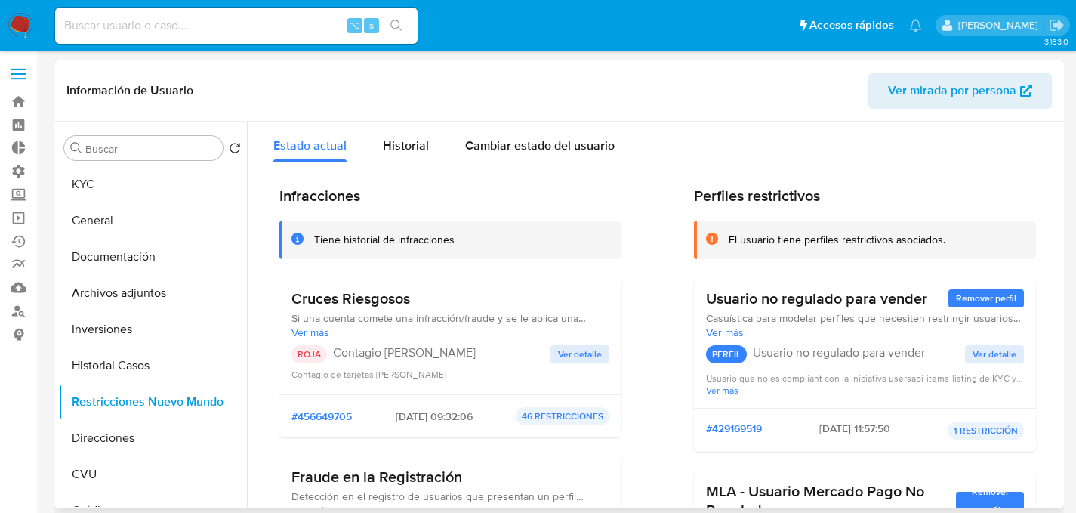
scroll to position [243, 0]
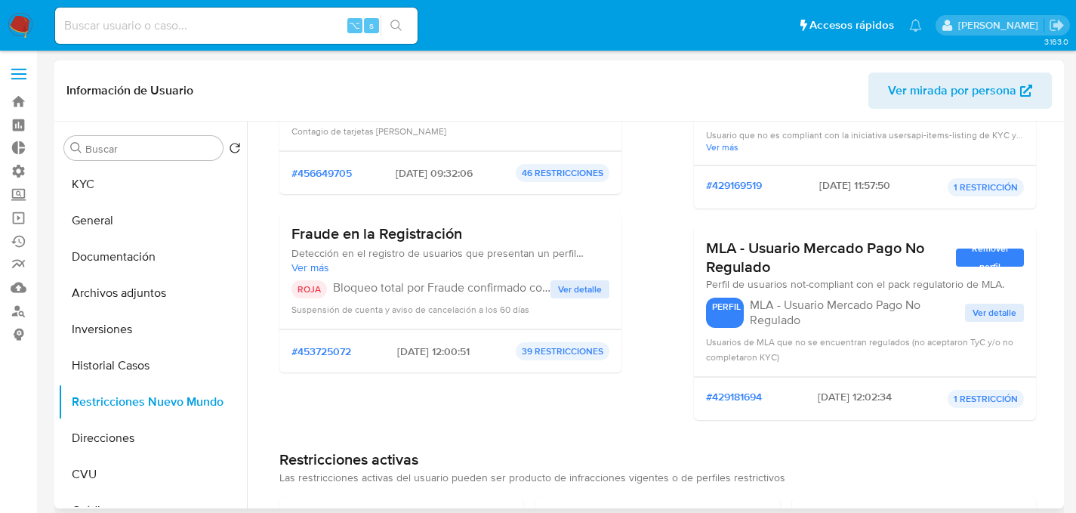
click at [587, 290] on span "Ver detalle" at bounding box center [580, 289] width 44 height 15
